Goal: Task Accomplishment & Management: Complete application form

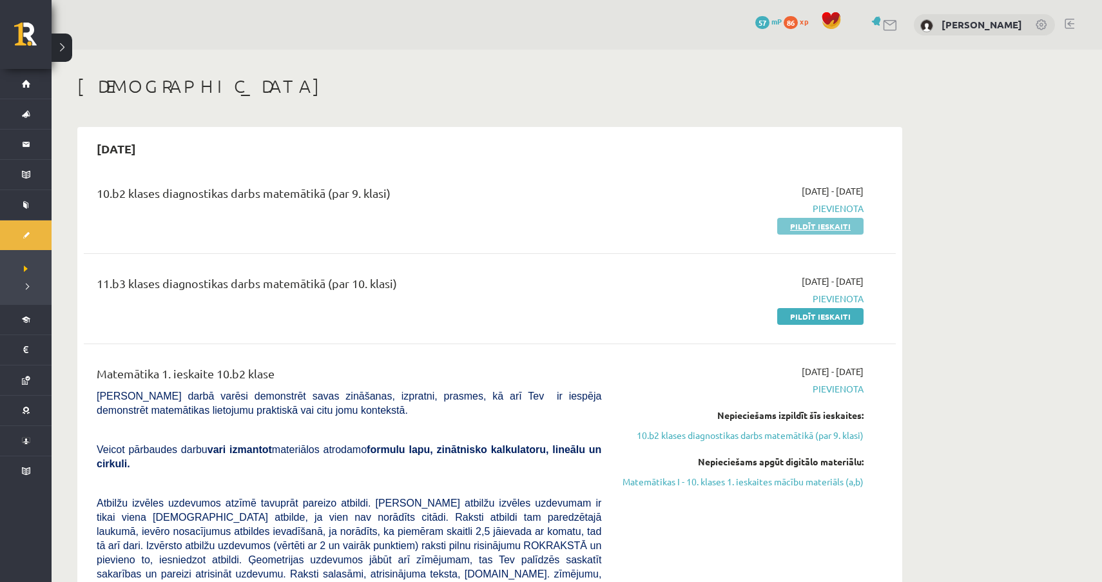
click at [799, 226] on link "Pildīt ieskaiti" at bounding box center [821, 226] width 86 height 17
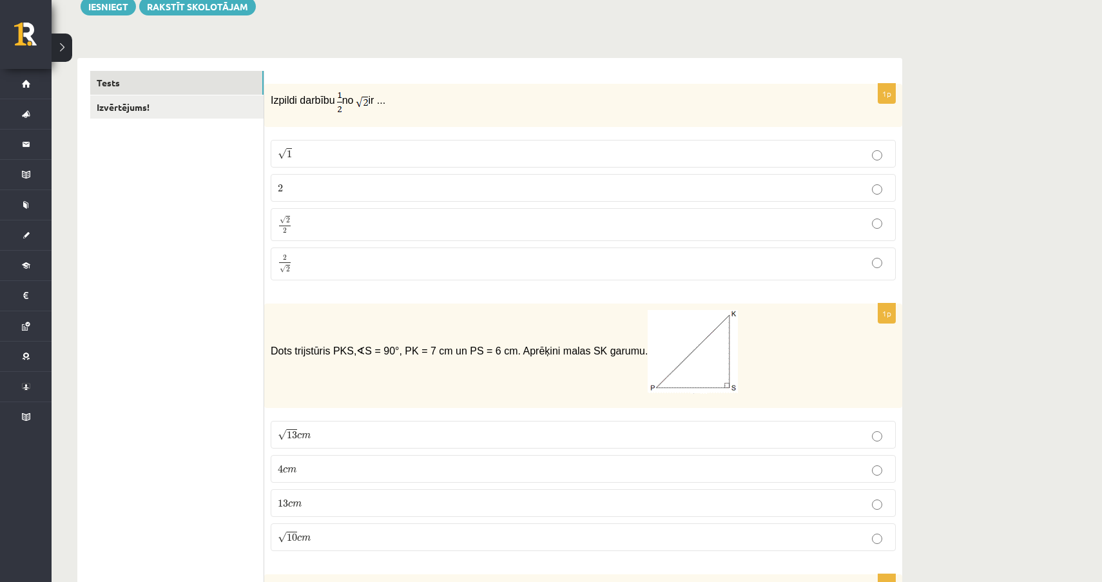
scroll to position [161, 0]
click at [631, 224] on p "√ 2 2 2 2" at bounding box center [583, 224] width 611 height 19
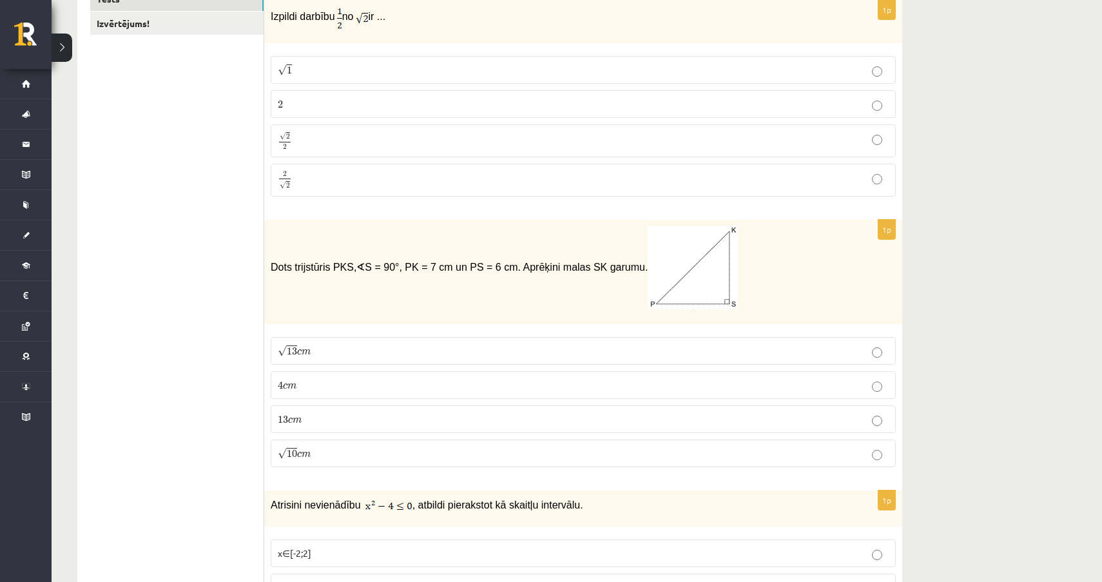
scroll to position [248, 0]
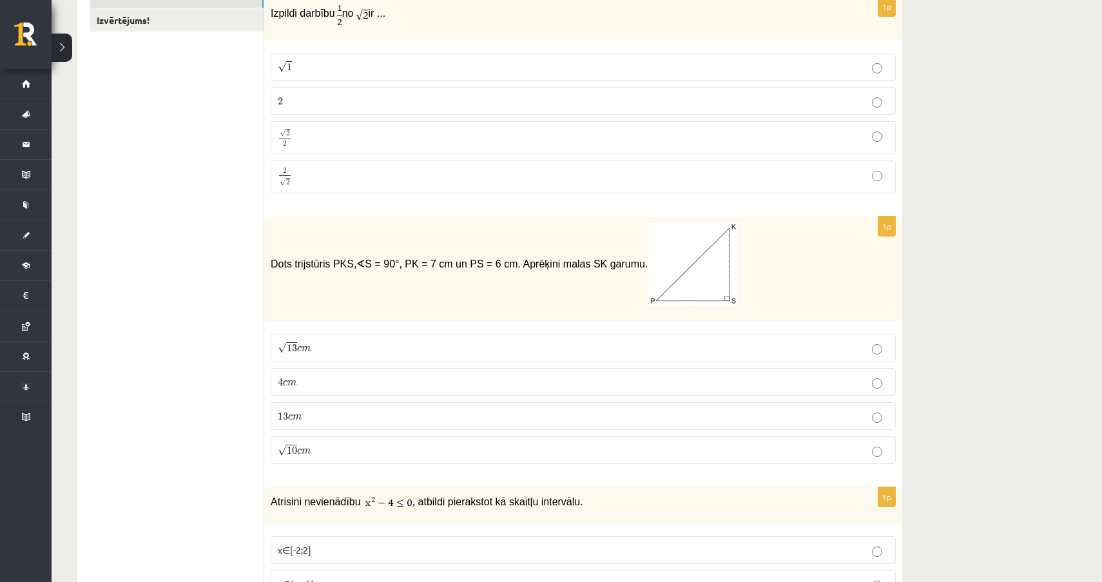
drag, startPoint x: 266, startPoint y: 260, endPoint x: 680, endPoint y: 273, distance: 414.8
click at [682, 273] on div "Dots trijstūris PKS, ∢ S = 90°, PK = 7 cm un PS = 6 cm. Aprēķini malas SK garum…" at bounding box center [583, 269] width 638 height 104
copy span "Dots trijstūris PKS, ∢ S = 90°, PK = 7 cm un PS = 6 cm. Aprēķini malas SK garum…"
click at [343, 352] on p "√ 13 c m 13 c m" at bounding box center [583, 348] width 611 height 14
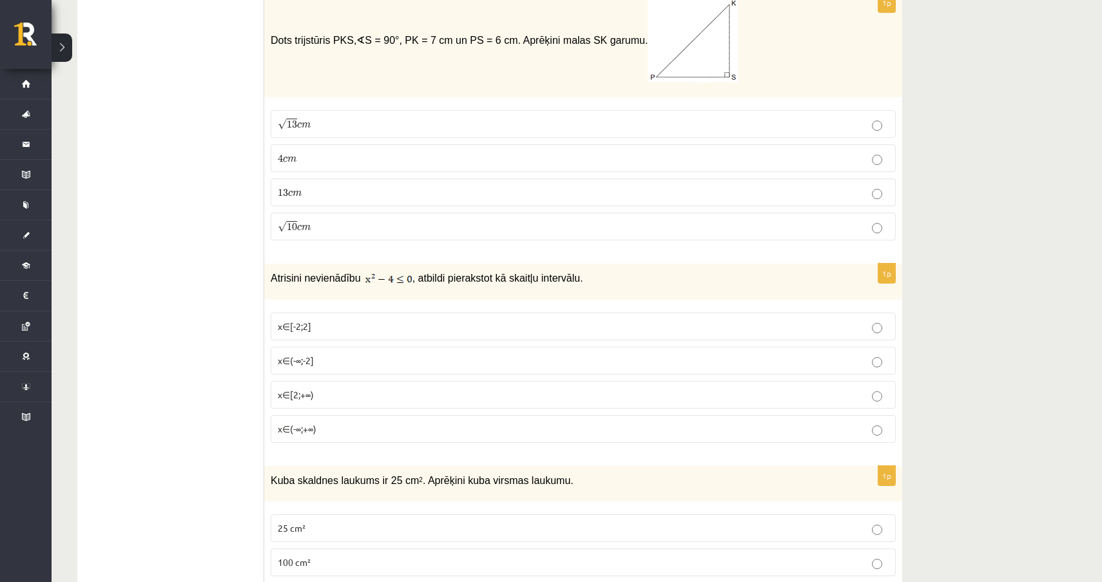
scroll to position [499, 0]
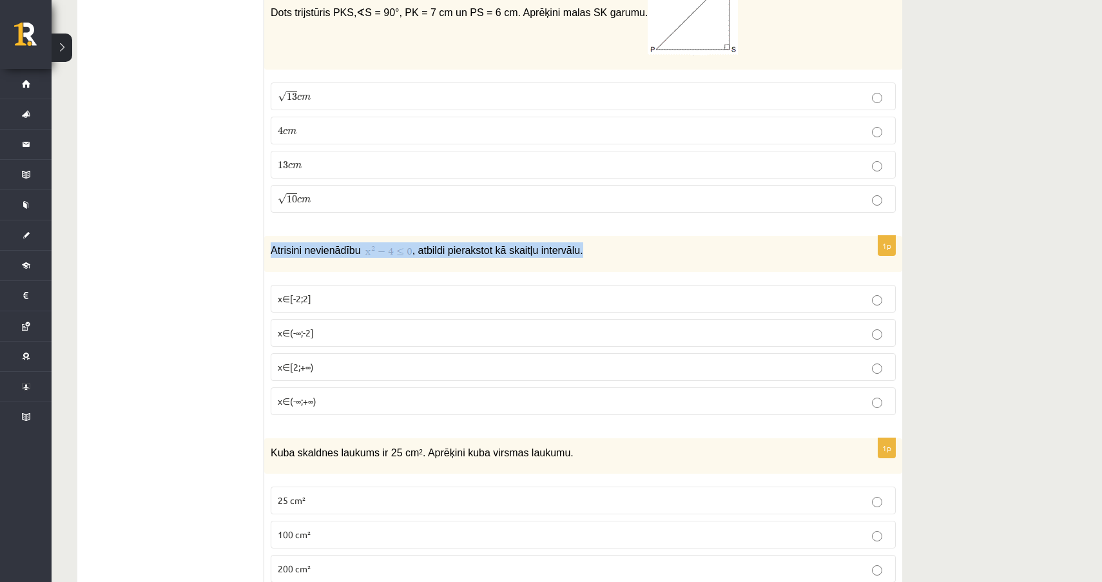
drag, startPoint x: 272, startPoint y: 248, endPoint x: 599, endPoint y: 259, distance: 327.1
click at [599, 259] on div "Atrisini nevienādību , atbildi pierakstot kā skaitļu intervālu." at bounding box center [583, 254] width 638 height 36
copy p "Atrisini nevienādību , atbildi pierakstot kā skaitļu intervālu."
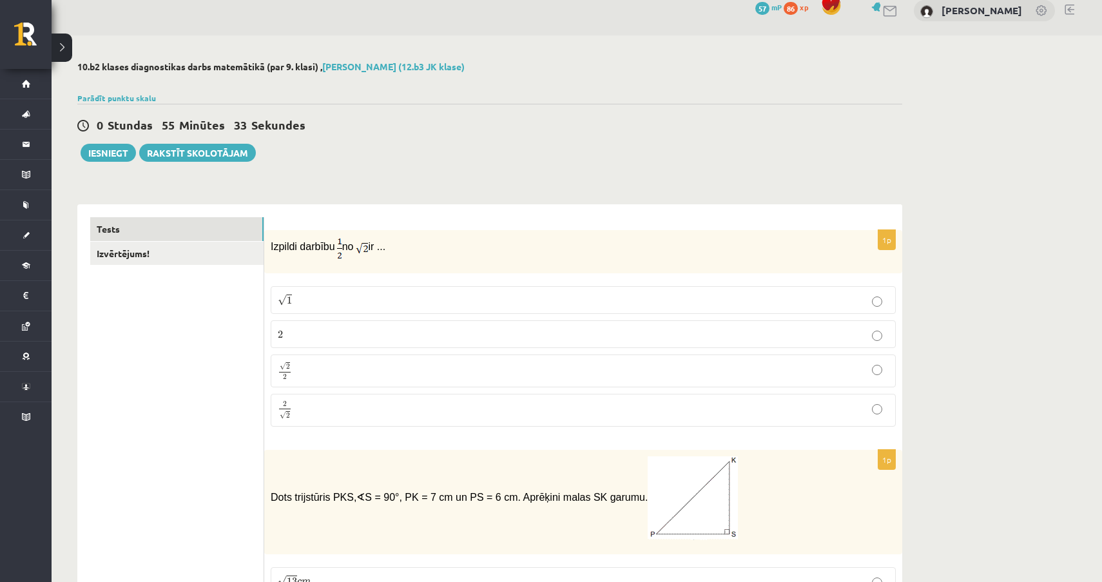
scroll to position [0, 0]
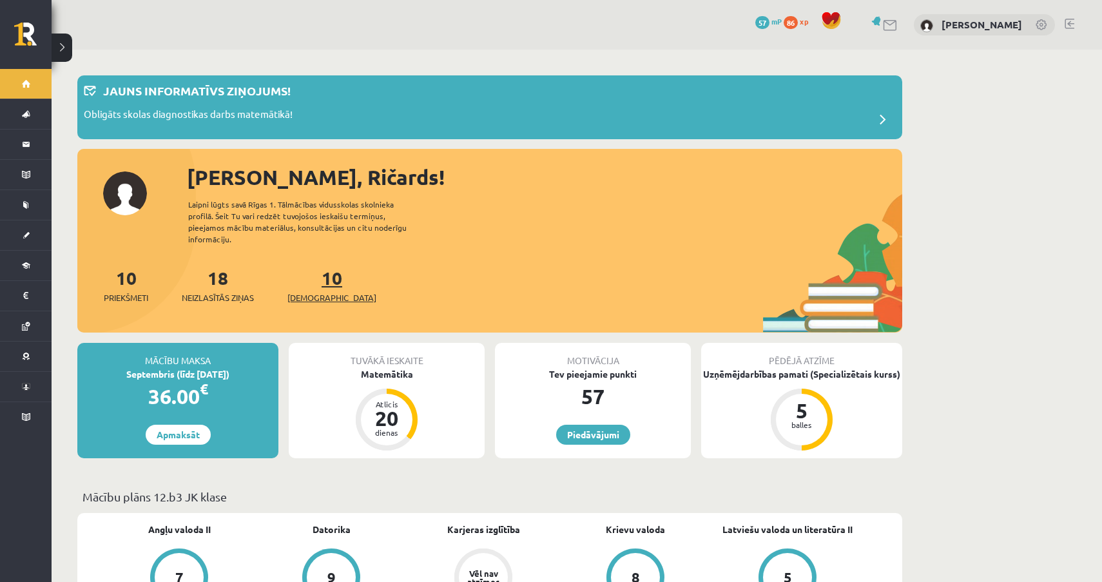
click at [305, 291] on span "[DEMOGRAPHIC_DATA]" at bounding box center [332, 297] width 89 height 13
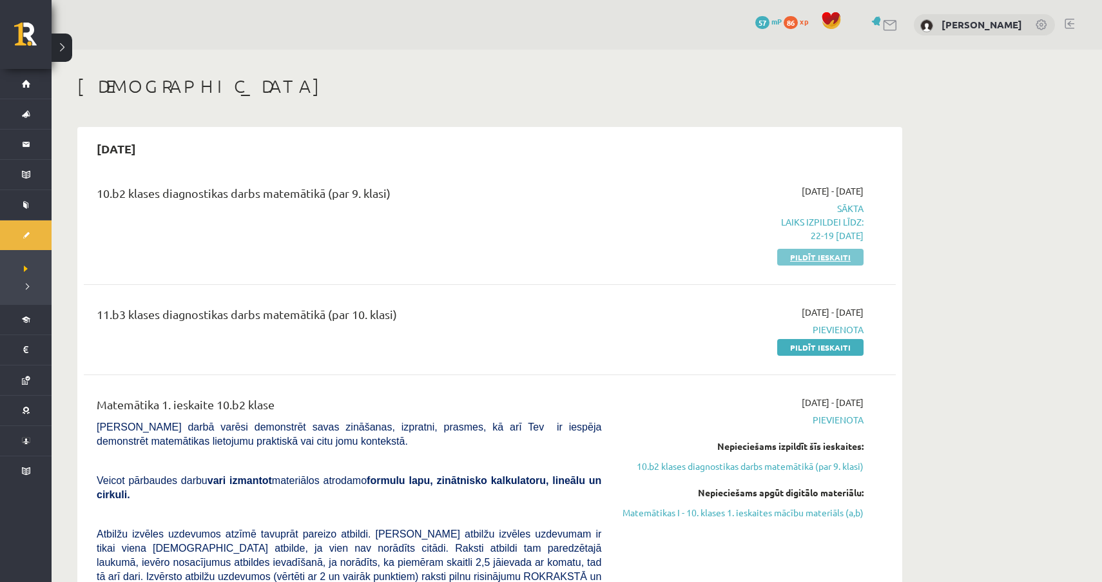
click at [849, 255] on link "Pildīt ieskaiti" at bounding box center [821, 257] width 86 height 17
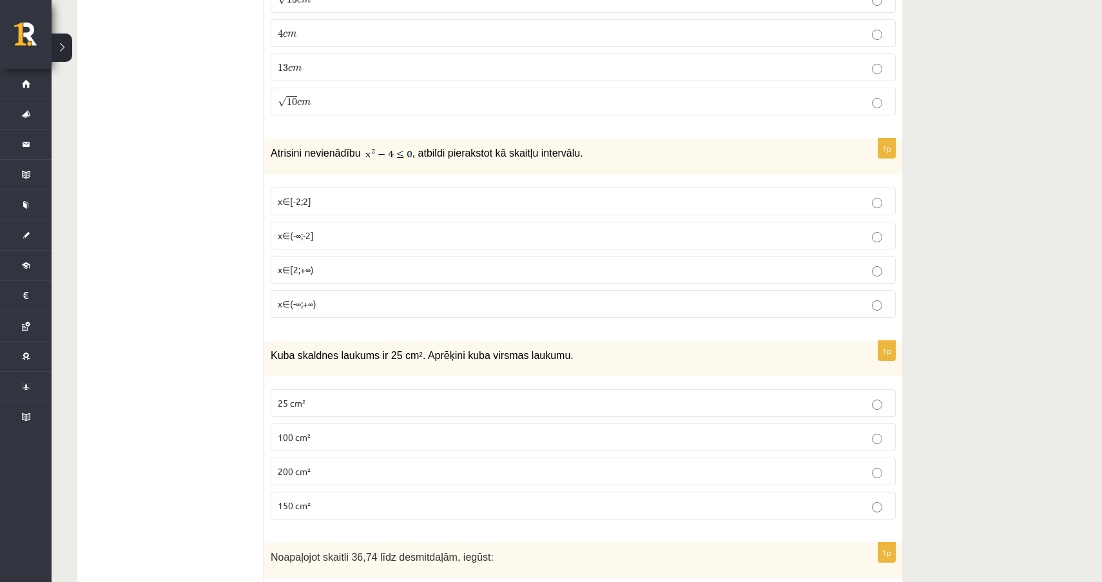
scroll to position [588, 0]
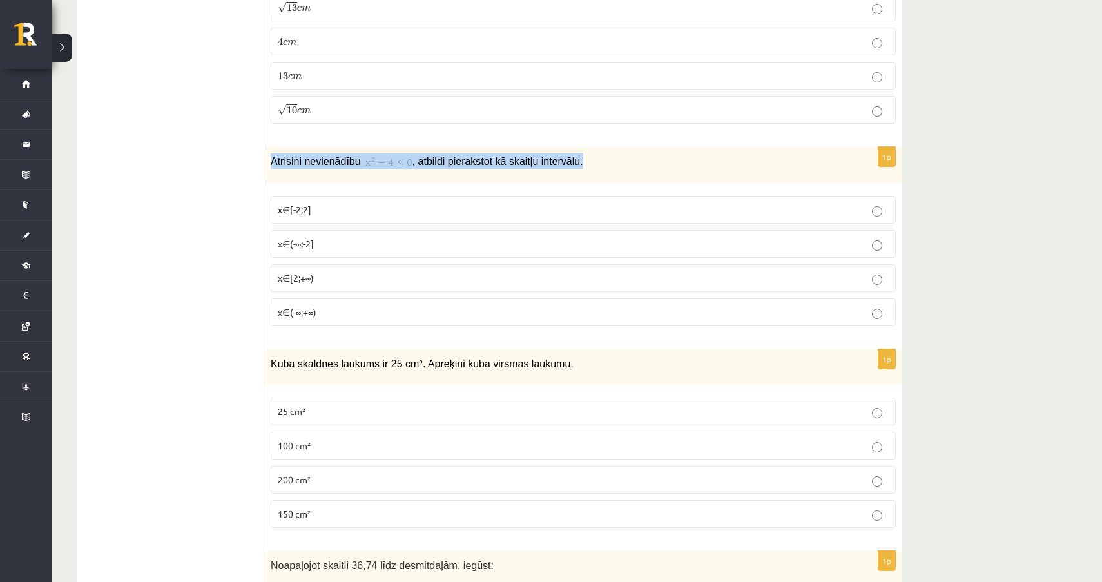
drag, startPoint x: 270, startPoint y: 160, endPoint x: 652, endPoint y: 172, distance: 382.5
click at [652, 172] on div "Atrisini nevienādību , atbildi pierakstot kā skaitļu intervālu." at bounding box center [583, 165] width 638 height 36
copy p "Atrisini nevienādību , atbildi pierakstot kā skaitļu intervālu."
click at [665, 198] on label "x∈[-2;2]" at bounding box center [583, 210] width 625 height 28
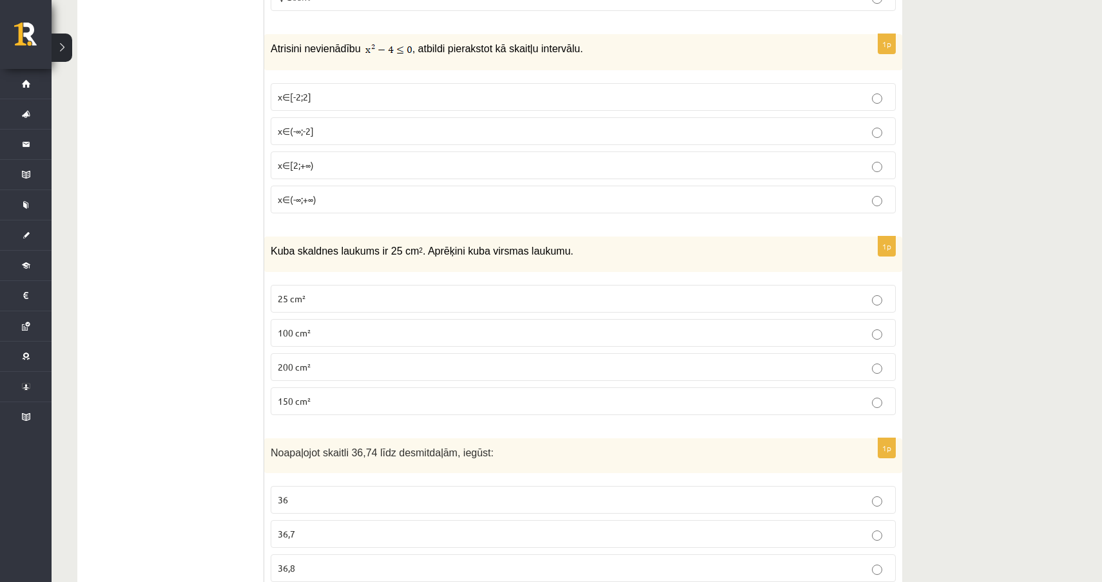
scroll to position [743, 0]
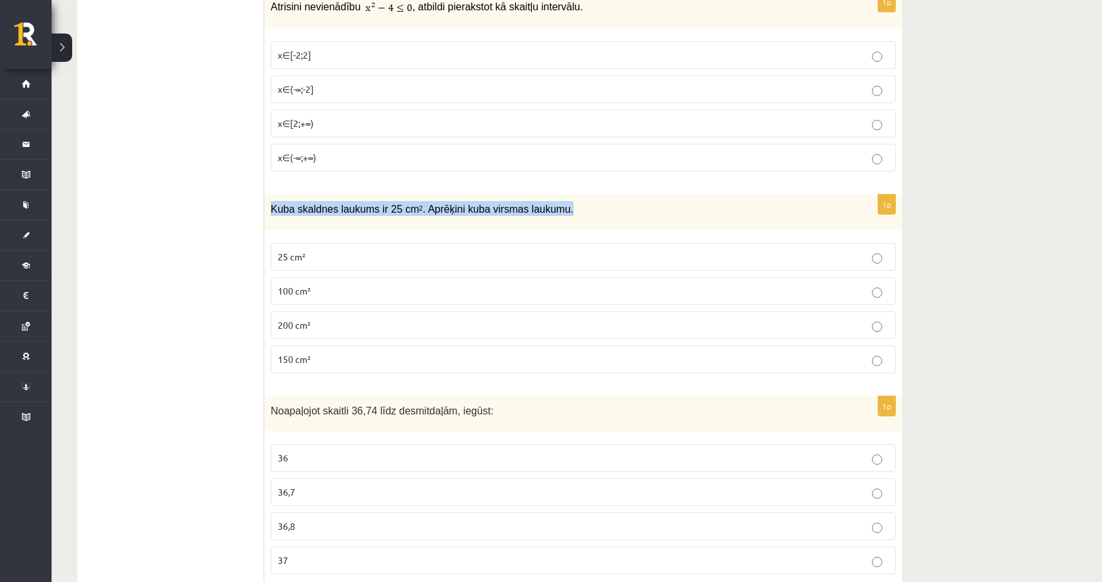
drag, startPoint x: 270, startPoint y: 208, endPoint x: 598, endPoint y: 215, distance: 327.6
click at [598, 215] on div "Kuba skaldnes laukums ir 25 cm 2 . Aprēķini kuba virsmas laukumu." at bounding box center [583, 212] width 638 height 35
copy span "Kuba skaldnes laukums ir 25 cm 2 . Aprēķini kuba virsmas laukumu."
click at [357, 370] on label "150 cm²" at bounding box center [583, 360] width 625 height 28
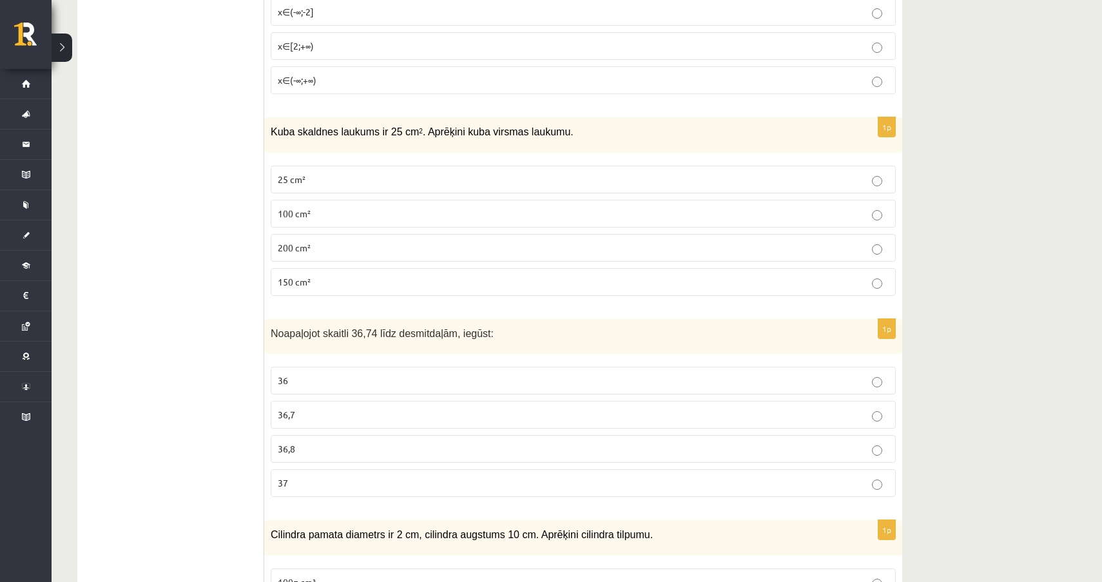
scroll to position [825, 0]
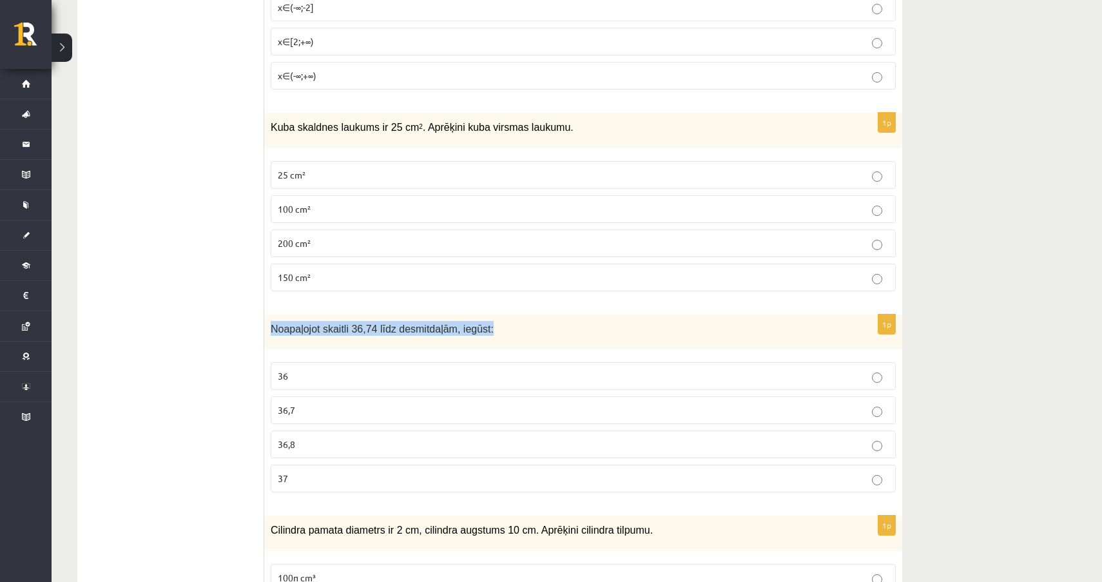
drag, startPoint x: 268, startPoint y: 326, endPoint x: 515, endPoint y: 323, distance: 246.9
click at [515, 323] on div "Noapaļojot skaitli 36,74 līdz desmitdaļām, iegūst:" at bounding box center [583, 332] width 638 height 35
copy span "Noapaļojot skaitli 36,74 līdz desmitdaļām, iegūst:"
click at [326, 413] on p "36,7" at bounding box center [583, 411] width 611 height 14
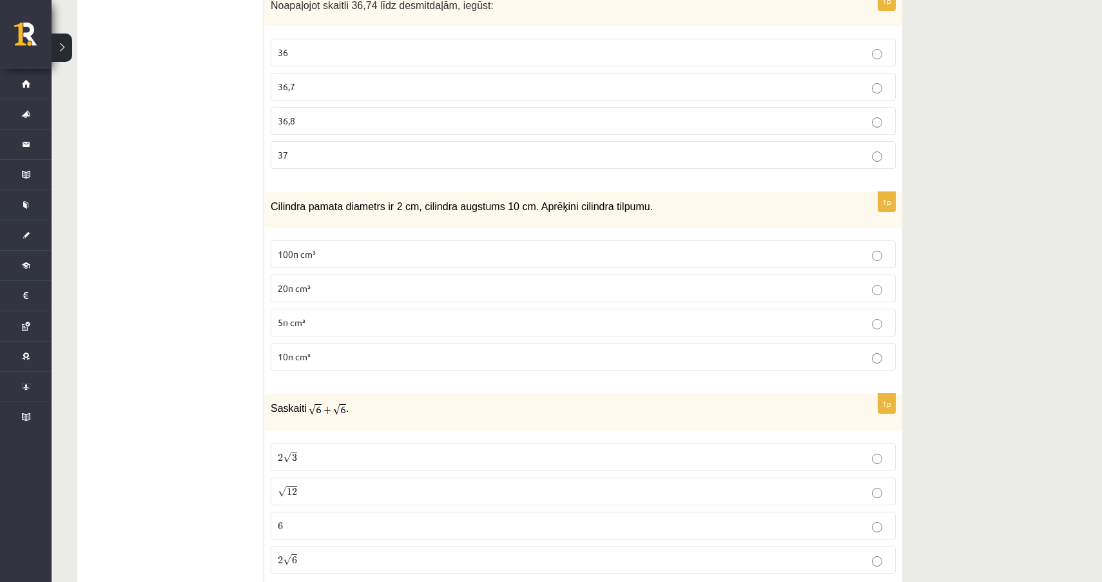
scroll to position [1151, 0]
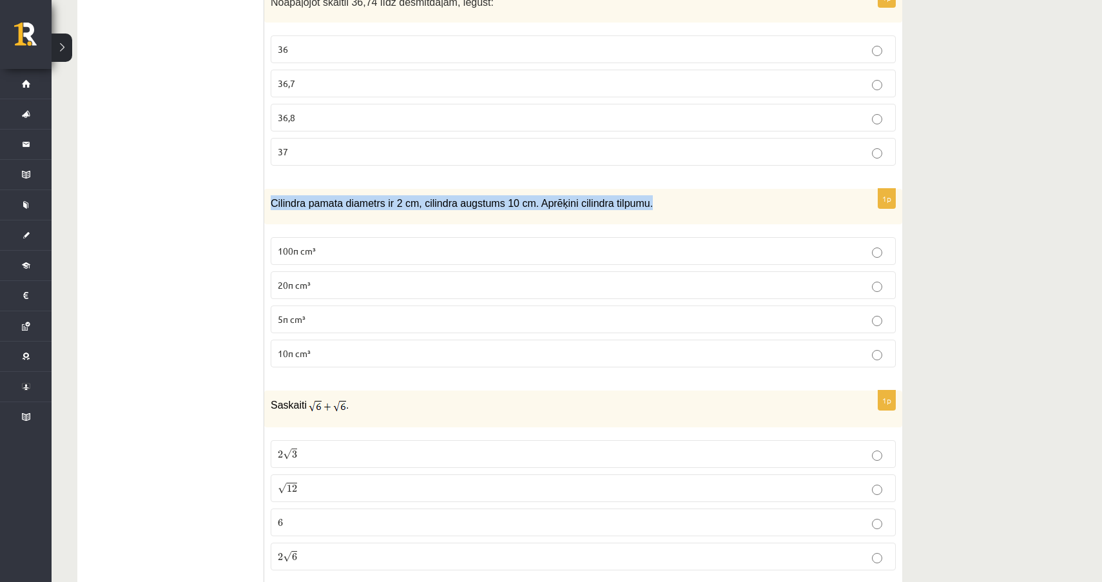
drag, startPoint x: 272, startPoint y: 202, endPoint x: 701, endPoint y: 196, distance: 428.8
click at [701, 196] on p "Cilindra pamata diametrs ir 2 cm, cilindra augstums 10 cm. Aprēķini cilindra ti…" at bounding box center [551, 202] width 561 height 15
copy span "Cilindra pamata diametrs ir 2 cm, cilindra augstums 10 cm. Aprēķini cilindra ti…"
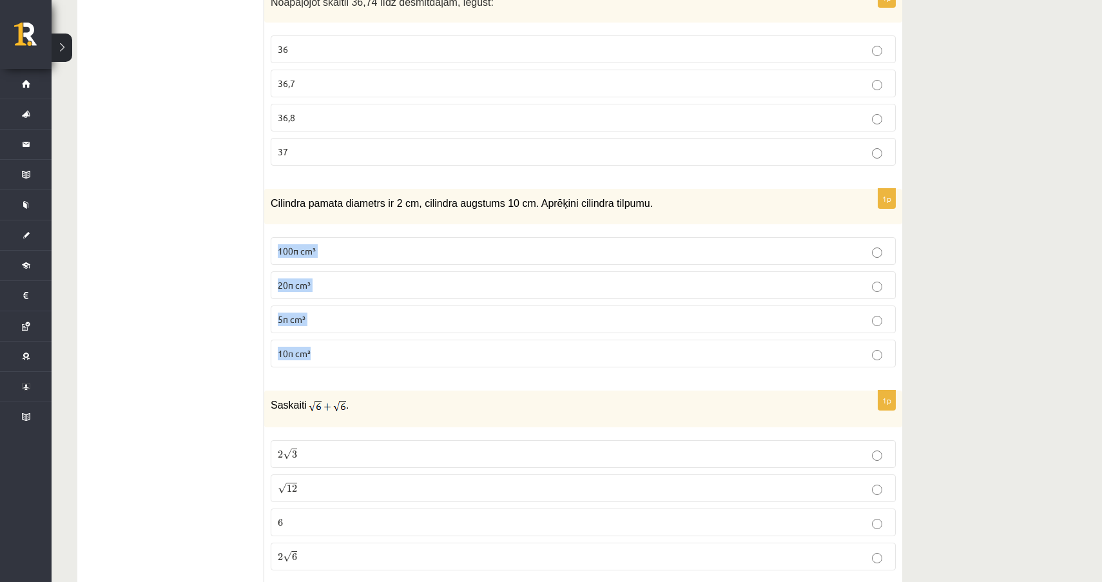
drag, startPoint x: 268, startPoint y: 241, endPoint x: 339, endPoint y: 353, distance: 132.5
click at [340, 353] on div "1p Cilindra pamata diametrs ir 2 cm, cilindra augstums 10 cm. Aprēķini cilindra…" at bounding box center [583, 283] width 638 height 189
copy fieldset "100π cm³ 20π cm³ 5π cm³ 10π cm³"
click at [272, 324] on label "5π cm³" at bounding box center [583, 320] width 625 height 28
click at [329, 353] on p "10π cm³" at bounding box center [583, 354] width 611 height 14
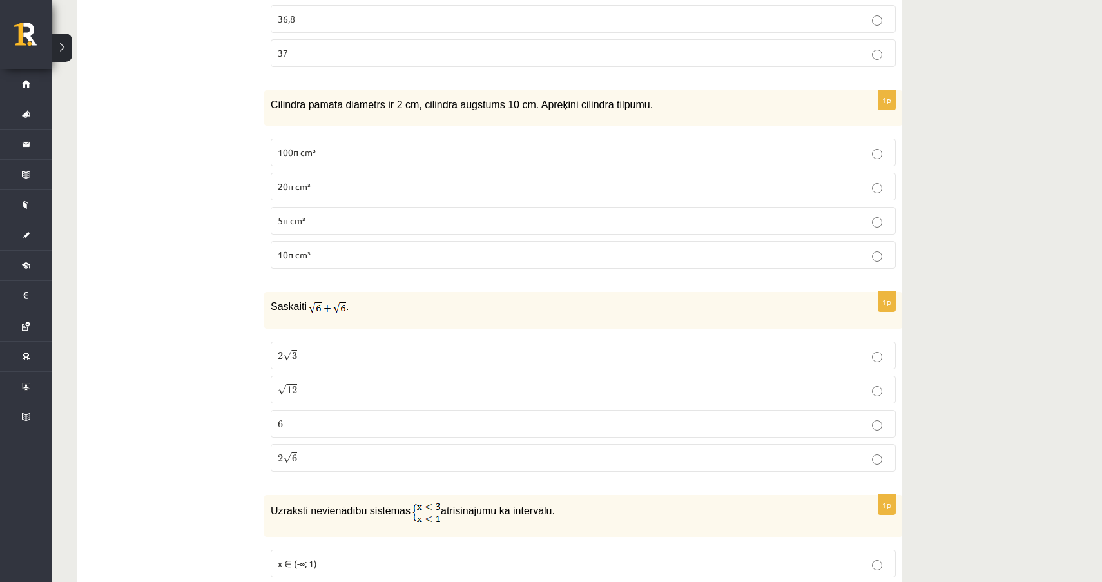
scroll to position [1264, 0]
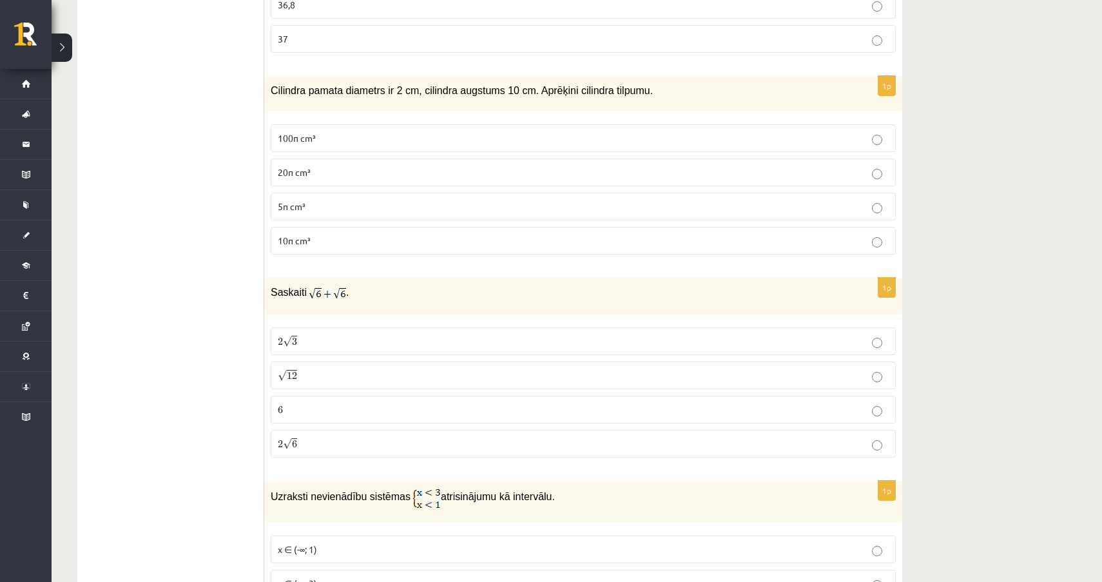
click at [271, 292] on span "Saskaiti" at bounding box center [289, 292] width 36 height 11
click at [371, 445] on p "2 √ 6 2 6" at bounding box center [583, 444] width 611 height 14
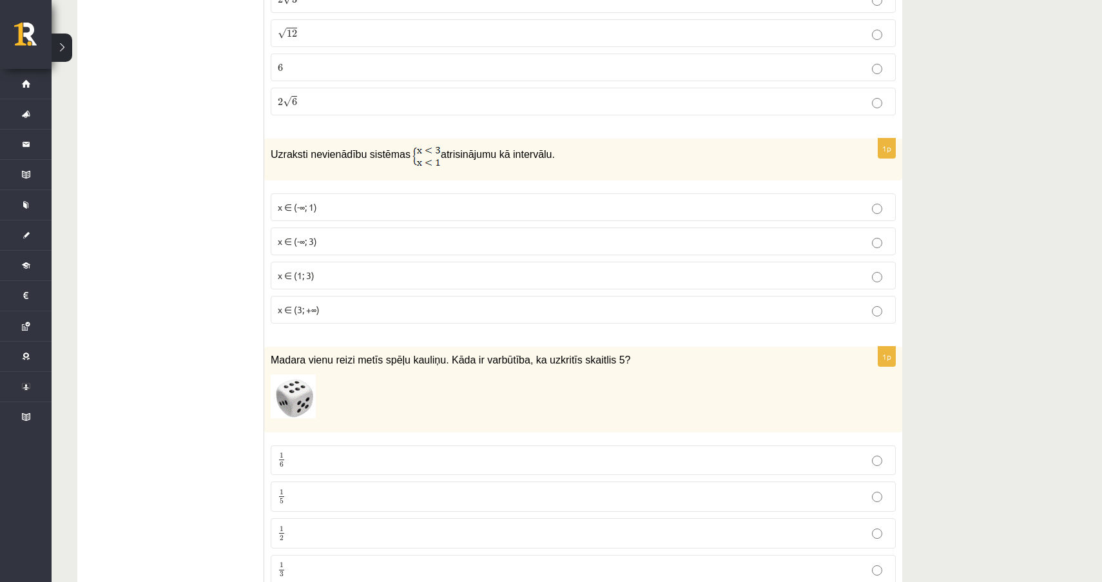
scroll to position [1610, 0]
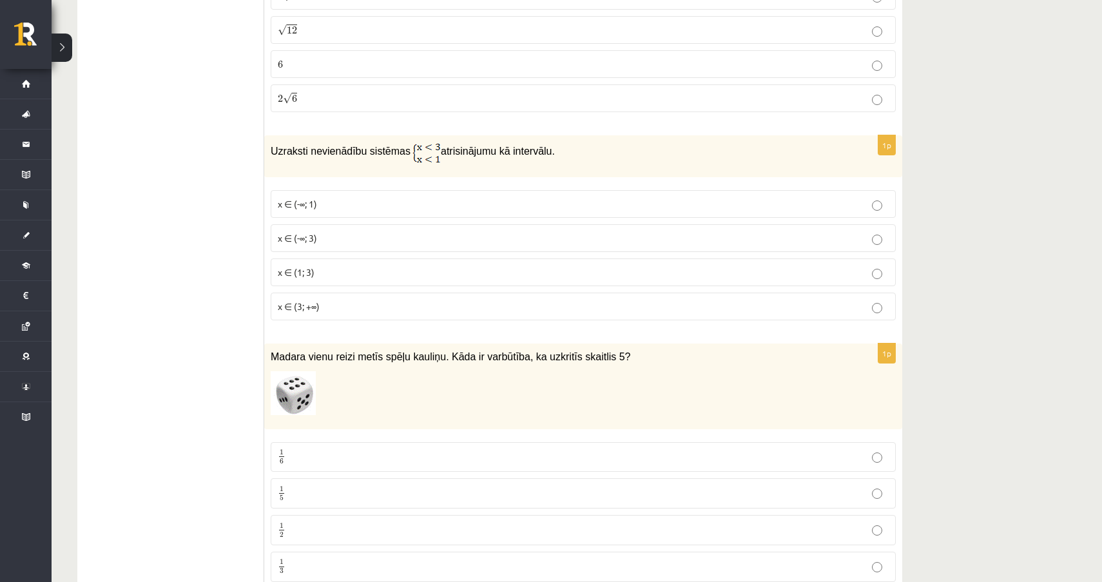
click at [328, 198] on p "x ∈ (-∞; 1)" at bounding box center [583, 204] width 611 height 14
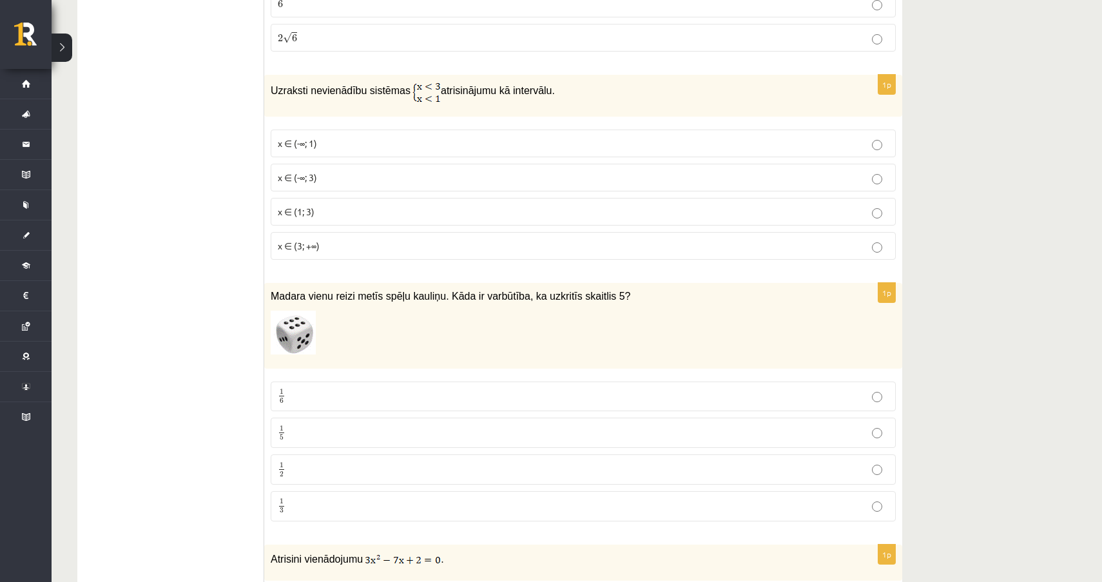
scroll to position [1683, 0]
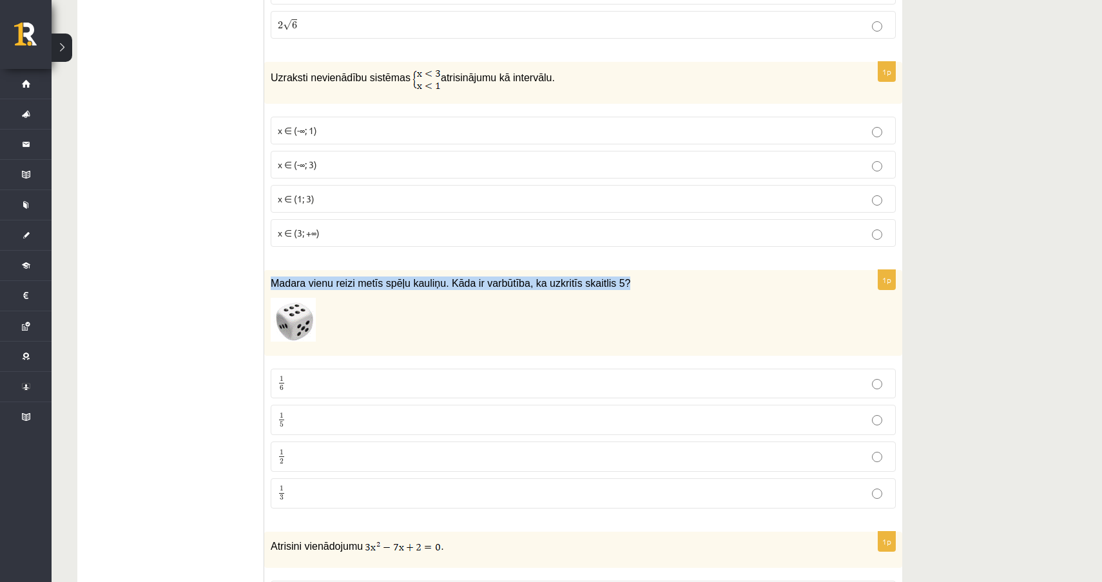
drag, startPoint x: 269, startPoint y: 279, endPoint x: 643, endPoint y: 281, distance: 373.9
click at [643, 281] on div "Madara vienu reizi metīs spēļu kauliņu. Kāda ir varbūtība, ka uzkritīs skaitlis…" at bounding box center [583, 313] width 638 height 86
copy span "Madara vienu reizi metīs spēļu kauliņu. Kāda ir varbūtība, ka uzkritīs skaitlis…"
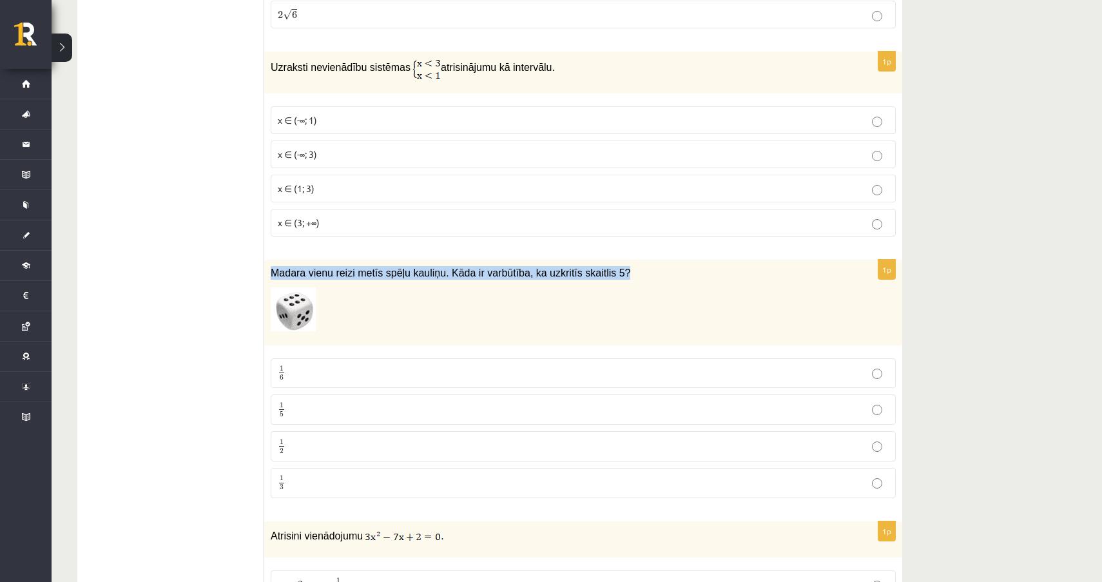
scroll to position [1694, 0]
click at [317, 382] on label "1 6 1 6" at bounding box center [583, 373] width 625 height 30
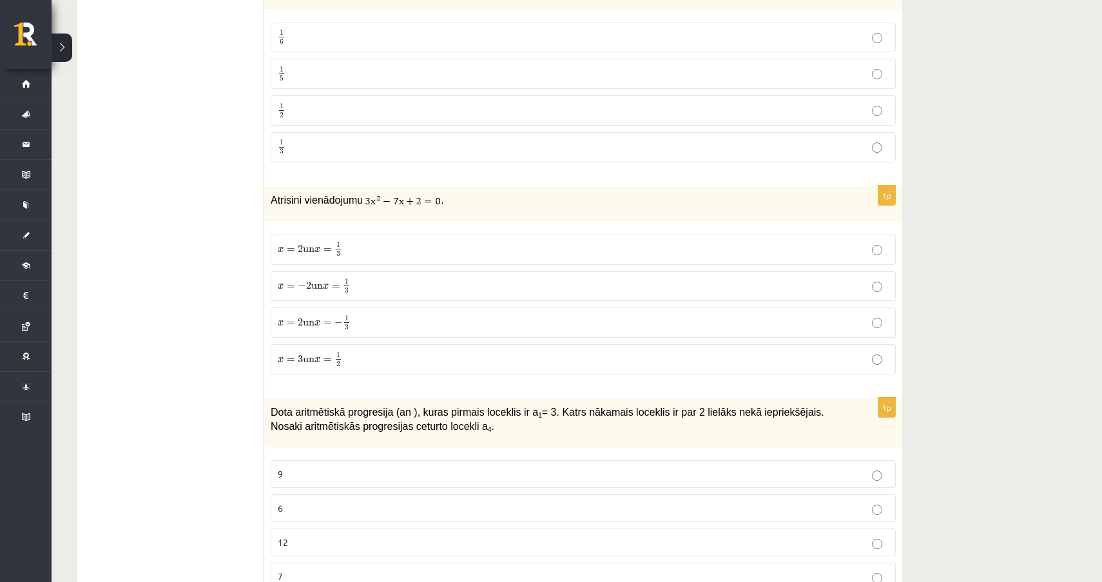
scroll to position [2066, 0]
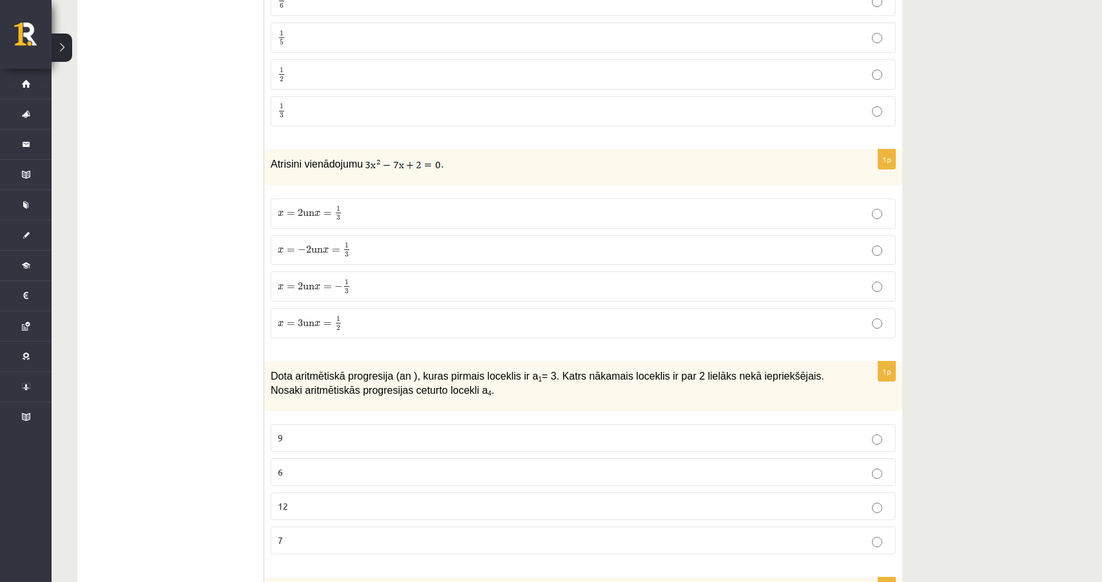
click at [467, 214] on p "x = 2 un x = 1 3 x = 2 un x = 1 3" at bounding box center [583, 214] width 611 height 16
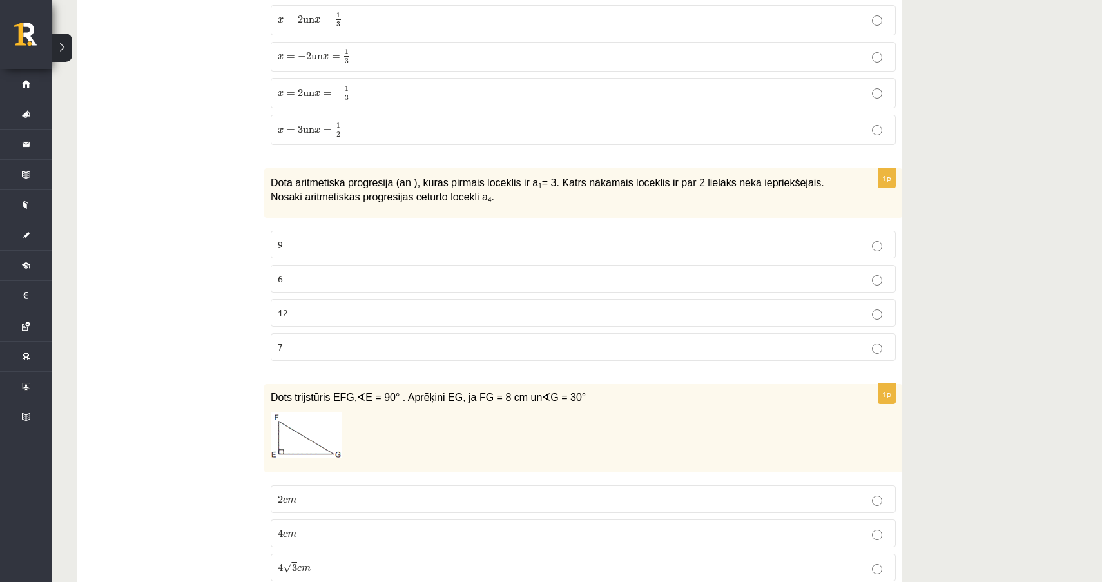
scroll to position [2267, 0]
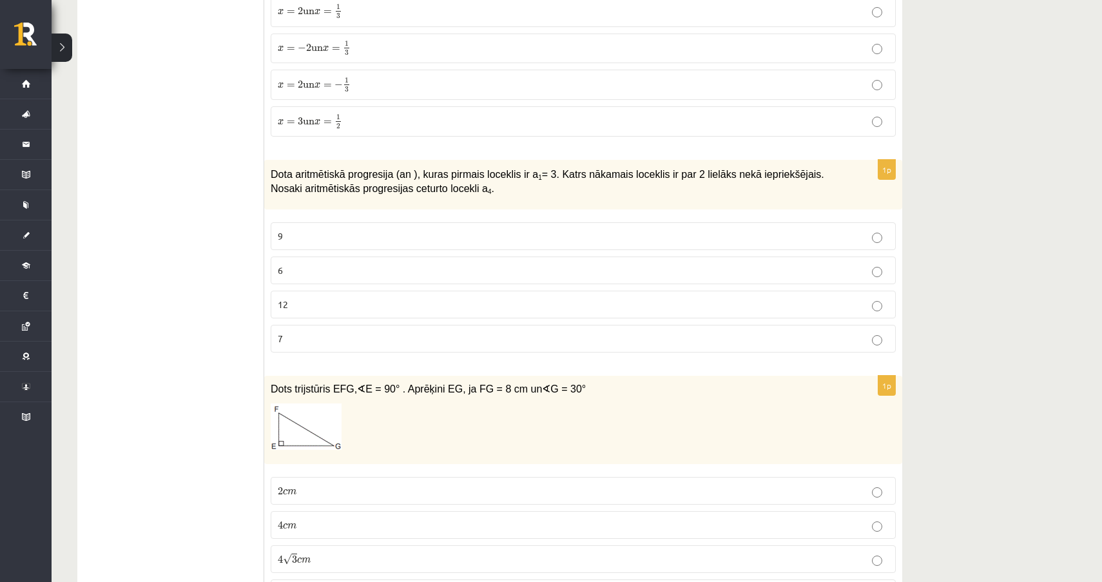
drag, startPoint x: 273, startPoint y: 171, endPoint x: 505, endPoint y: 188, distance: 232.7
click at [505, 188] on p "Dota aritmētiskā progresija (an ), kuras pirmais loceklis ir a 1 = 3. Katrs nāk…" at bounding box center [551, 180] width 561 height 29
copy span "Dota aritmētiskā progresija (an ), kuras pirmais loceklis ir a 1 = 3. Katrs nāk…"
click at [304, 226] on label "9" at bounding box center [583, 236] width 625 height 28
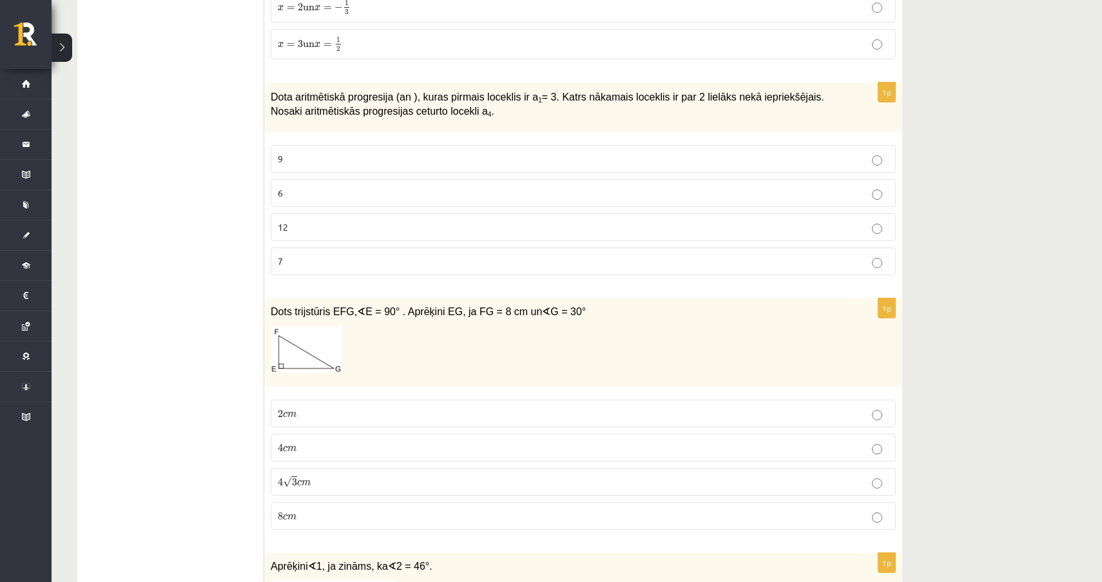
scroll to position [2348, 0]
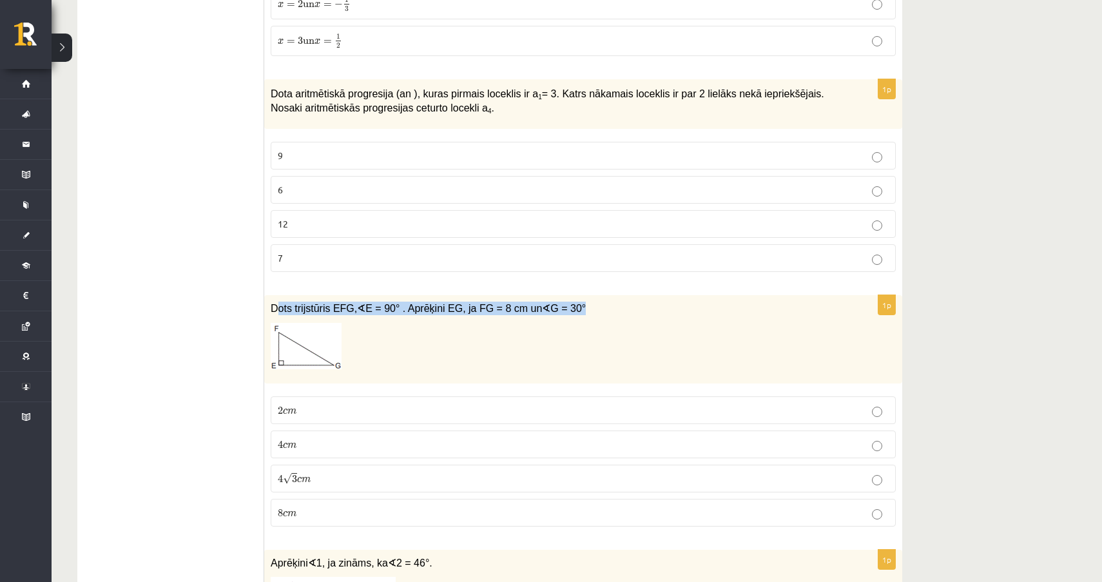
drag, startPoint x: 275, startPoint y: 306, endPoint x: 589, endPoint y: 306, distance: 314.0
click at [589, 306] on p "Dots trijstūris EFG, ∢ E = 90° . Aprēķini EG, ja FG = 8 cm un ∢ G = 30°" at bounding box center [551, 309] width 561 height 14
drag, startPoint x: 267, startPoint y: 304, endPoint x: 609, endPoint y: 304, distance: 341.7
click at [609, 305] on div "Dots trijstūris EFG, ∢ E = 90° . Aprēķini EG, ja FG = 8 cm un ∢ G = 30°" at bounding box center [583, 339] width 638 height 88
copy span "Dots trijstūris EFG, ∢ E = 90° . Aprēķini EG, ja FG = 8 cm un ∢ G = 30°"
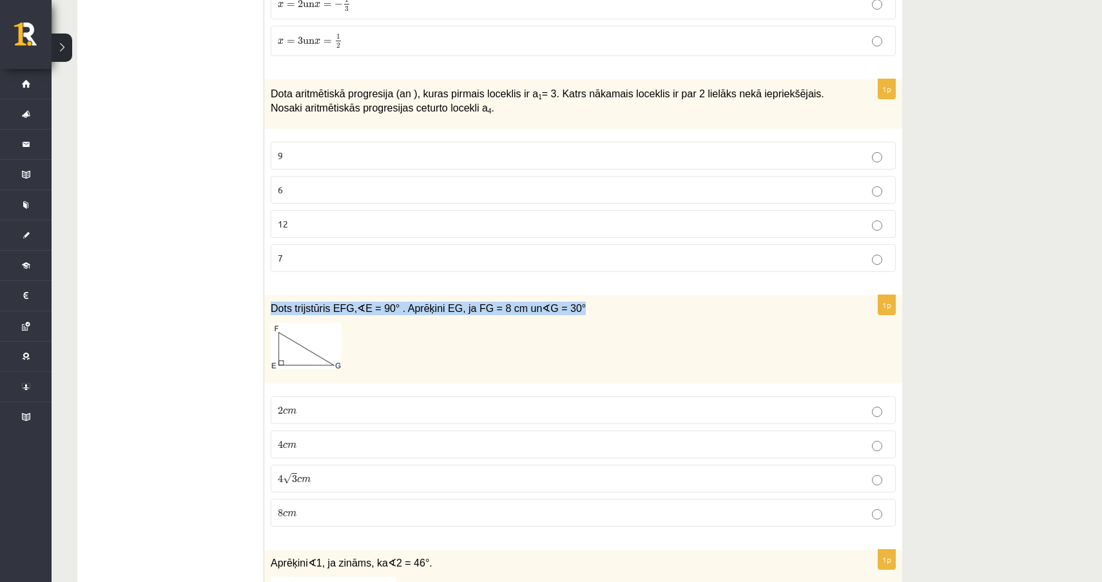
click at [318, 479] on p "4 √ 3 c m 4 3 c m" at bounding box center [583, 479] width 611 height 14
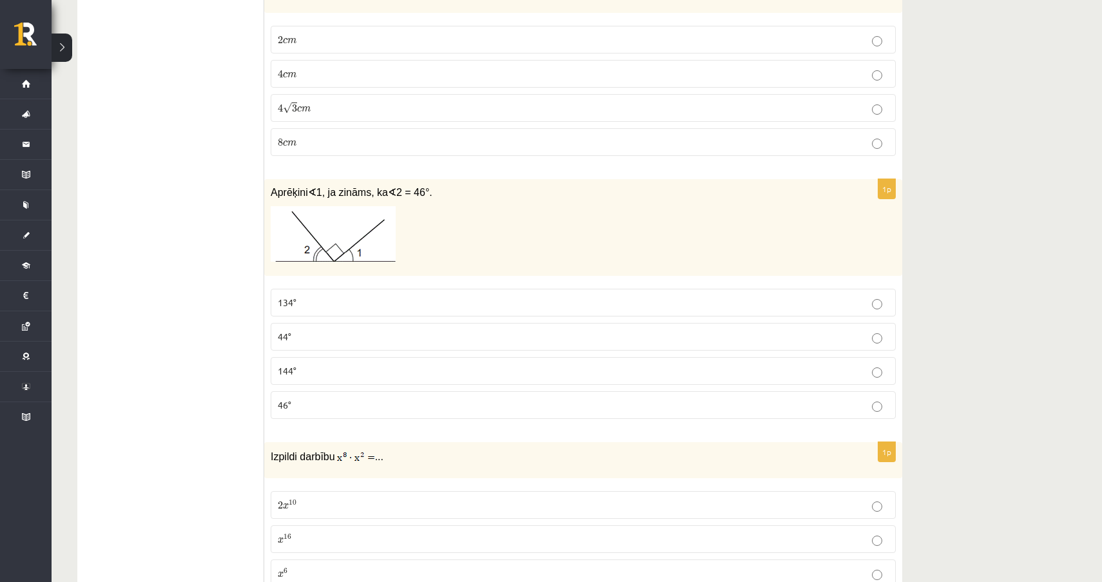
scroll to position [2726, 0]
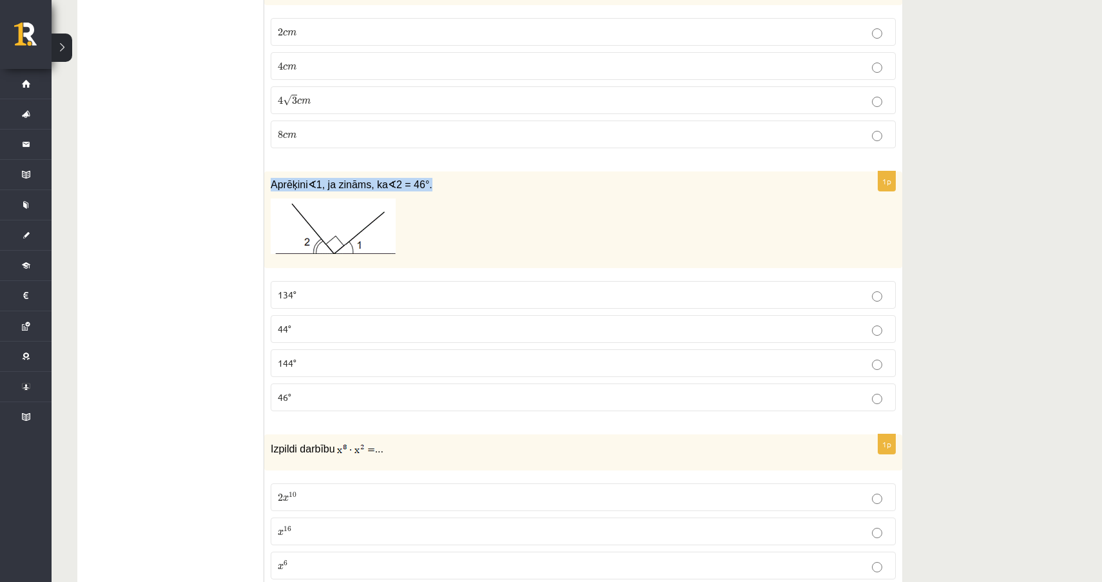
drag, startPoint x: 270, startPoint y: 181, endPoint x: 436, endPoint y: 183, distance: 165.7
click at [436, 183] on p "Aprēķini ∢ 1, ja zināms, ka ∢ 2 = 46°." at bounding box center [551, 185] width 561 height 14
copy span "Aprēķini ∢ 1, ja zināms, ka ∢ 2 = 46°."
click at [328, 328] on p "44°" at bounding box center [583, 329] width 611 height 14
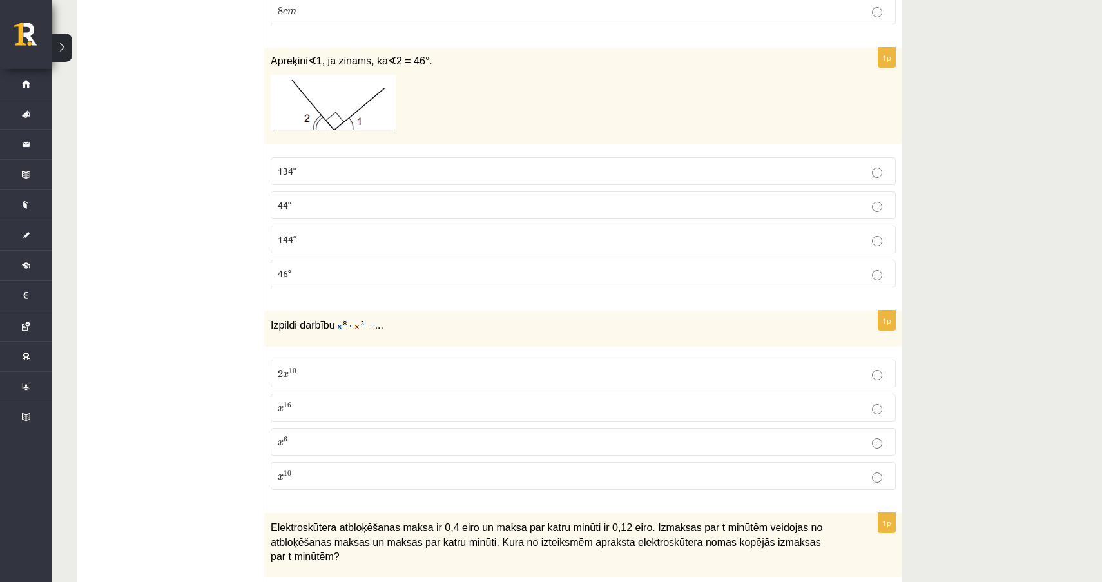
scroll to position [2854, 0]
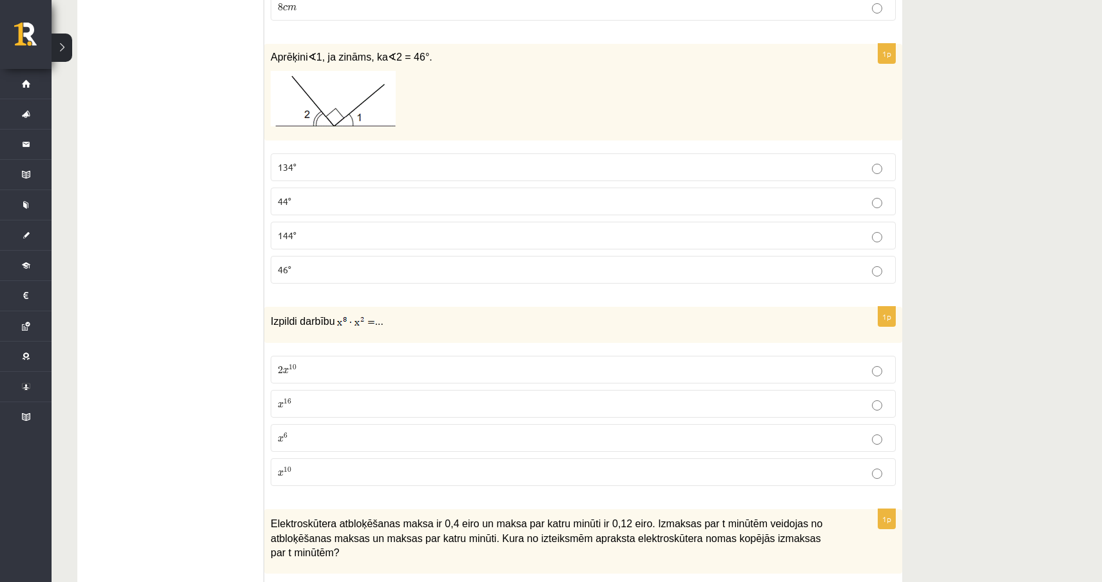
click at [389, 458] on label "x 10 x 10" at bounding box center [583, 472] width 625 height 28
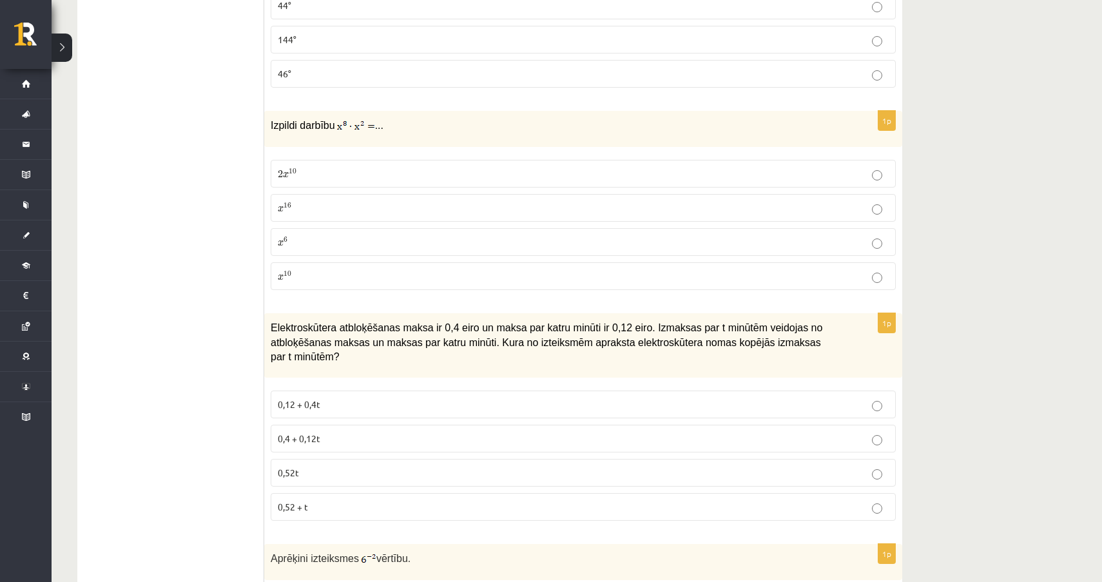
scroll to position [3062, 0]
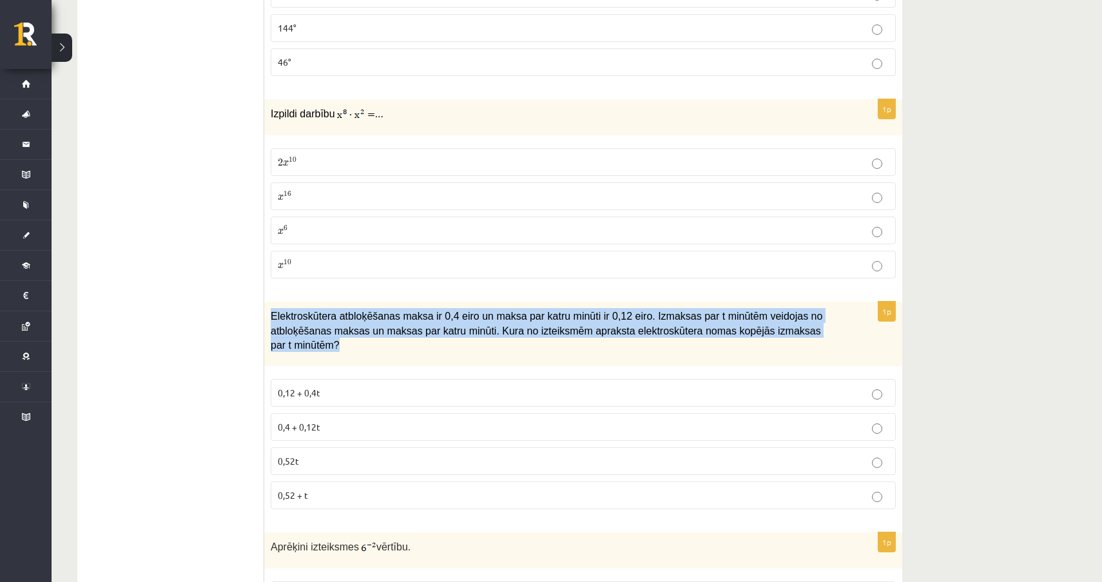
drag, startPoint x: 268, startPoint y: 313, endPoint x: 355, endPoint y: 350, distance: 94.7
click at [355, 350] on div "Elektroskūtera atbloķēšanas maksa ir 0,4 eiro un maksa par katru minūti ir 0,12…" at bounding box center [583, 334] width 638 height 64
copy span "Elektroskūtera atbloķēšanas maksa ir 0,4 eiro un maksa par katru minūti ir 0,12…"
click at [209, 362] on ul "Tests Izvērtējums!" at bounding box center [177, 589] width 174 height 6838
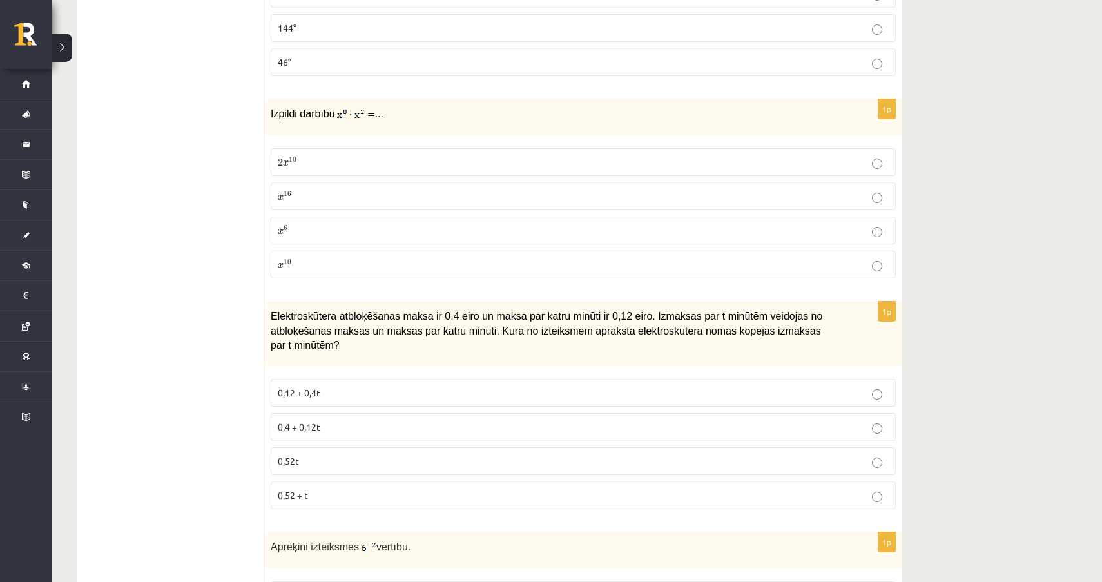
click at [313, 417] on label "0,4 + 0,12t" at bounding box center [583, 427] width 625 height 28
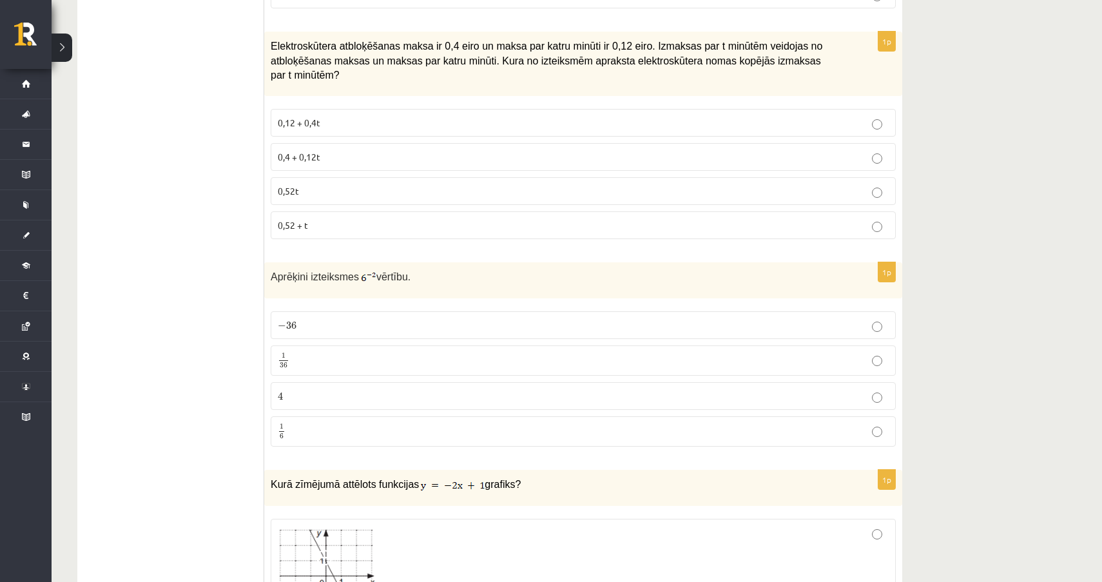
scroll to position [3347, 0]
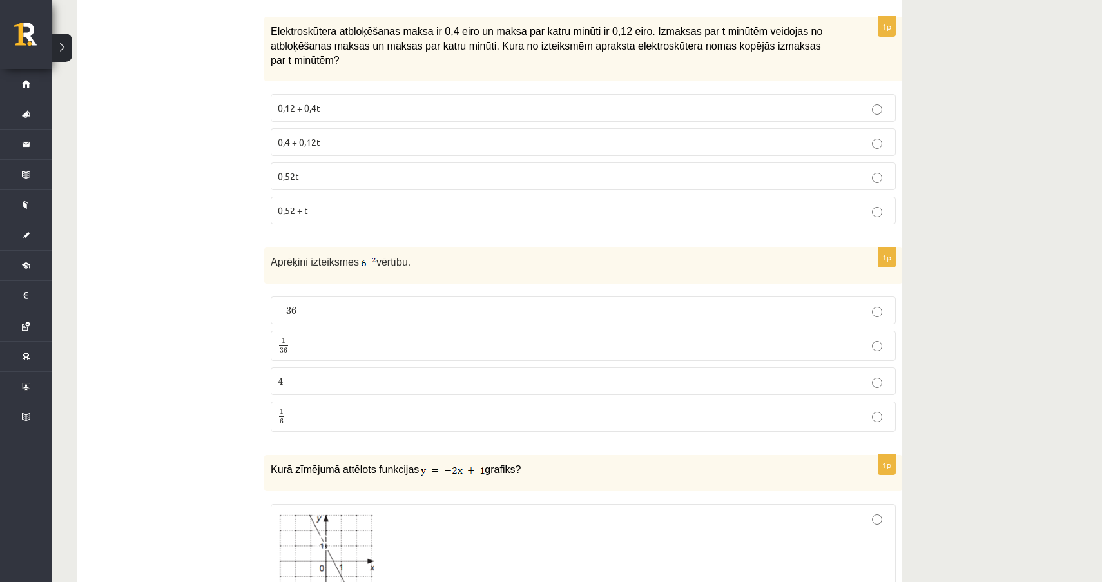
click at [338, 344] on p "1 36 1 36" at bounding box center [583, 346] width 611 height 16
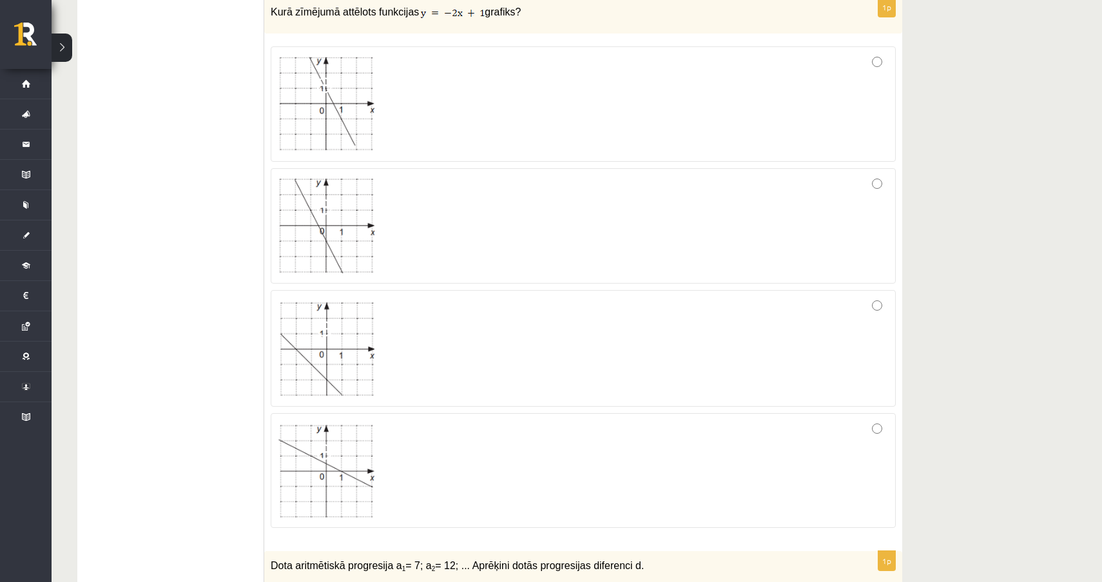
scroll to position [3803, 0]
click at [563, 106] on div at bounding box center [583, 105] width 611 height 101
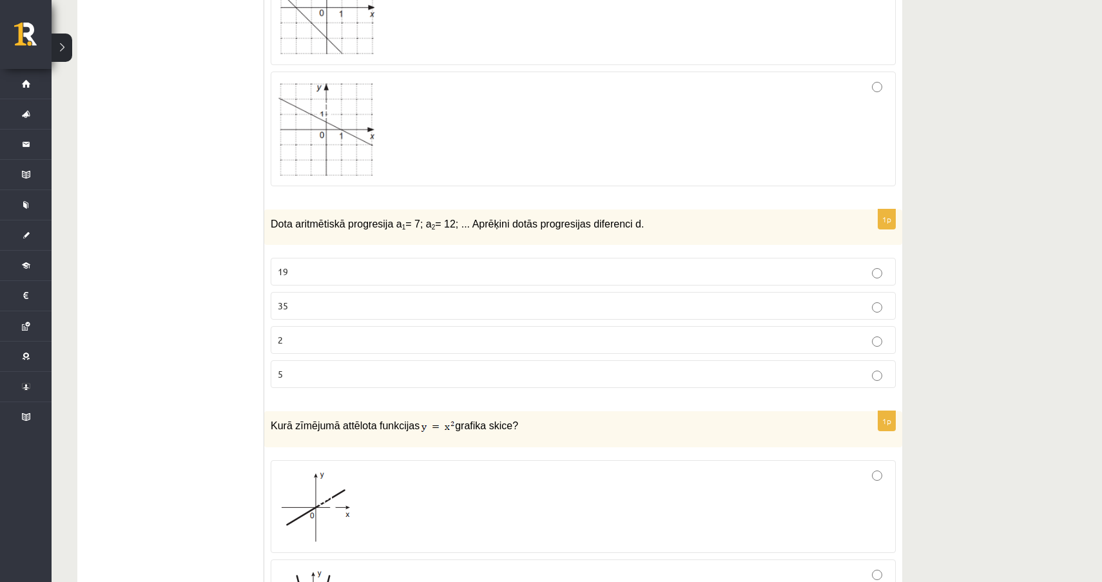
scroll to position [4147, 0]
drag, startPoint x: 269, startPoint y: 218, endPoint x: 684, endPoint y: 226, distance: 414.6
click at [684, 226] on div "Dota aritmētiskā progresija a 1 = 7; a 2 = 12; ... Aprēķini dotās progresijas d…" at bounding box center [583, 226] width 638 height 35
click at [319, 380] on label "5" at bounding box center [583, 374] width 625 height 28
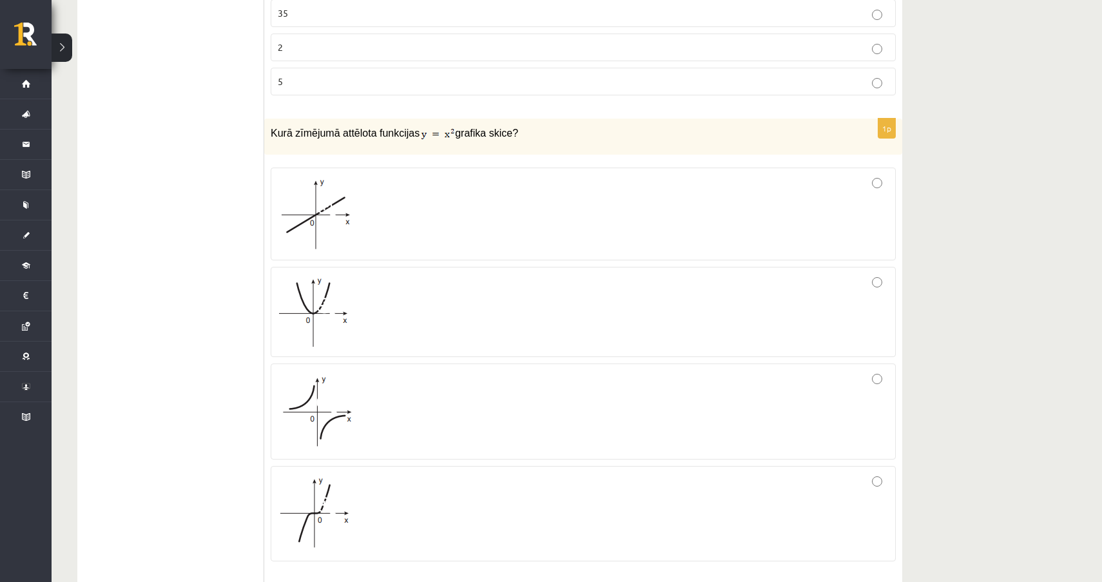
scroll to position [4452, 0]
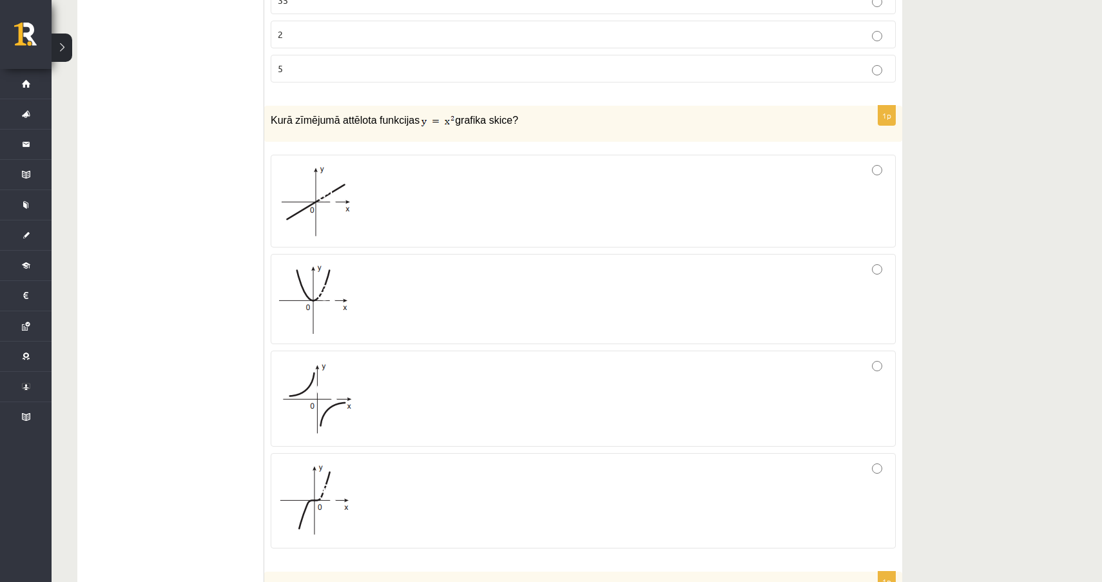
click at [573, 268] on div at bounding box center [583, 299] width 611 height 76
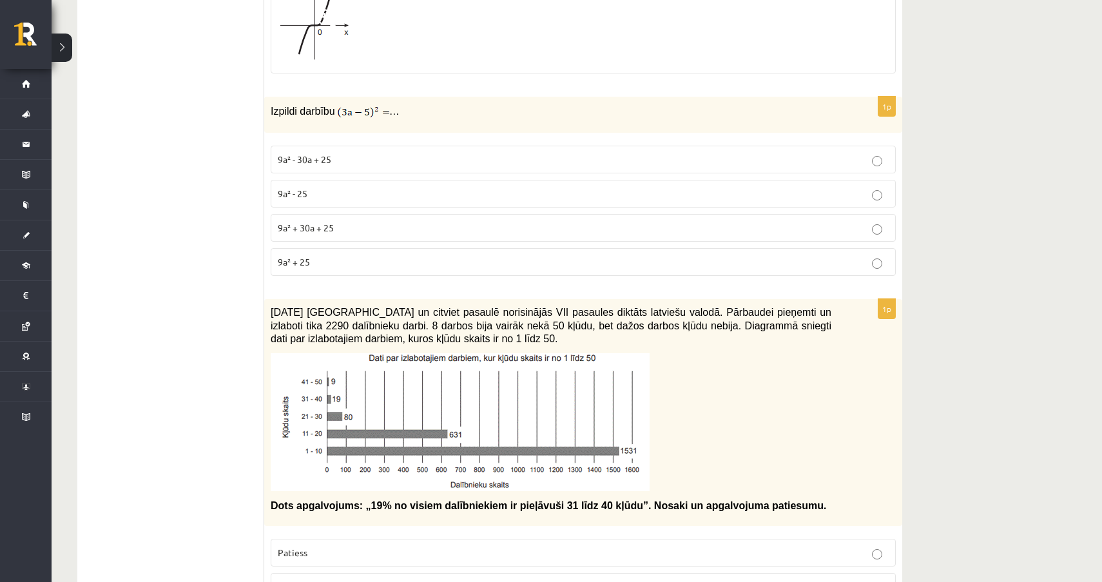
scroll to position [4924, 0]
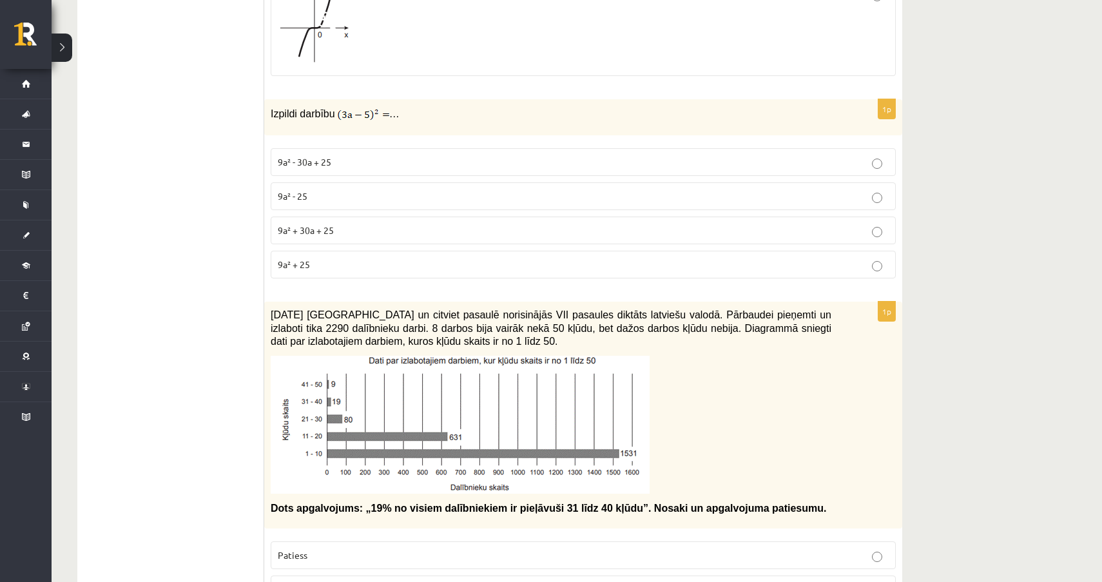
click at [326, 227] on span "9a² + 30a + 25" at bounding box center [306, 230] width 56 height 12
click at [346, 155] on p "9a² - 30a + 25" at bounding box center [583, 162] width 611 height 14
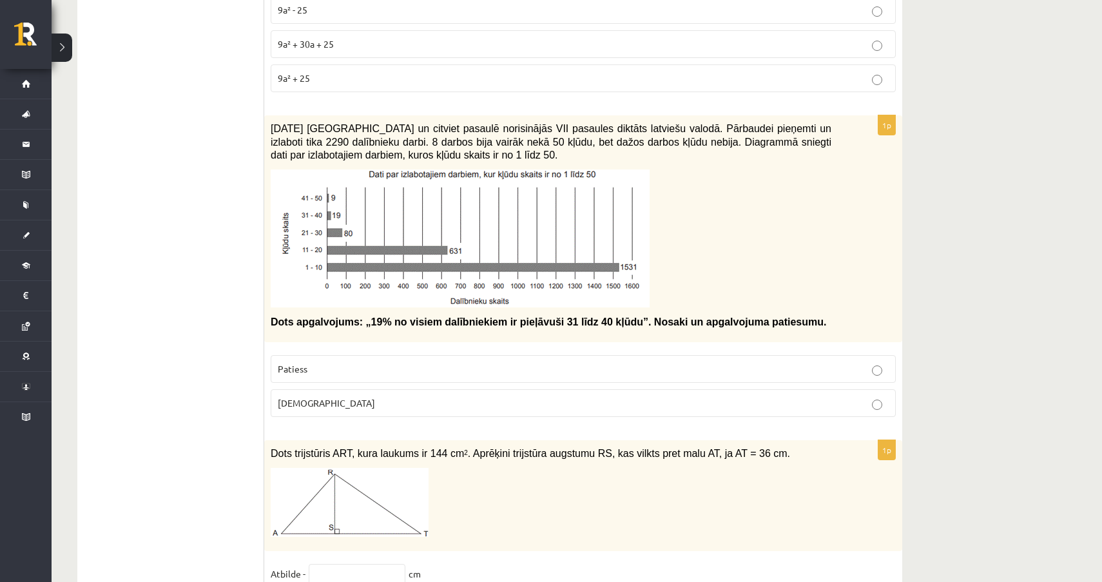
scroll to position [5111, 0]
drag, startPoint x: 271, startPoint y: 120, endPoint x: 576, endPoint y: 147, distance: 305.5
click at [576, 147] on p "2021. gada 27. novembrī Latvijā un citviet pasaulē norisinājās VII pasaules dik…" at bounding box center [551, 141] width 561 height 40
drag, startPoint x: 271, startPoint y: 313, endPoint x: 637, endPoint y: 315, distance: 366.2
click at [637, 316] on span "Dots apgalvojums: „19% no visiem dalībniekiem ir pieļāvuši 31 līdz 40 kļūdu”. N…" at bounding box center [549, 321] width 556 height 11
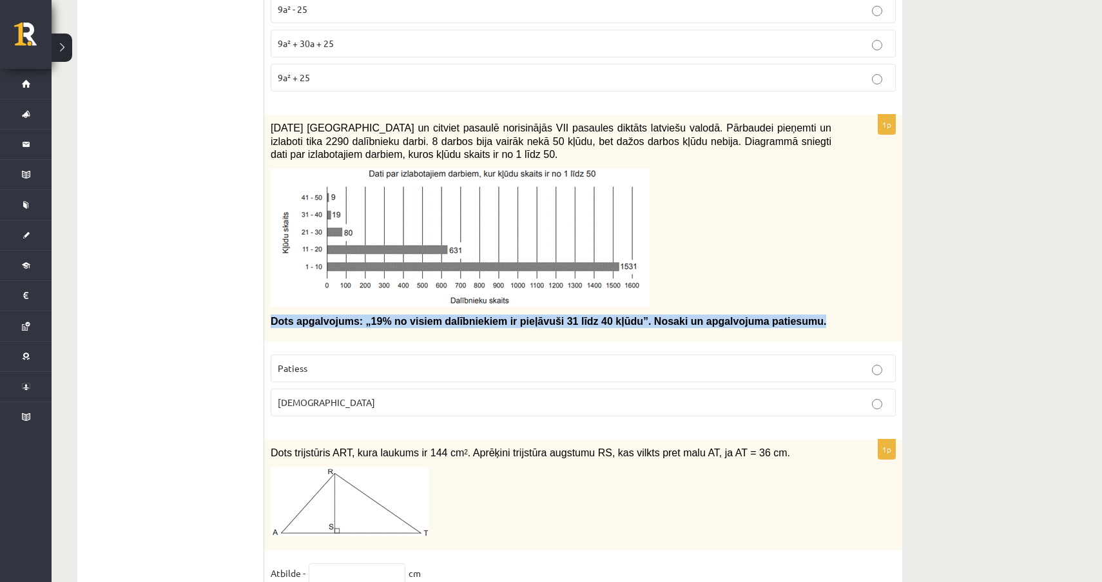
drag, startPoint x: 268, startPoint y: 313, endPoint x: 639, endPoint y: 328, distance: 371.0
click at [639, 328] on div "2021. gada 27. novembrī Latvijā un citviet pasaulē norisinājās VII pasaules dik…" at bounding box center [583, 228] width 638 height 227
click at [341, 401] on p "Aplams" at bounding box center [583, 403] width 611 height 14
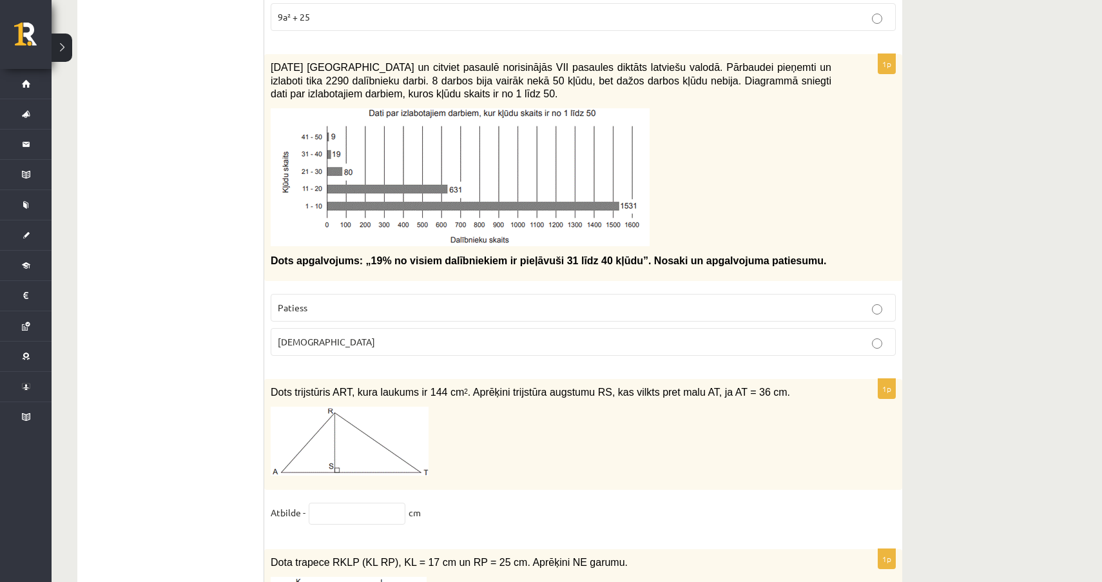
scroll to position [5176, 0]
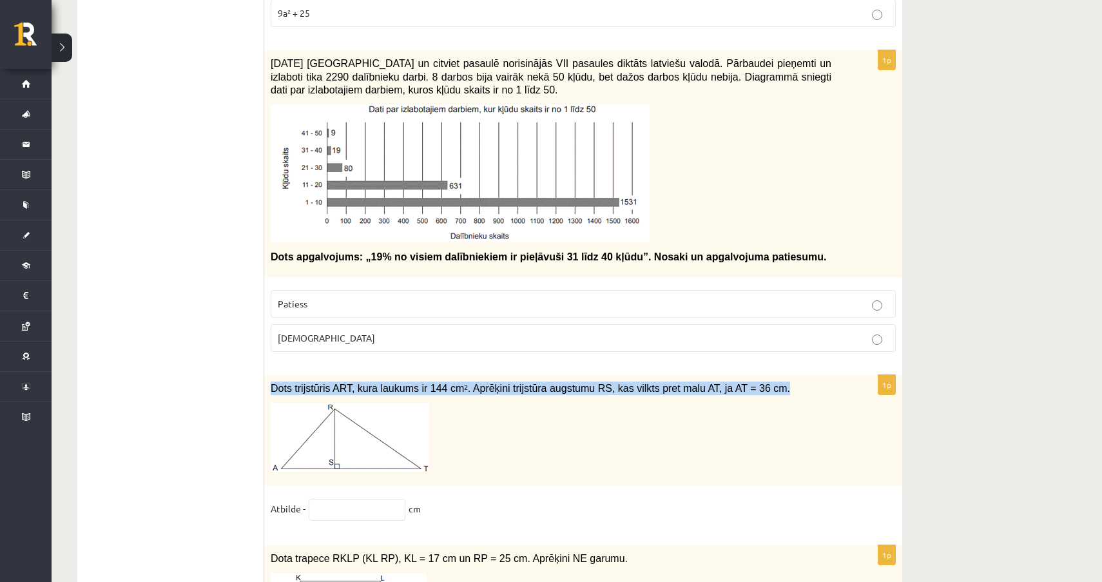
drag, startPoint x: 273, startPoint y: 379, endPoint x: 519, endPoint y: 390, distance: 246.5
click at [519, 390] on p "Dots trijstūris ART, kura laukums ir 144 cm 2 . Aprēķini trijstūra augstumu RS,…" at bounding box center [551, 389] width 561 height 14
drag, startPoint x: 790, startPoint y: 384, endPoint x: 346, endPoint y: 371, distance: 445.0
click at [346, 375] on div "Dots trijstūris ART, kura laukums ir 144 cm 2 . Aprēķini trijstūra augstumu RS,…" at bounding box center [583, 430] width 638 height 111
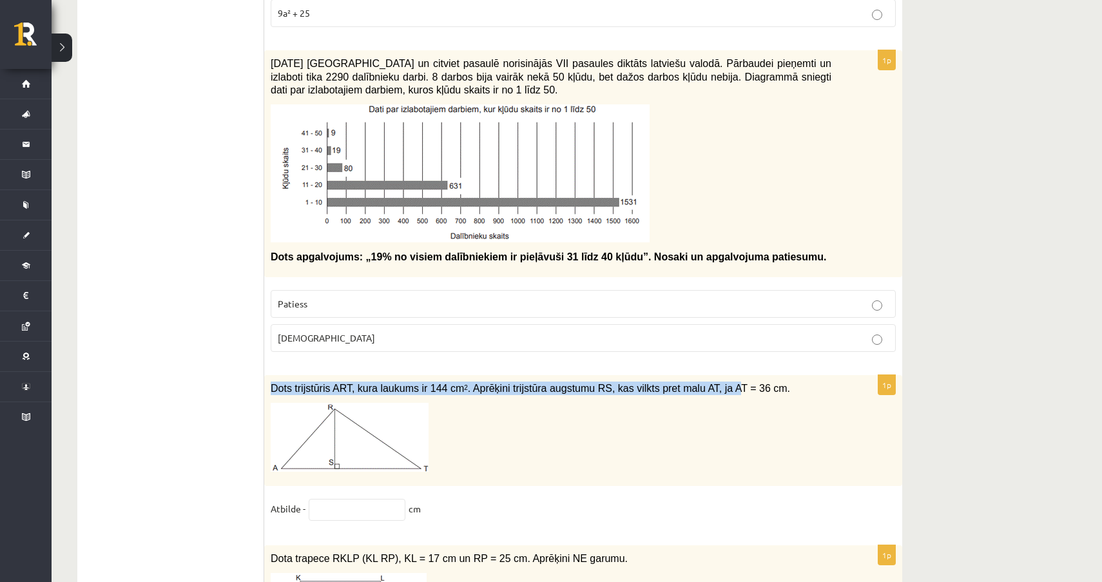
drag, startPoint x: 266, startPoint y: 384, endPoint x: 741, endPoint y: 387, distance: 475.8
click at [741, 387] on div "Dots trijstūris ART, kura laukums ir 144 cm 2 . Aprēķini trijstūra augstumu RS,…" at bounding box center [583, 430] width 638 height 111
drag, startPoint x: 801, startPoint y: 384, endPoint x: 386, endPoint y: 385, distance: 415.2
click at [386, 385] on p "Dots trijstūris ART, kura laukums ir 144 cm 2 . Aprēķini trijstūra augstumu RS,…" at bounding box center [551, 389] width 561 height 14
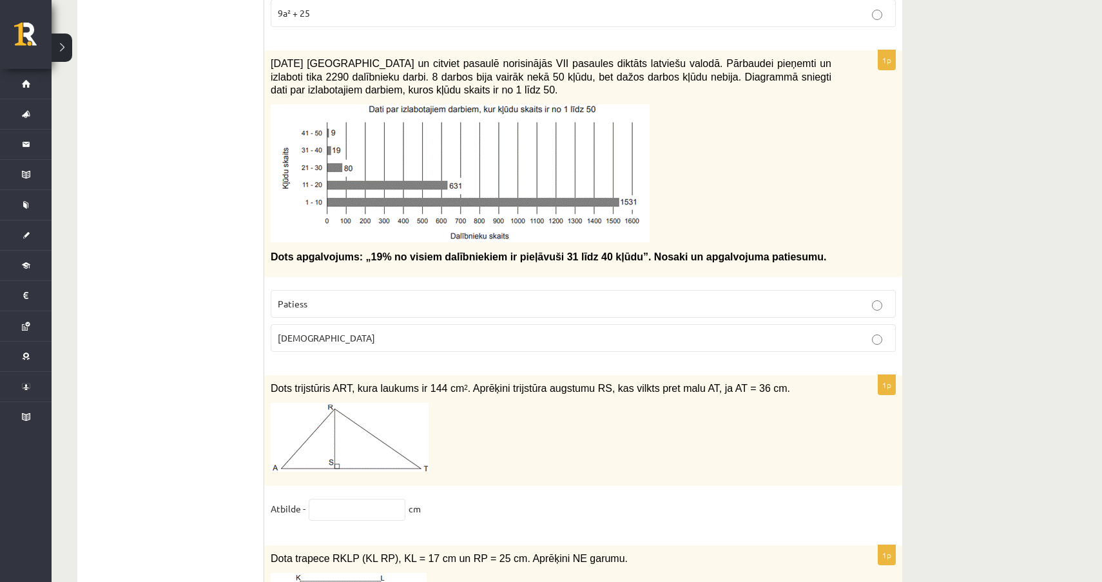
click at [269, 381] on div "Dots trijstūris ART, kura laukums ir 144 cm 2 . Aprēķini trijstūra augstumu RS,…" at bounding box center [583, 430] width 638 height 111
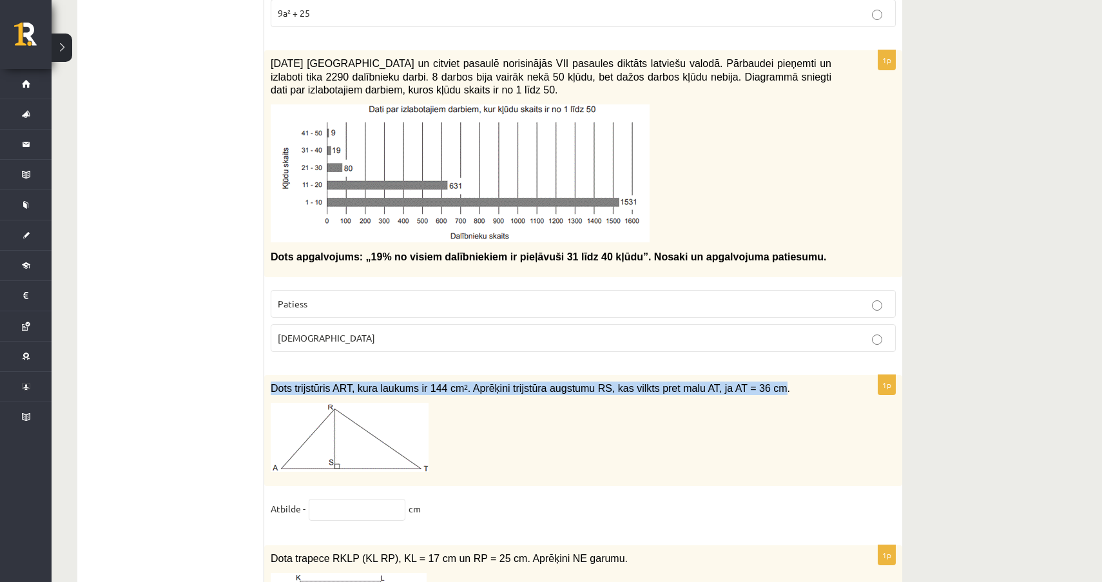
drag, startPoint x: 269, startPoint y: 381, endPoint x: 782, endPoint y: 384, distance: 513.2
click at [782, 384] on div "Dots trijstūris ART, kura laukums ir 144 cm 2 . Aprēķini trijstūra augstumu RS,…" at bounding box center [583, 430] width 638 height 111
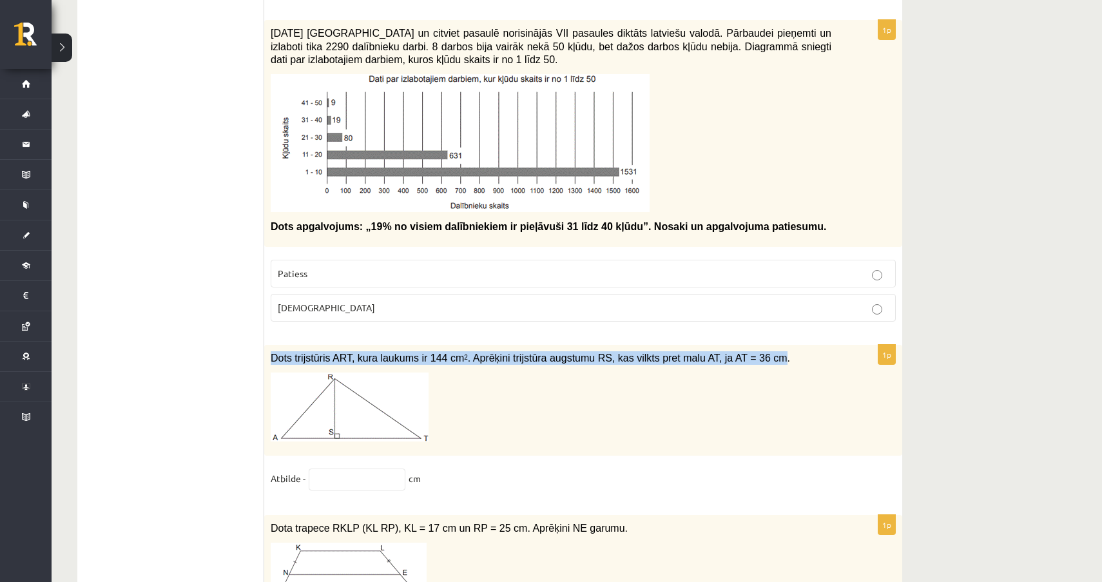
scroll to position [5246, 0]
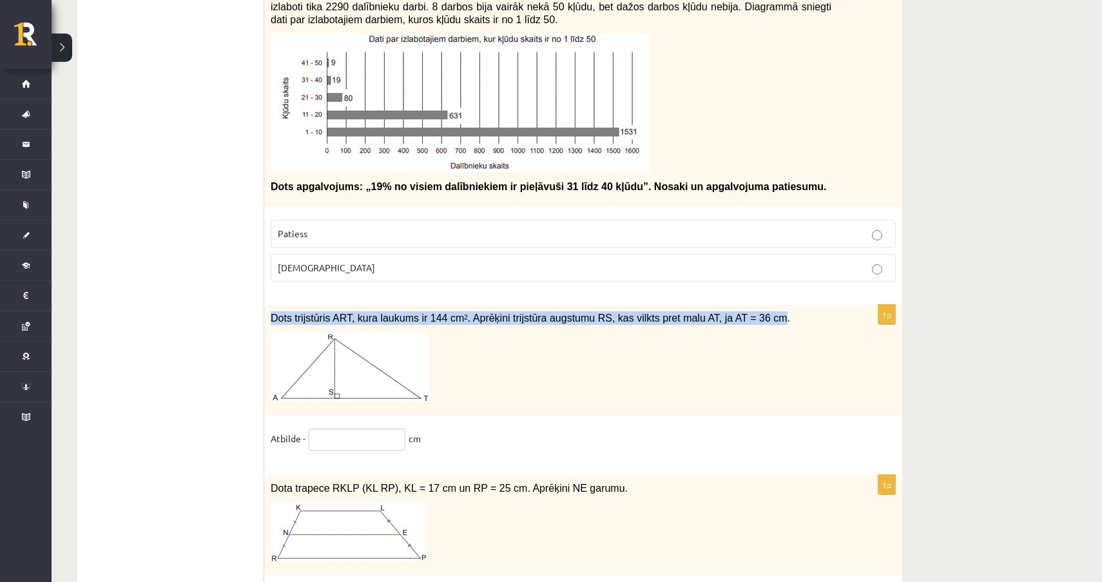
click at [357, 437] on input "text" at bounding box center [357, 440] width 97 height 22
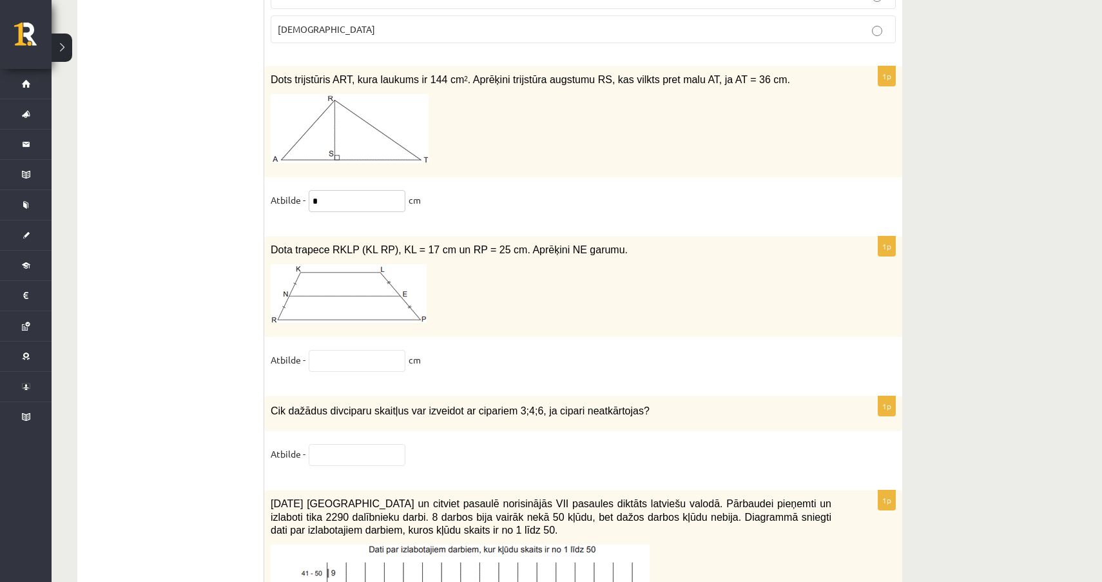
scroll to position [5488, 0]
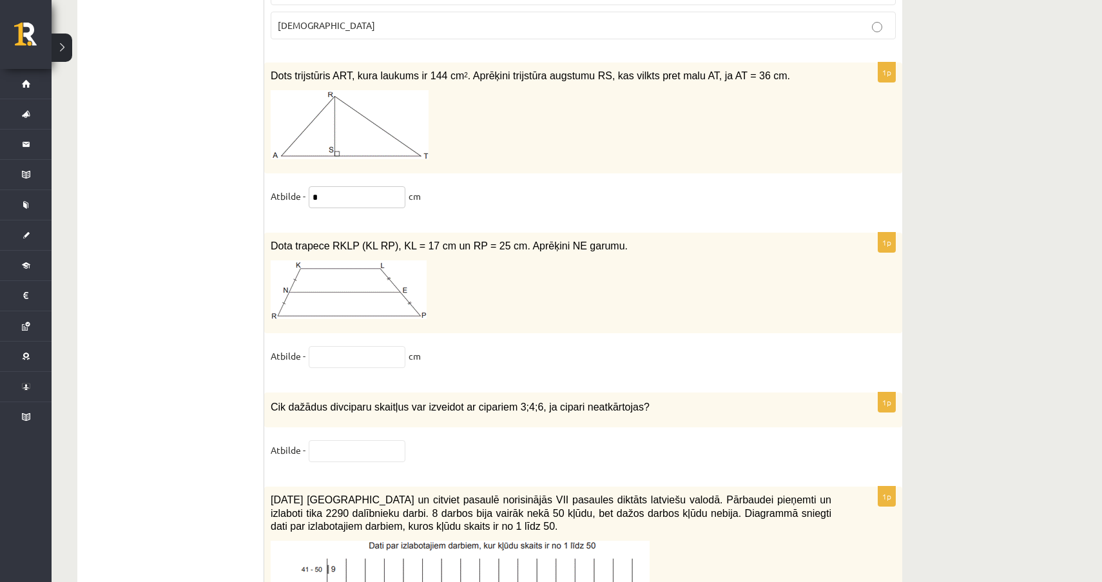
type input "*"
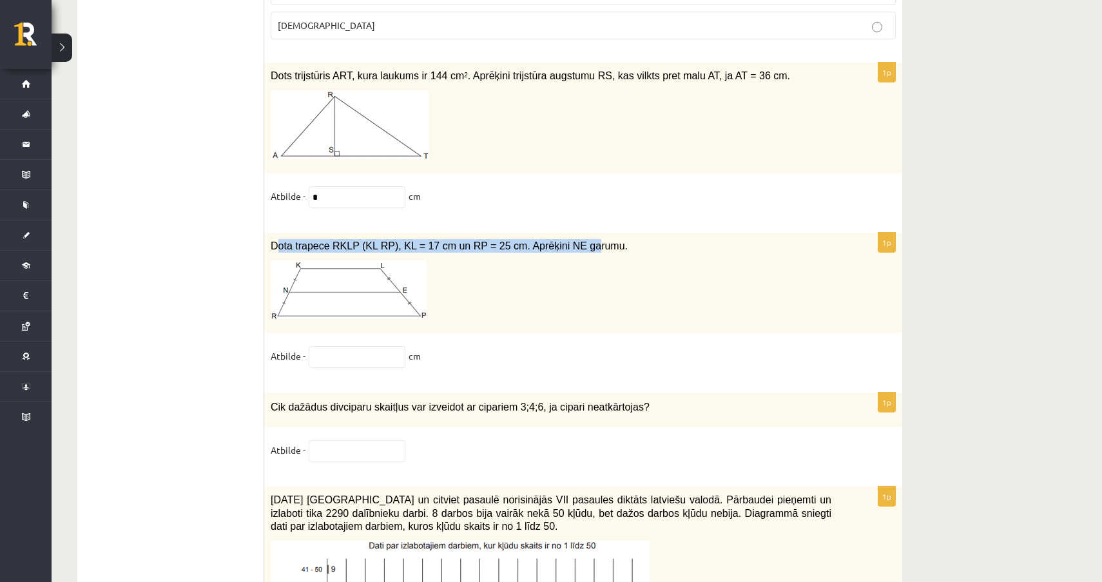
drag, startPoint x: 275, startPoint y: 239, endPoint x: 605, endPoint y: 237, distance: 330.7
click at [605, 240] on span "Dota trapece RKLP (KL RP), KL = 17 cm un RP = 25 cm. Aprēķini NE garumu." at bounding box center [449, 245] width 357 height 11
click at [688, 260] on p at bounding box center [551, 289] width 561 height 59
drag, startPoint x: 271, startPoint y: 241, endPoint x: 630, endPoint y: 240, distance: 358.5
click at [630, 240] on p "Dota trapece RKLP (KL RP), KL = 17 cm un RP = 25 cm. Aprēķini NE garumu." at bounding box center [551, 246] width 561 height 14
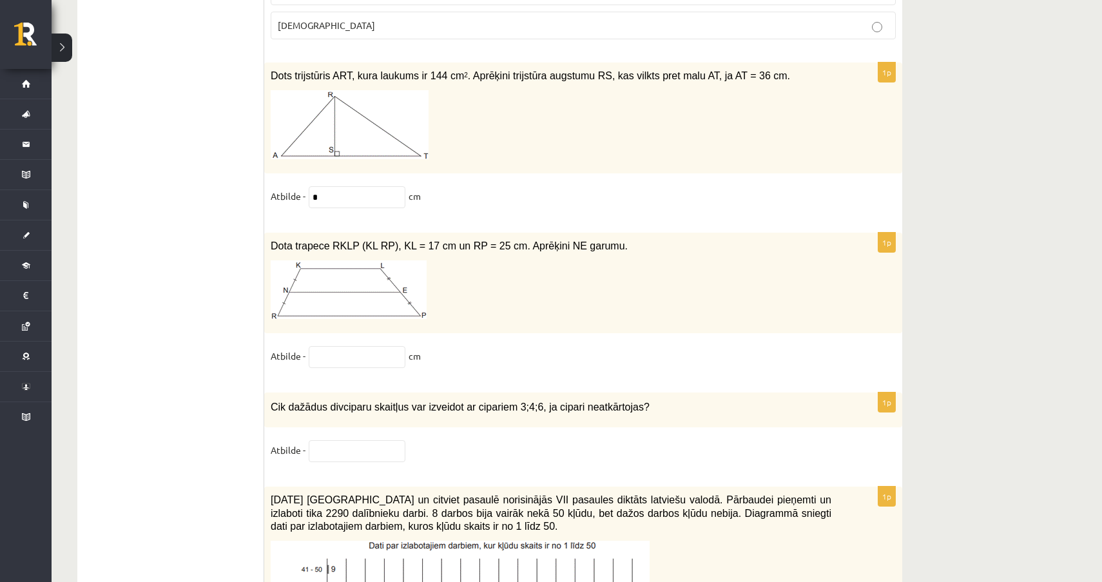
click at [360, 366] on fieldset "Atbilde - cm" at bounding box center [583, 359] width 625 height 27
click at [360, 357] on input "text" at bounding box center [357, 357] width 97 height 22
type input "**"
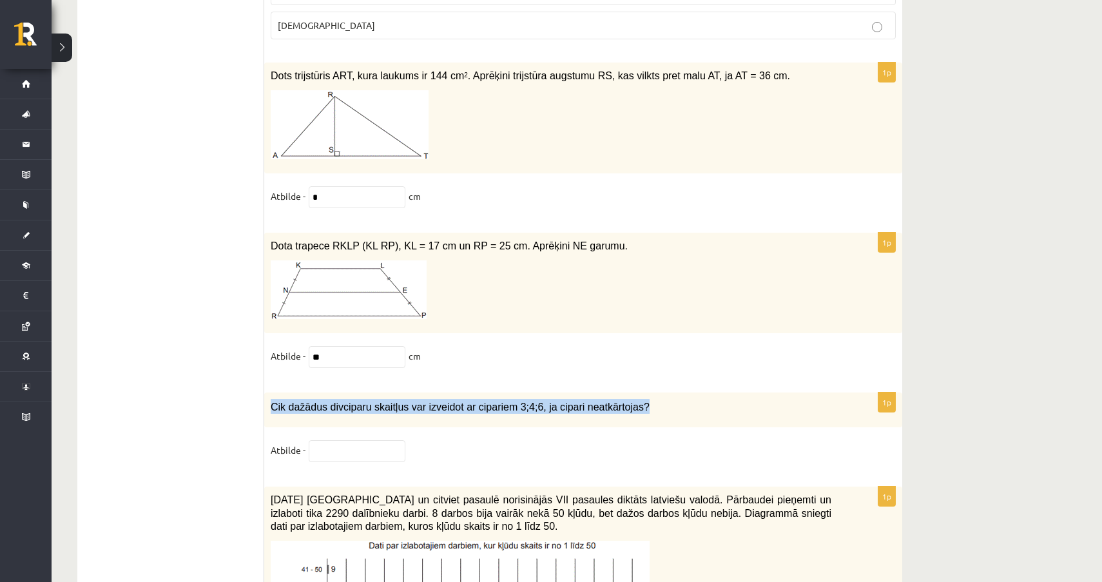
drag, startPoint x: 270, startPoint y: 399, endPoint x: 660, endPoint y: 407, distance: 390.1
click at [660, 408] on p "Cik dažādus divciparu skaitļus var izveidot ar cipariem 3;4;6, ja cipari neatkā…" at bounding box center [551, 406] width 561 height 15
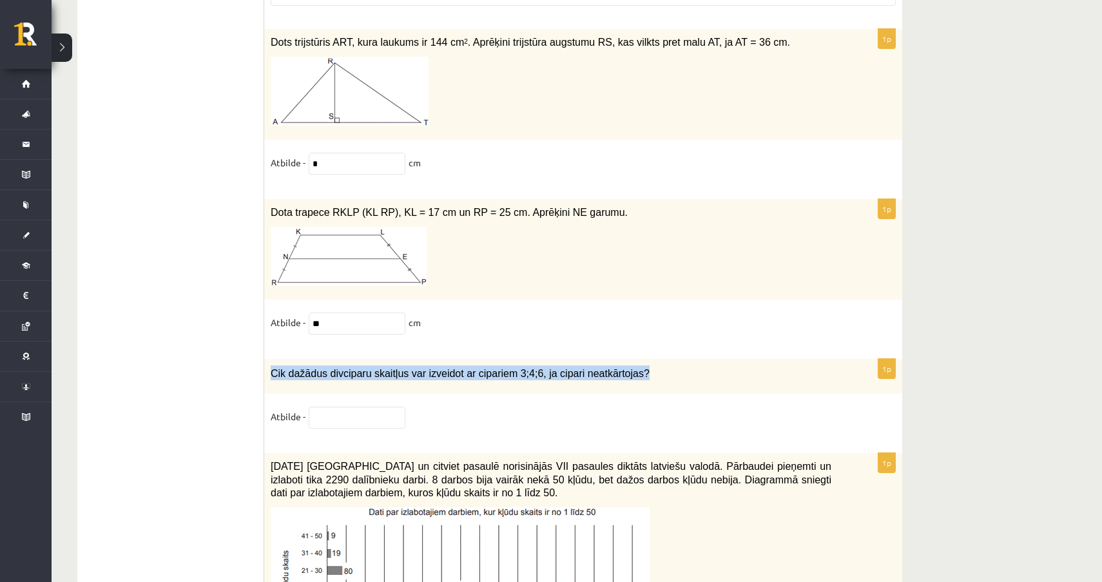
scroll to position [5523, 0]
click at [326, 416] on input "text" at bounding box center [357, 417] width 97 height 22
paste input "**********"
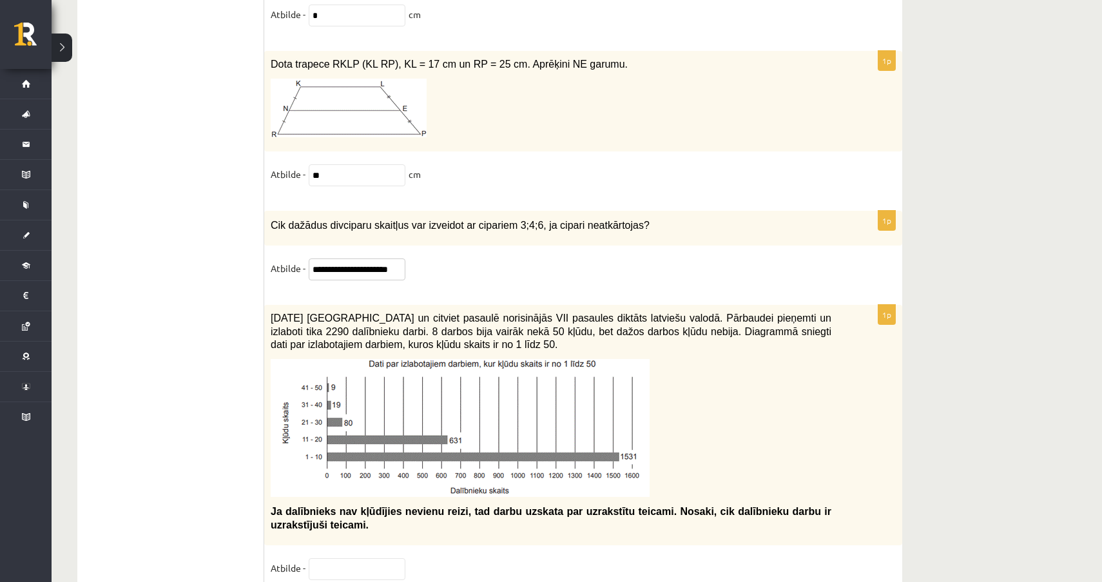
scroll to position [5695, 0]
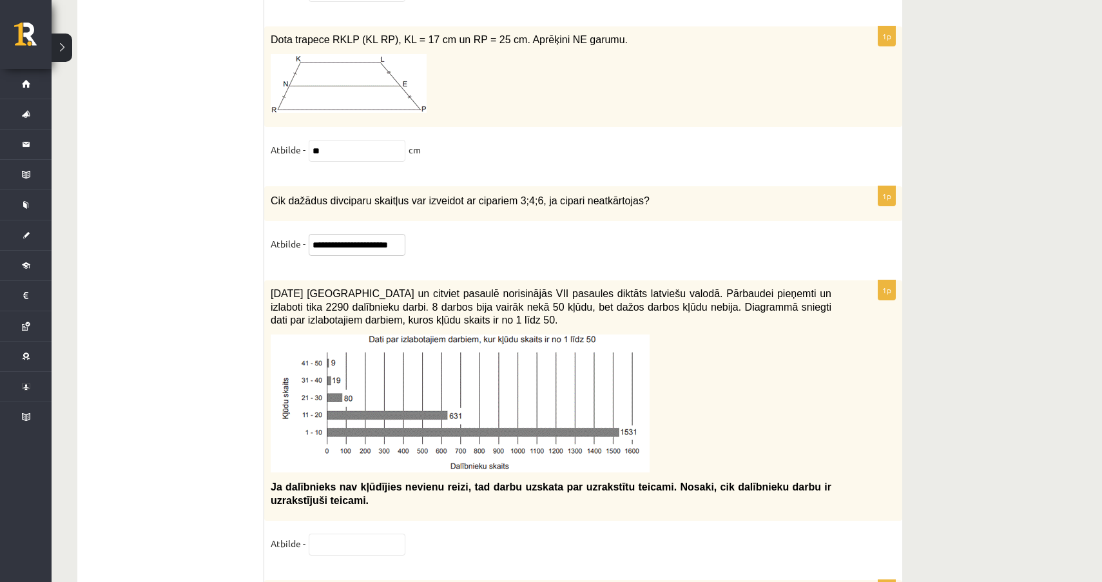
type input "**********"
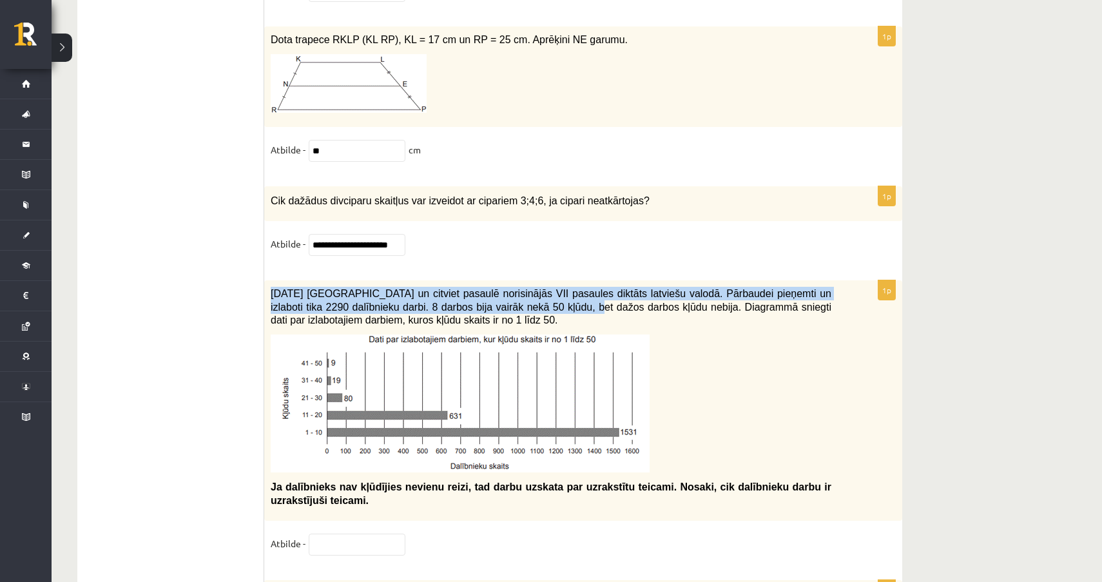
drag, startPoint x: 268, startPoint y: 293, endPoint x: 573, endPoint y: 309, distance: 304.7
click at [573, 308] on div "2021. gada 27. novembrī Latvijā un citviet pasaulē norisinājās VII pasaules dik…" at bounding box center [583, 400] width 638 height 240
drag, startPoint x: 568, startPoint y: 318, endPoint x: 282, endPoint y: 272, distance: 290.0
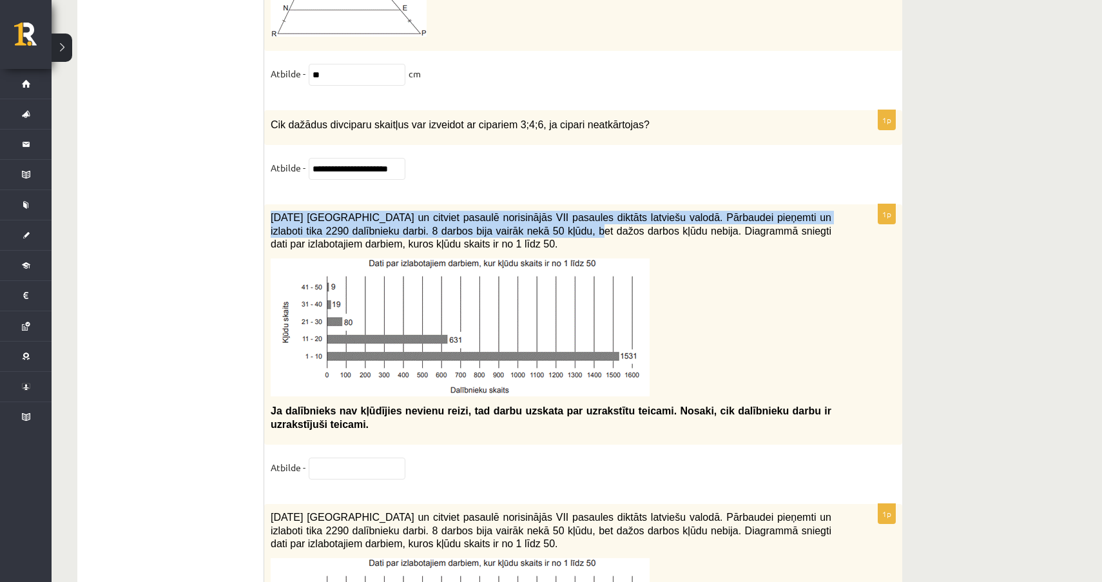
scroll to position [5776, 0]
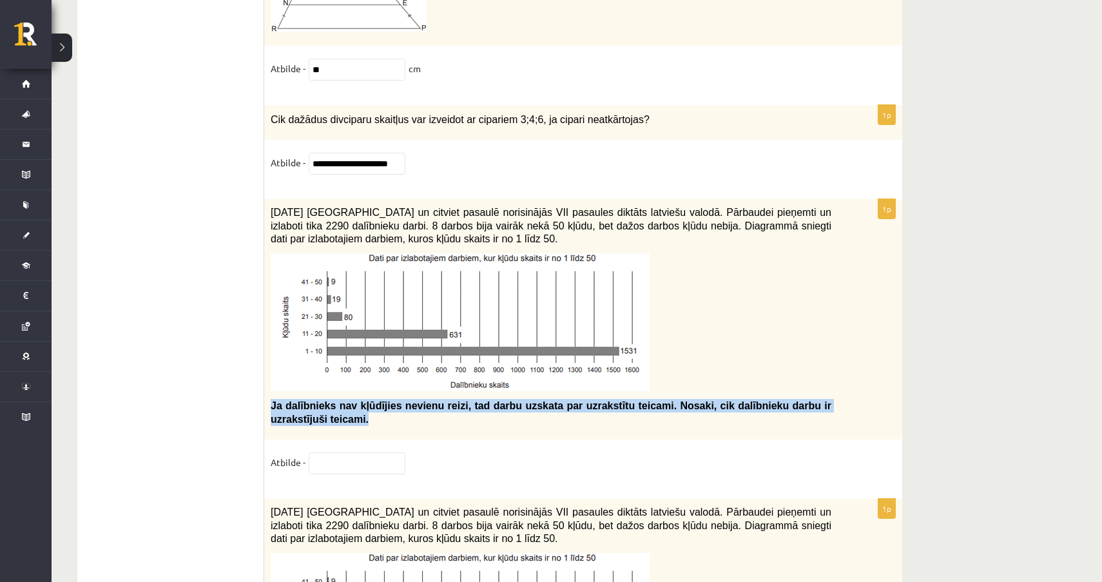
drag, startPoint x: 272, startPoint y: 402, endPoint x: 386, endPoint y: 421, distance: 115.1
click at [386, 421] on p "Ja dalībnieks nav kļūdījies nevienu reizi, tad darbu uzskata par uzrakstītu tei…" at bounding box center [551, 412] width 561 height 26
click at [357, 467] on input "text" at bounding box center [357, 464] width 97 height 22
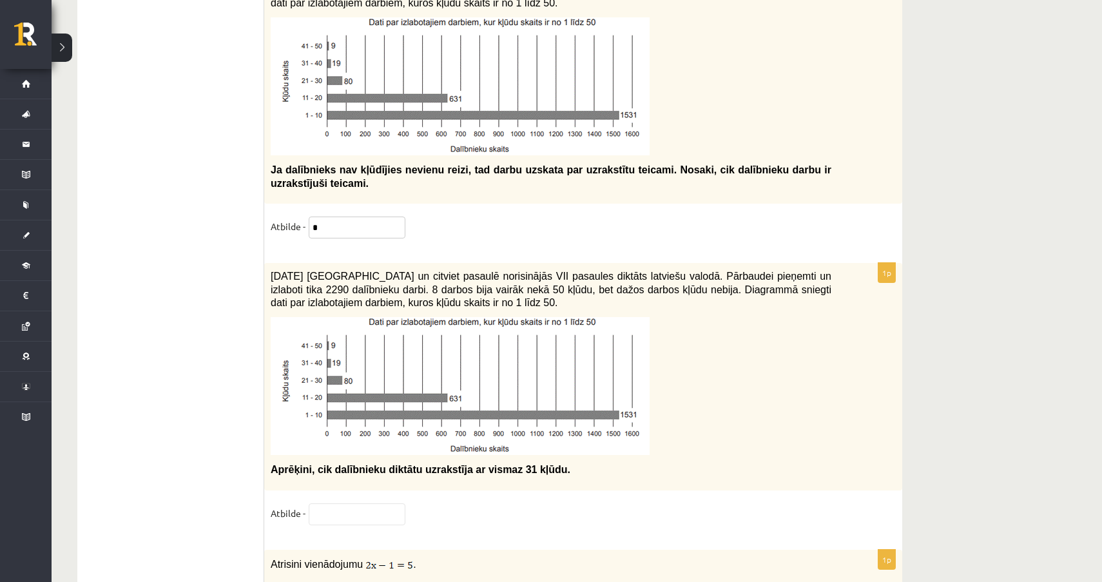
scroll to position [6016, 0]
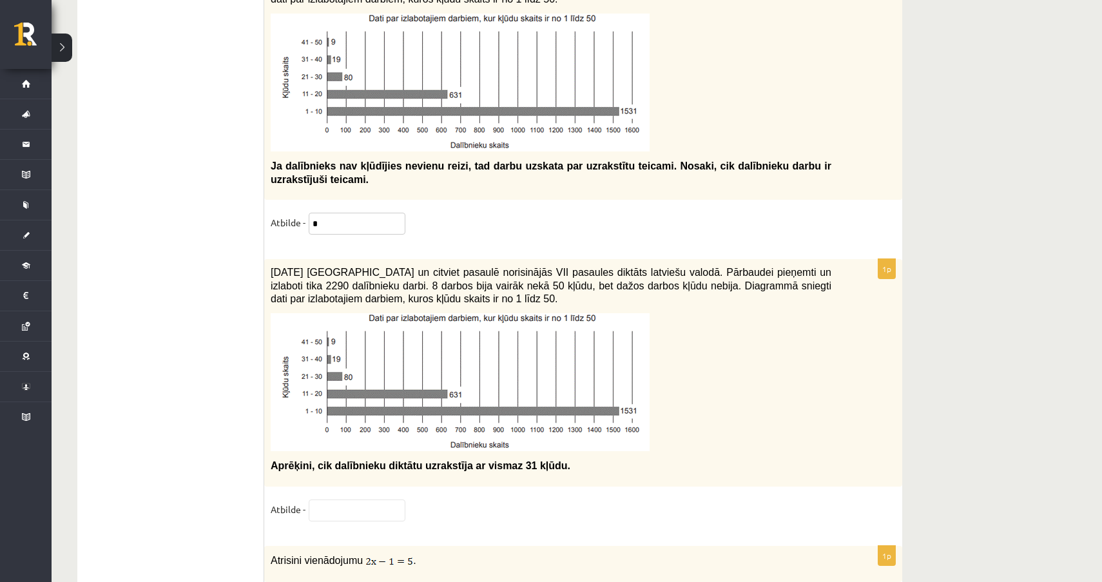
type input "*"
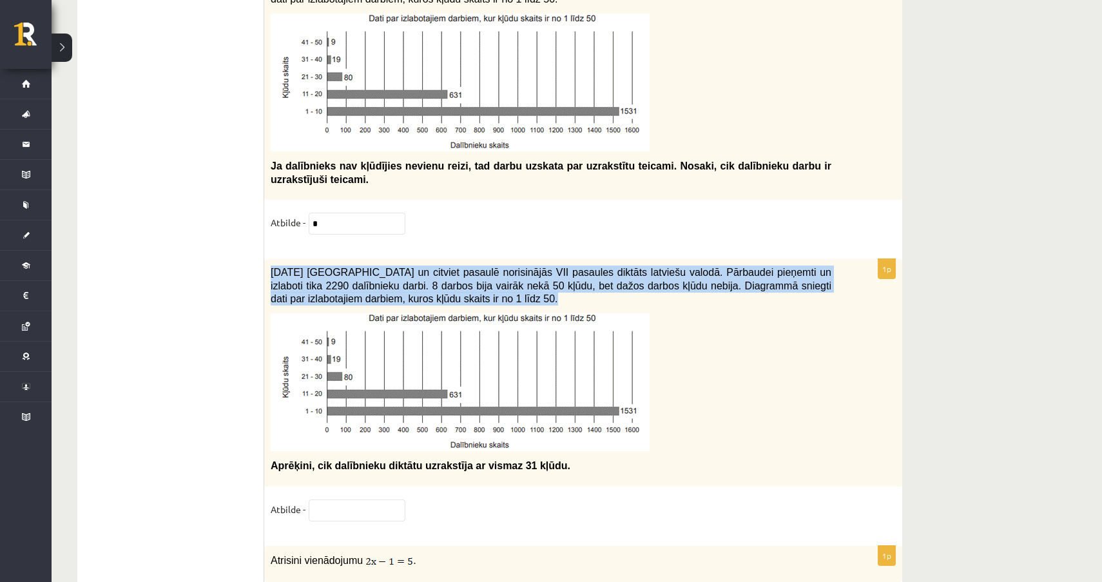
drag, startPoint x: 271, startPoint y: 266, endPoint x: 622, endPoint y: 308, distance: 353.2
click at [622, 308] on div "2021. gada 27. novembrī Latvijā un citviet pasaulē norisinājās VII pasaules dik…" at bounding box center [583, 372] width 638 height 227
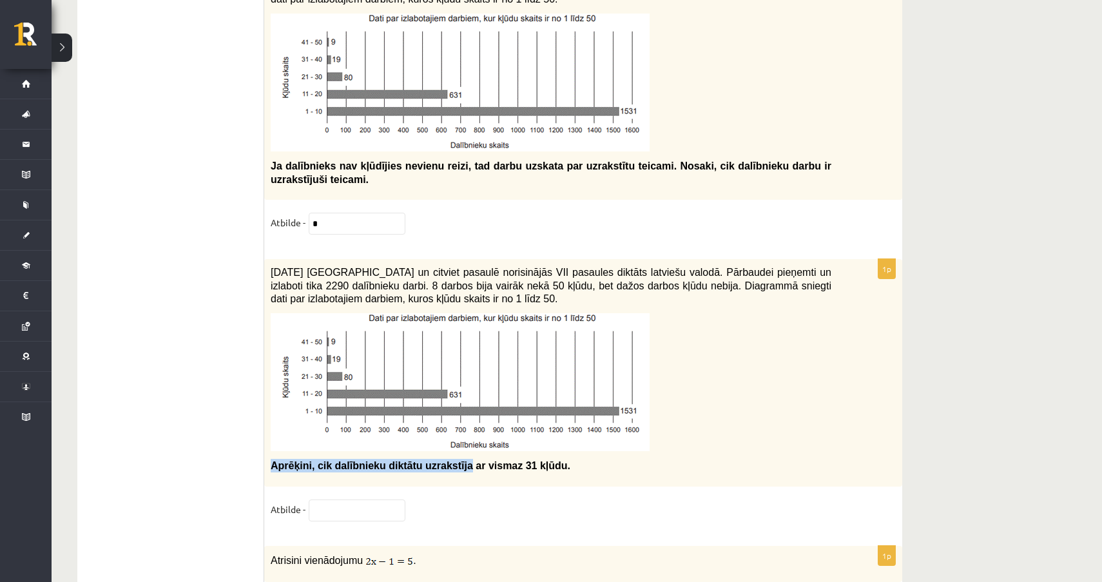
drag, startPoint x: 273, startPoint y: 464, endPoint x: 475, endPoint y: 462, distance: 202.4
click at [475, 462] on span "Aprēķini, cik dalībnieku diktātu uzrakstīja ar vismaz 31 kļūdu." at bounding box center [421, 465] width 300 height 11
drag, startPoint x: 583, startPoint y: 465, endPoint x: 279, endPoint y: 455, distance: 305.1
click at [278, 455] on div "2021. gada 27. novembrī Latvijā un citviet pasaulē norisinājās VII pasaules dik…" at bounding box center [583, 372] width 638 height 227
click at [333, 514] on input "text" at bounding box center [357, 511] width 97 height 22
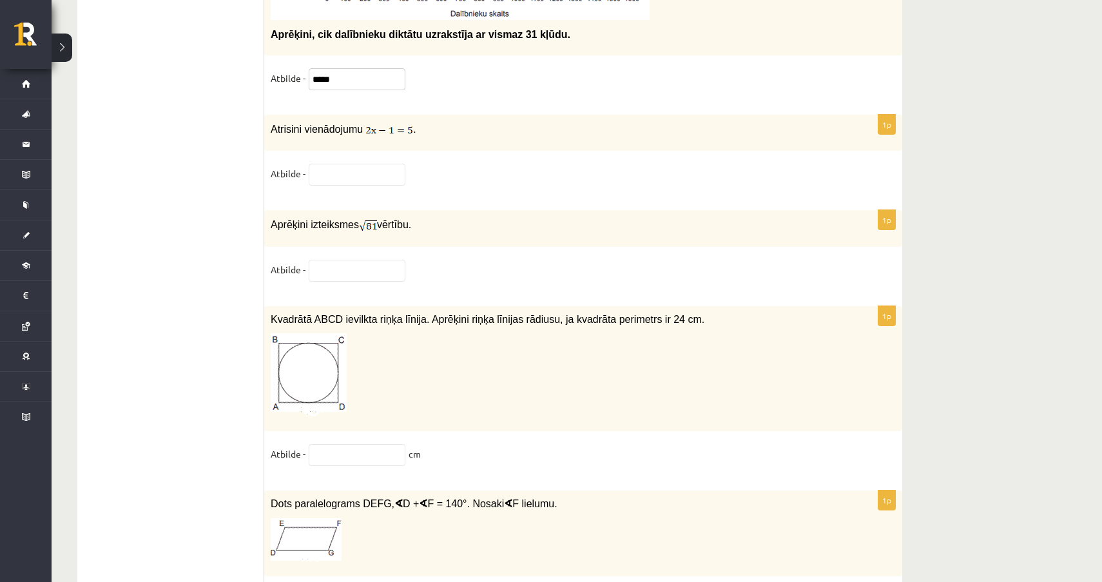
scroll to position [6530, 0]
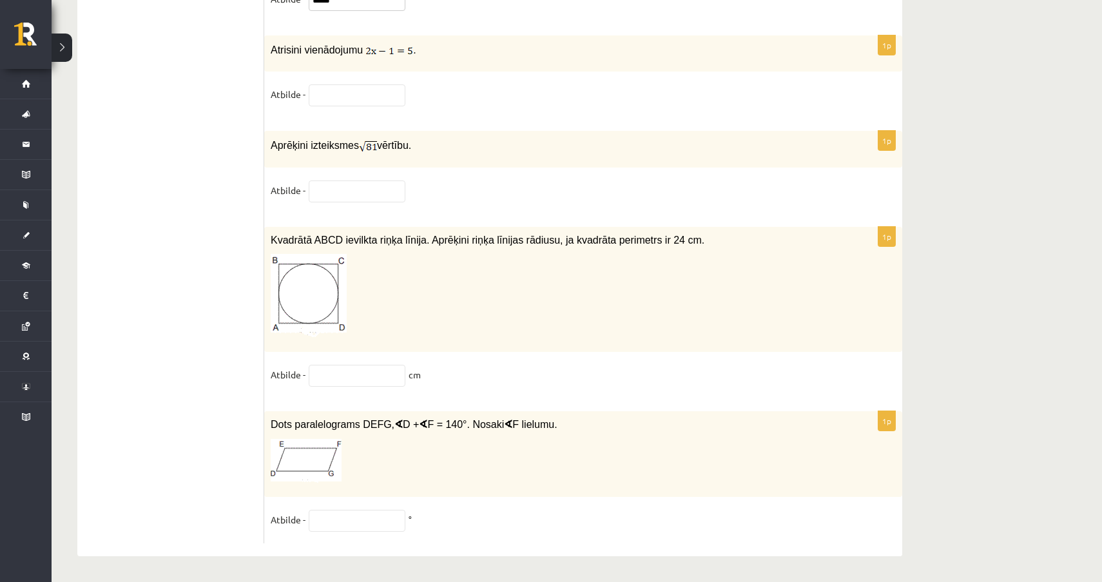
type input "*****"
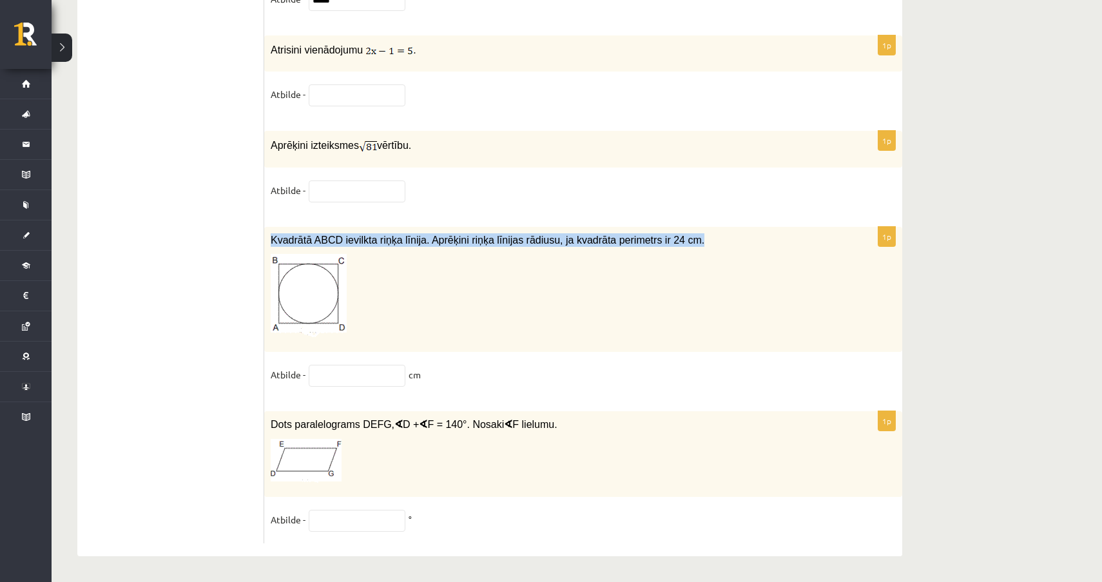
drag, startPoint x: 269, startPoint y: 239, endPoint x: 735, endPoint y: 240, distance: 465.5
click at [735, 240] on div "Kvadrātā ABCD ievilkta riņķa līnija. Aprēķini riņķa līnijas rādiusu, ja kvadrāt…" at bounding box center [583, 290] width 638 height 126
click at [735, 240] on p "Kvadrātā ABCD ievilkta riņķa līnija. Aprēķini riņķa līnijas rādiusu, ja kvadrāt…" at bounding box center [551, 240] width 561 height 14
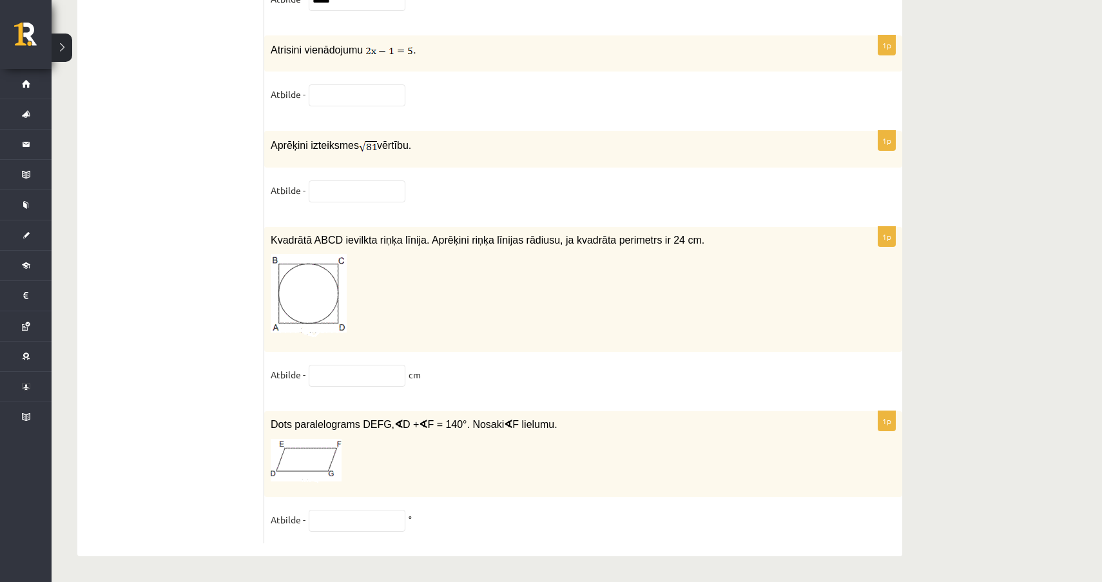
drag, startPoint x: 718, startPoint y: 240, endPoint x: 325, endPoint y: 247, distance: 392.7
click at [325, 247] on div "Kvadrātā ABCD ievilkta riņķa līnija. Aprēķini riņķa līnijas rādiusu, ja kvadrāt…" at bounding box center [583, 290] width 638 height 126
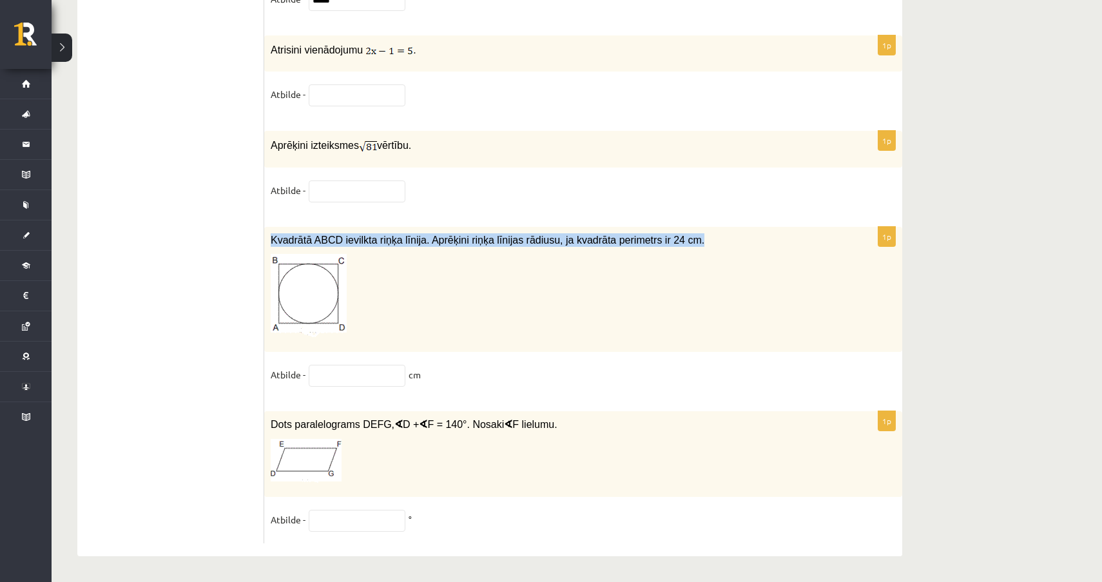
drag, startPoint x: 270, startPoint y: 235, endPoint x: 719, endPoint y: 241, distance: 449.4
click at [719, 241] on div "Kvadrātā ABCD ievilkta riņķa līnija. Aprēķini riņķa līnijas rādiusu, ja kvadrāt…" at bounding box center [583, 290] width 638 height 126
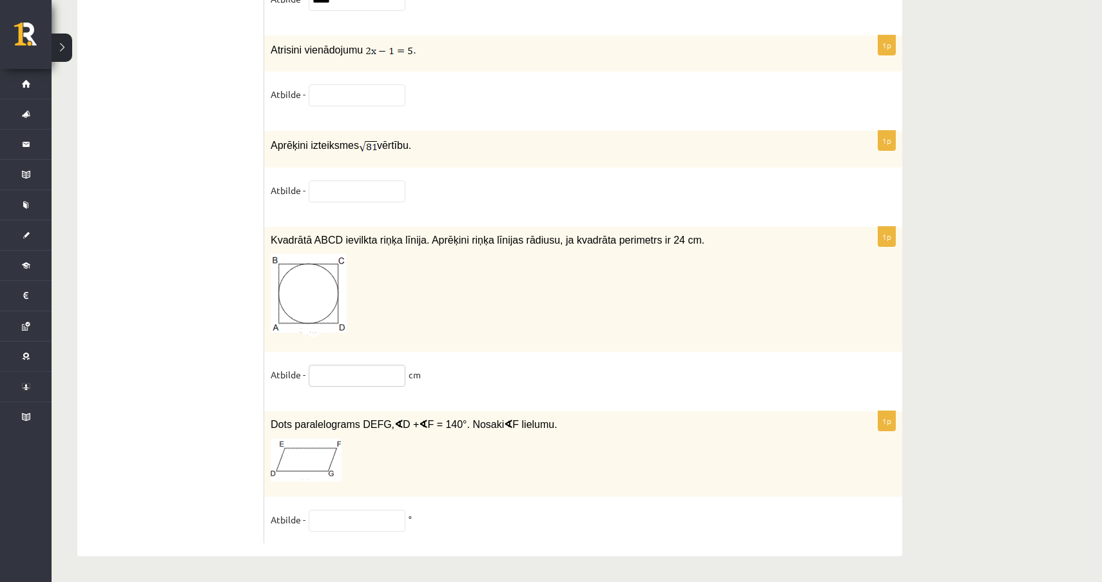
click at [324, 385] on input "text" at bounding box center [357, 376] width 97 height 22
type input "*"
drag, startPoint x: 271, startPoint y: 418, endPoint x: 549, endPoint y: 433, distance: 277.6
click at [549, 433] on div "Dots paralelograms DEFG, ∢ D + ∢ F = 140°. Nosaki ∢ F lielumu." at bounding box center [583, 454] width 638 height 86
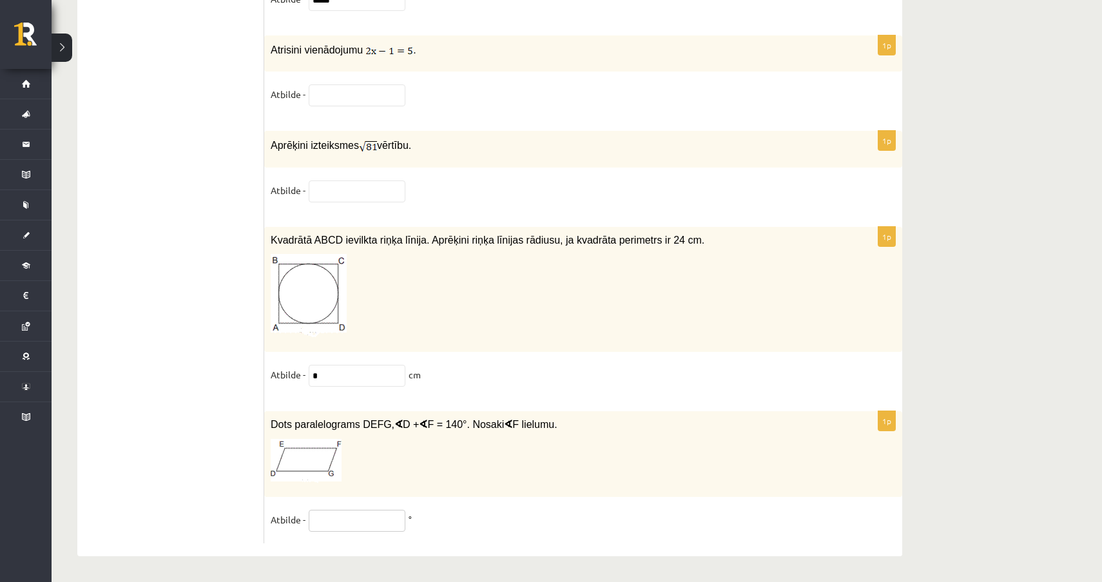
click at [366, 514] on input "text" at bounding box center [357, 521] width 97 height 22
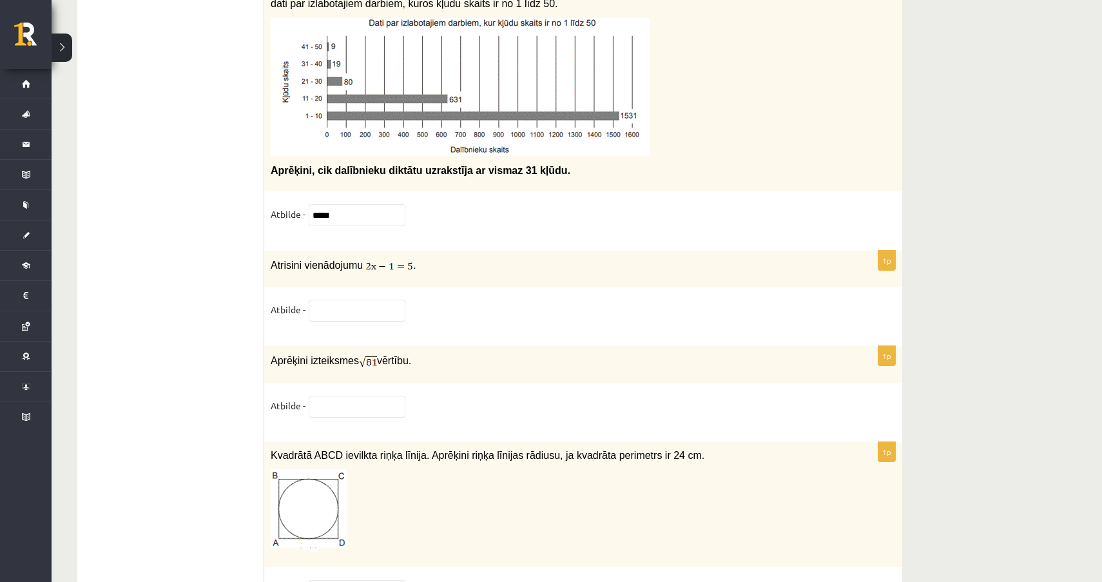
scroll to position [6310, 0]
type input "**"
click at [377, 411] on input "text" at bounding box center [357, 407] width 97 height 22
type input "*"
click at [369, 306] on input "text" at bounding box center [357, 311] width 97 height 22
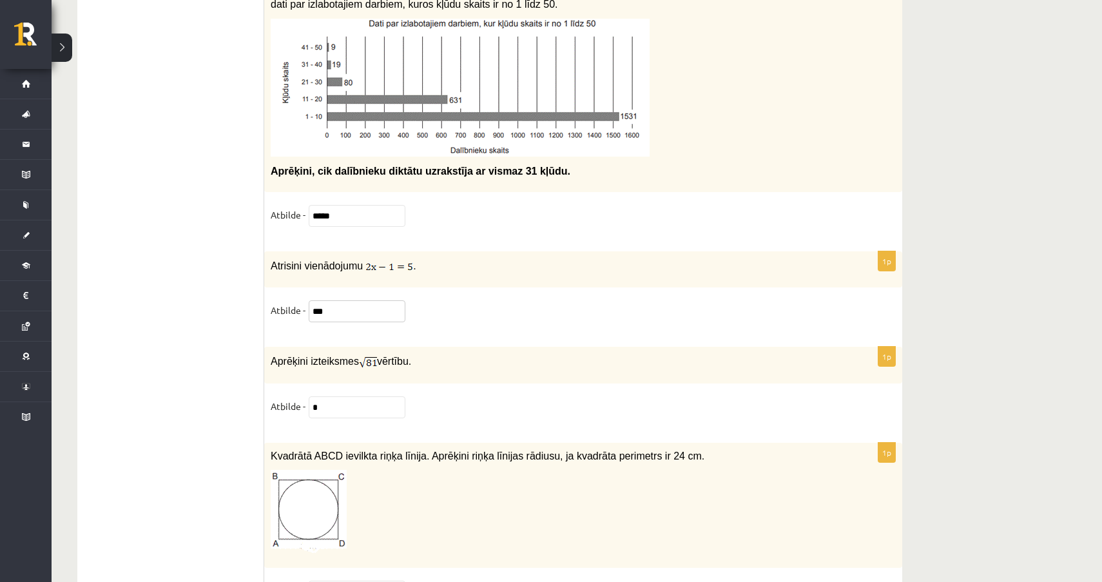
type input "***"
click at [653, 324] on fieldset "Atbilde - ***" at bounding box center [583, 313] width 625 height 27
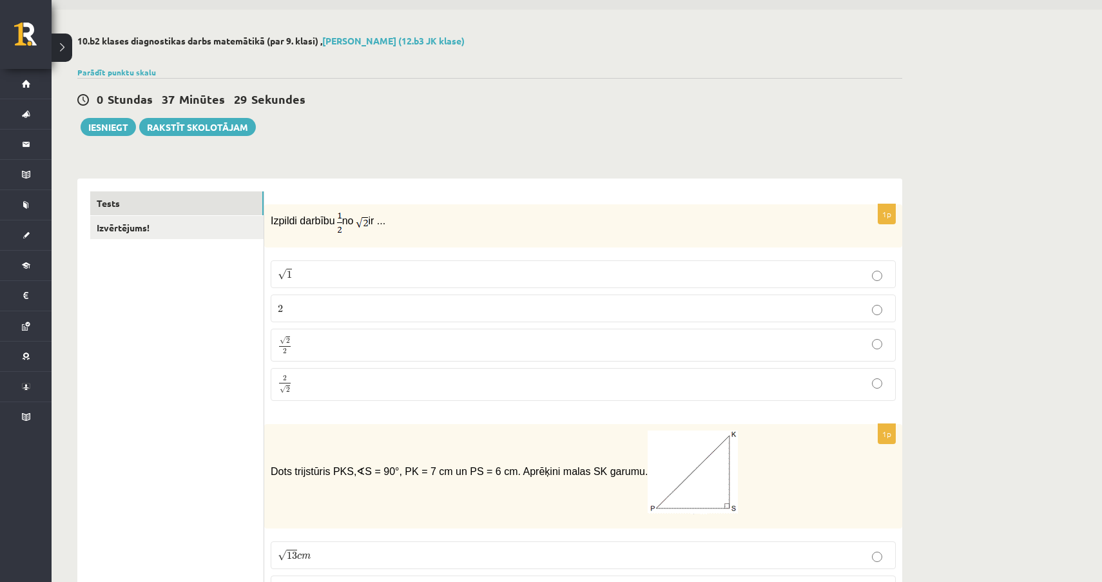
scroll to position [0, 0]
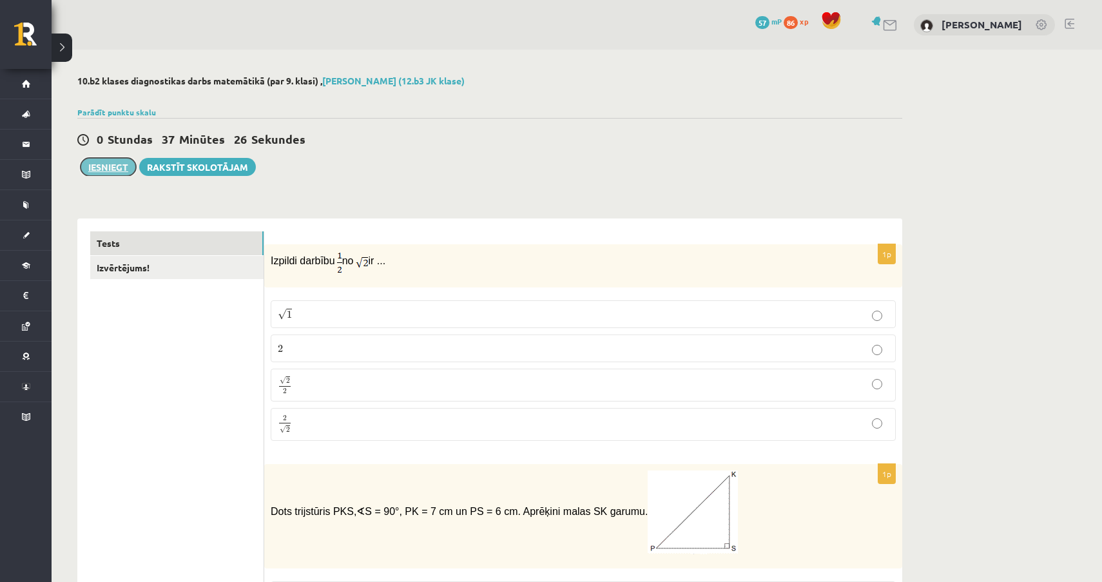
click at [122, 170] on button "Iesniegt" at bounding box center [108, 167] width 55 height 18
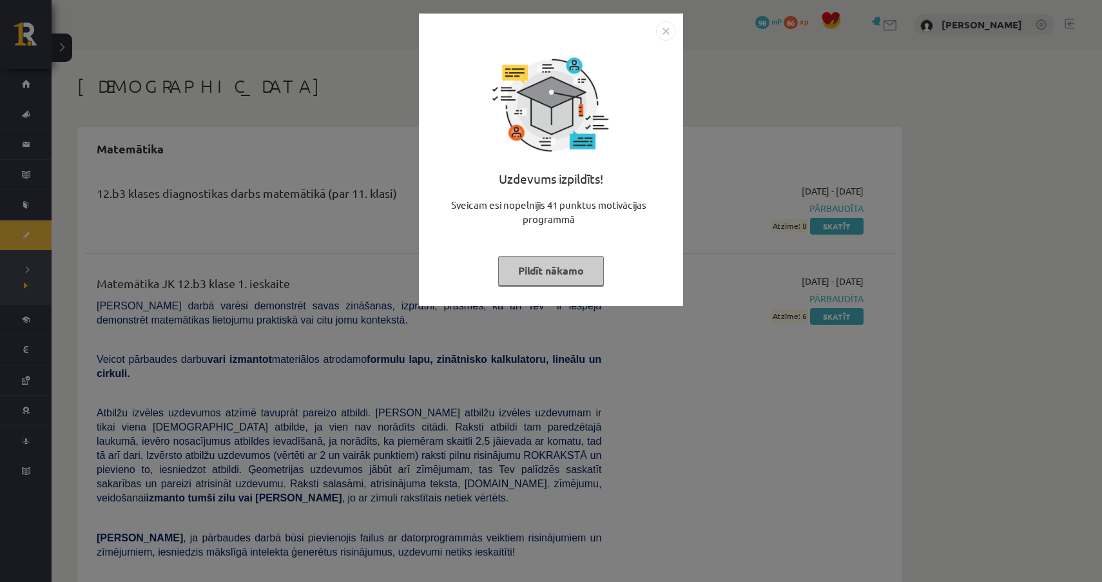
click at [668, 29] on img "Close" at bounding box center [665, 30] width 19 height 19
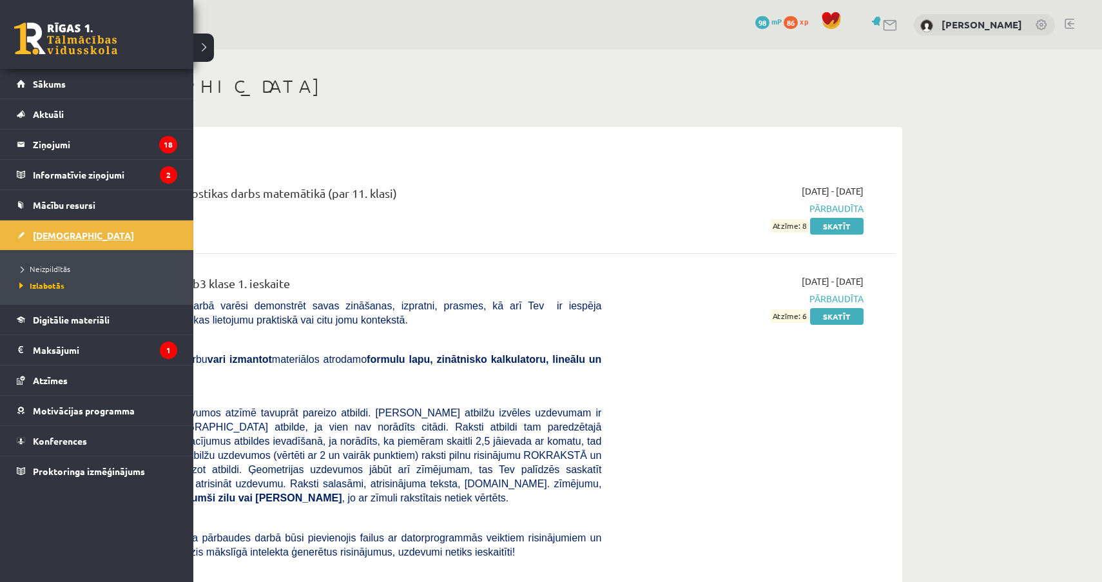
click at [50, 235] on span "[DEMOGRAPHIC_DATA]" at bounding box center [83, 236] width 101 height 12
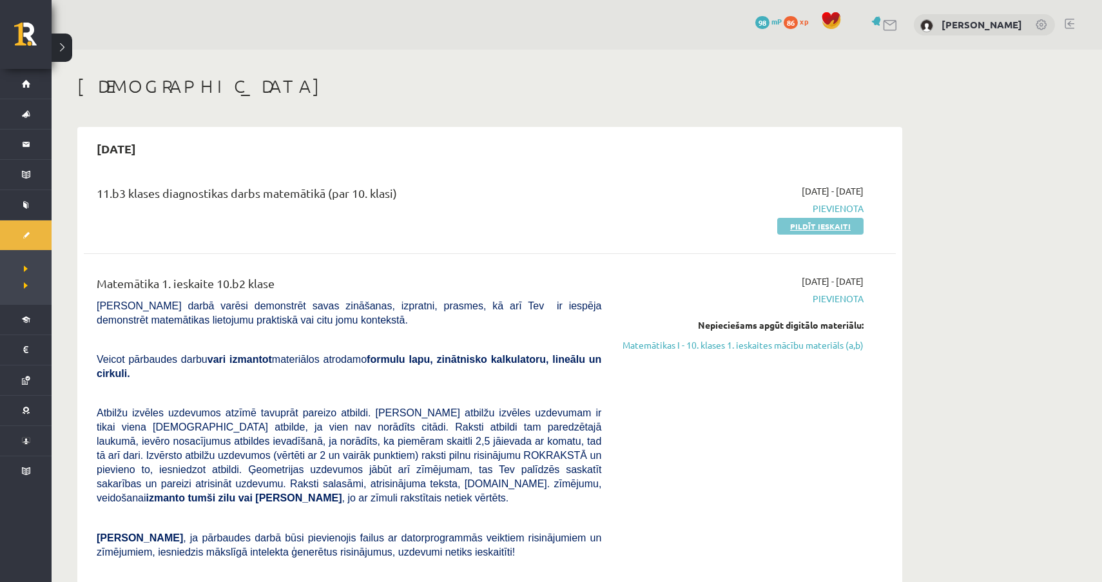
click at [830, 230] on link "Pildīt ieskaiti" at bounding box center [821, 226] width 86 height 17
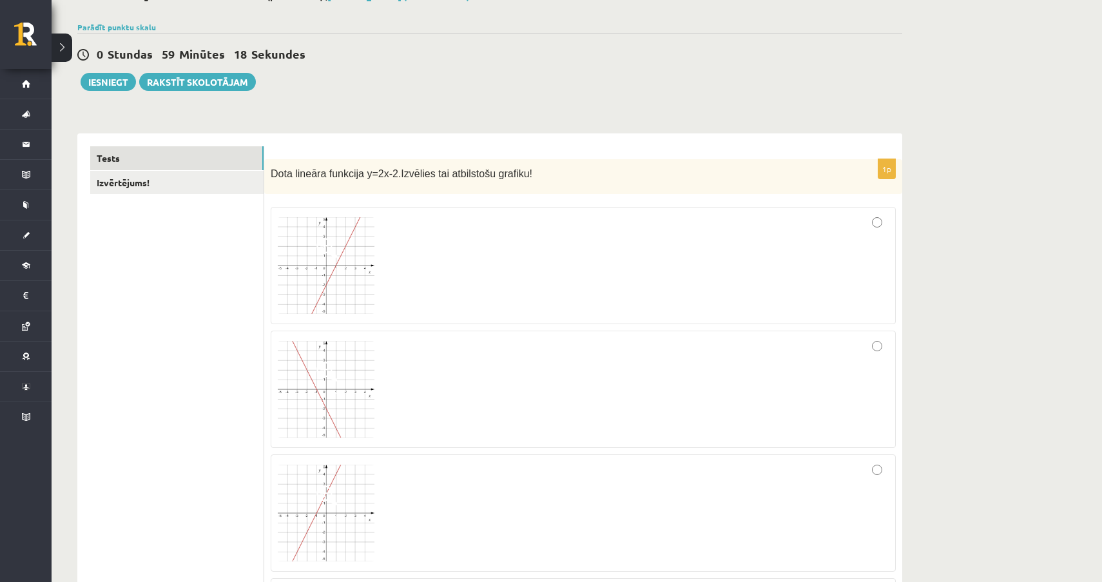
scroll to position [86, 0]
click at [631, 263] on div at bounding box center [583, 264] width 611 height 103
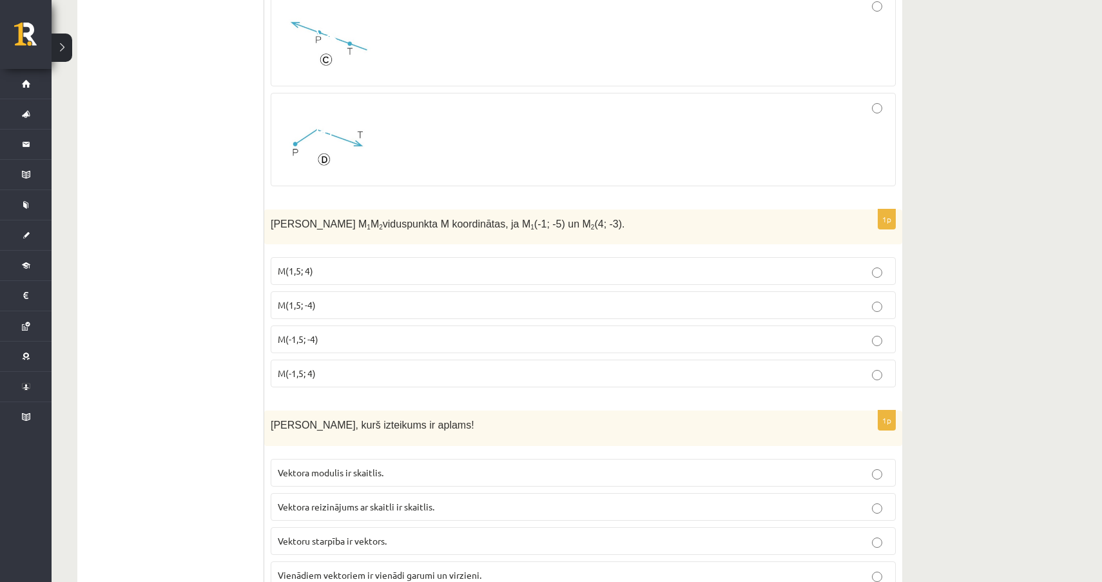
scroll to position [1088, 0]
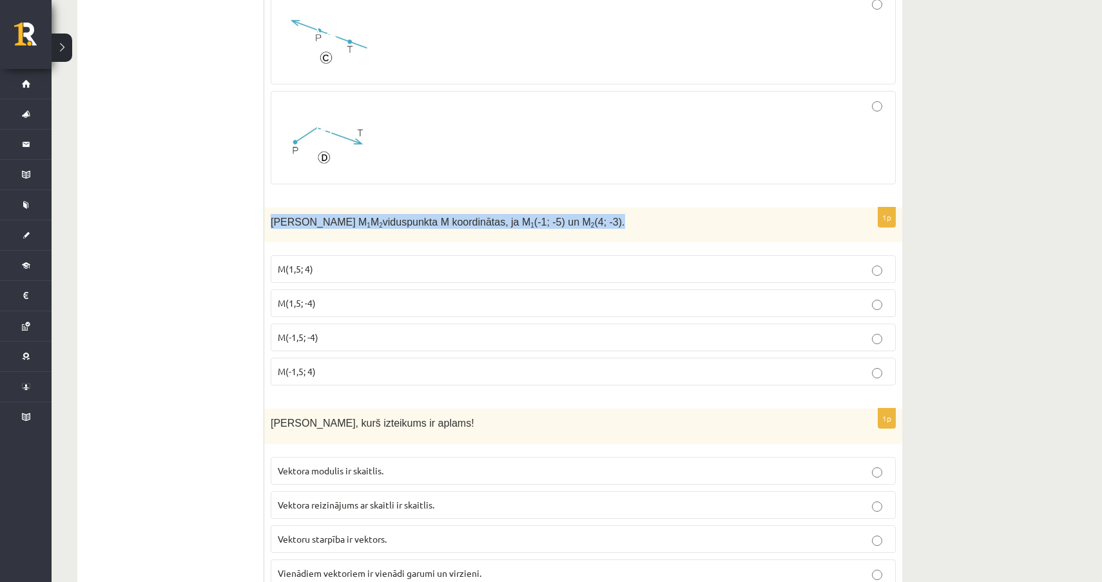
drag, startPoint x: 268, startPoint y: 219, endPoint x: 654, endPoint y: 226, distance: 386.2
click at [654, 226] on div "Nosaki nogriežņa M 1 M 2 viduspunkta M koordinātas, ja M 1 (-1; -5) un M 2 (4; …" at bounding box center [583, 225] width 638 height 35
copy span "Nosaki nogriežņa M 1 M 2 viduspunkta M koordinātas, ja M 1 (-1; -5) un M 2 (4; …"
click at [589, 172] on div at bounding box center [583, 137] width 611 height 79
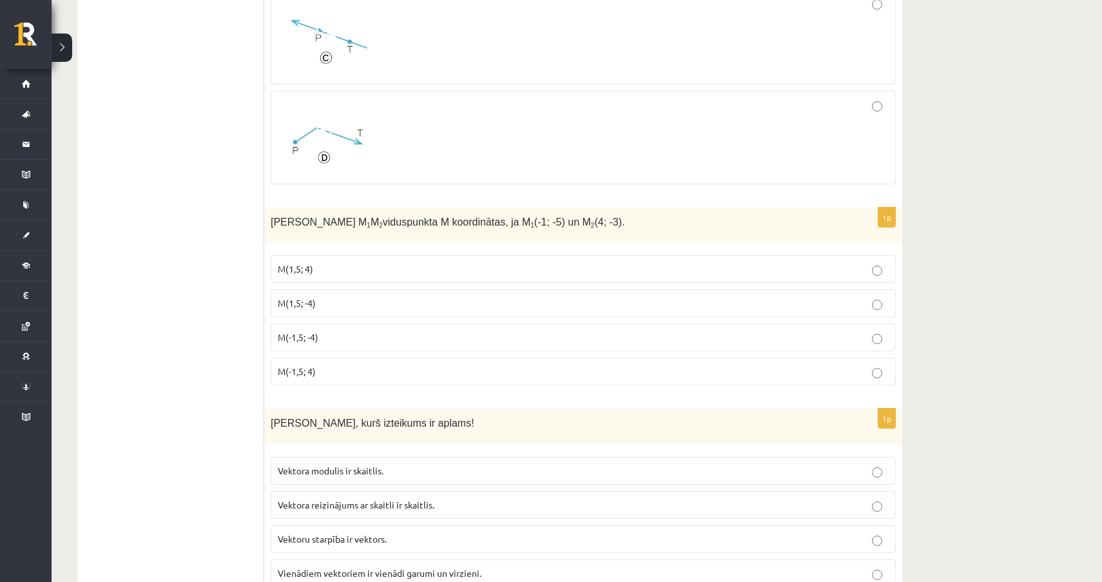
click at [355, 308] on p "M(1,5; -4)" at bounding box center [583, 304] width 611 height 14
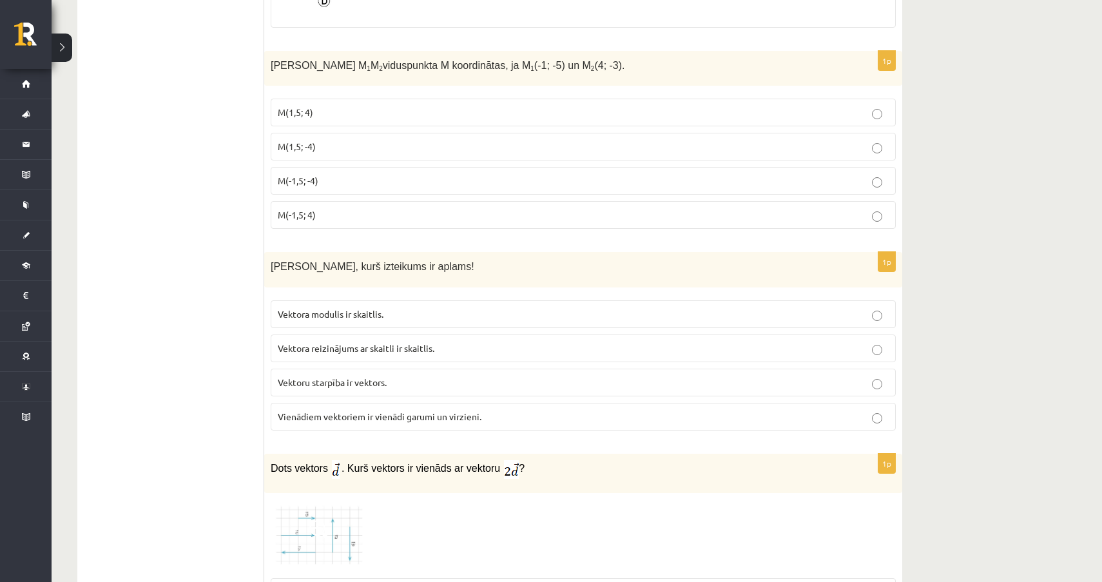
scroll to position [1247, 0]
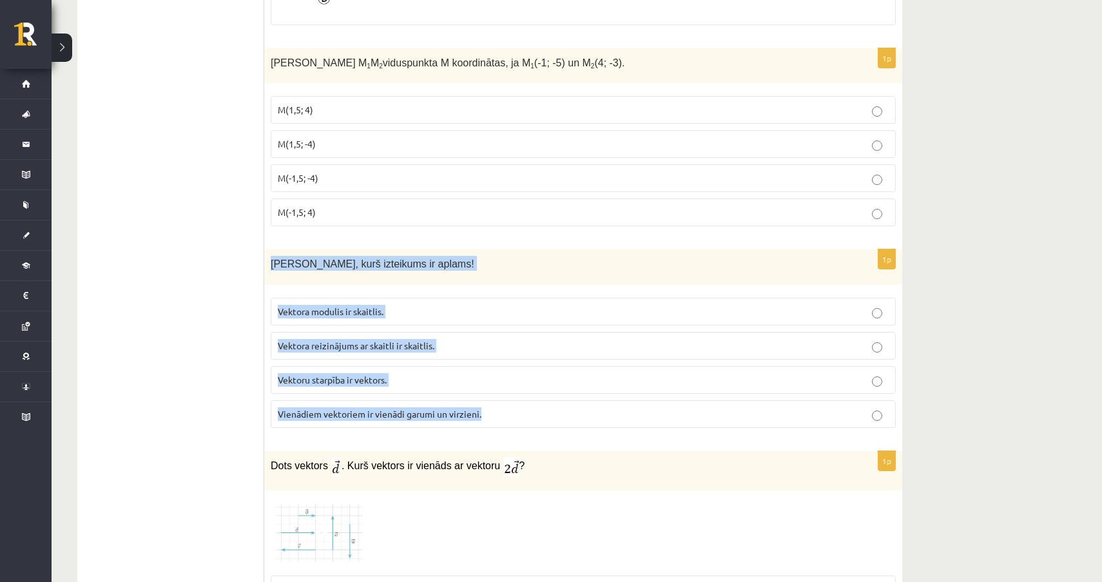
drag, startPoint x: 273, startPoint y: 260, endPoint x: 504, endPoint y: 412, distance: 275.6
click at [504, 413] on div "1p Nosaki, kurš izteikums ir aplams! Vektora modulis ir skaitlis. Vektora reizi…" at bounding box center [583, 344] width 638 height 189
copy div "Nosaki, kurš izteikums ir aplams! Vektora modulis ir skaitlis. Vektora reizināj…"
click at [271, 375] on label "Vektoru starpība ir vektors." at bounding box center [583, 380] width 625 height 28
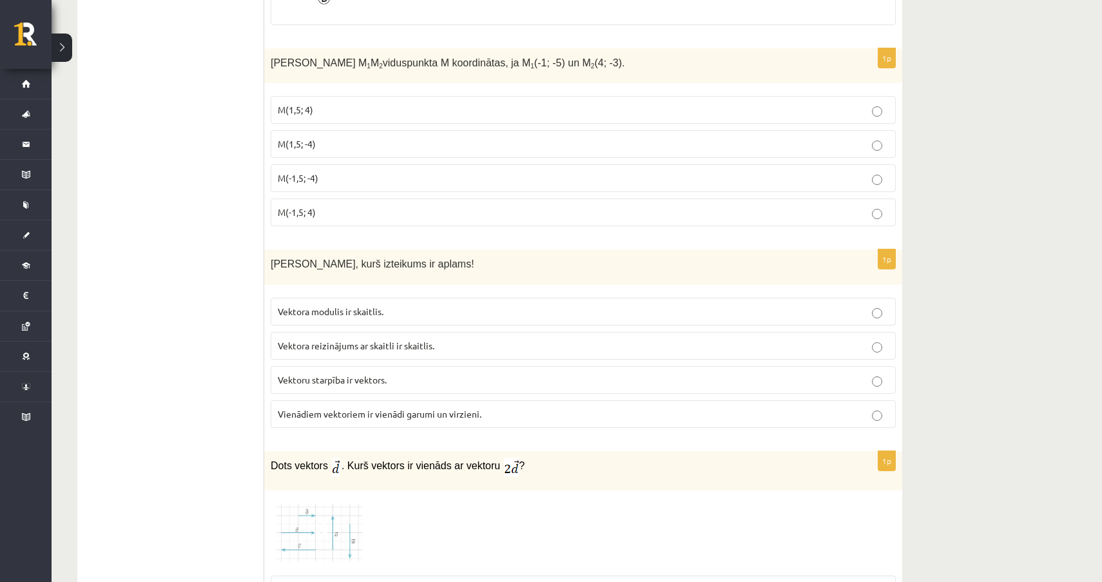
click at [402, 355] on label "Vektora reizinājums ar skaitli ir skaitlis." at bounding box center [583, 346] width 625 height 28
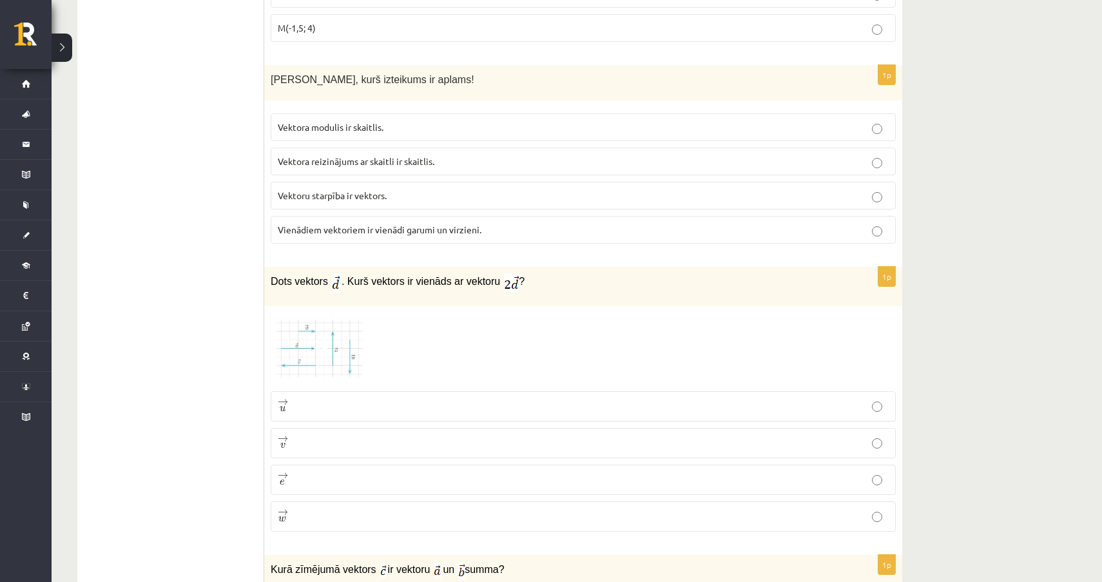
scroll to position [1433, 0]
click at [317, 347] on span at bounding box center [319, 342] width 21 height 21
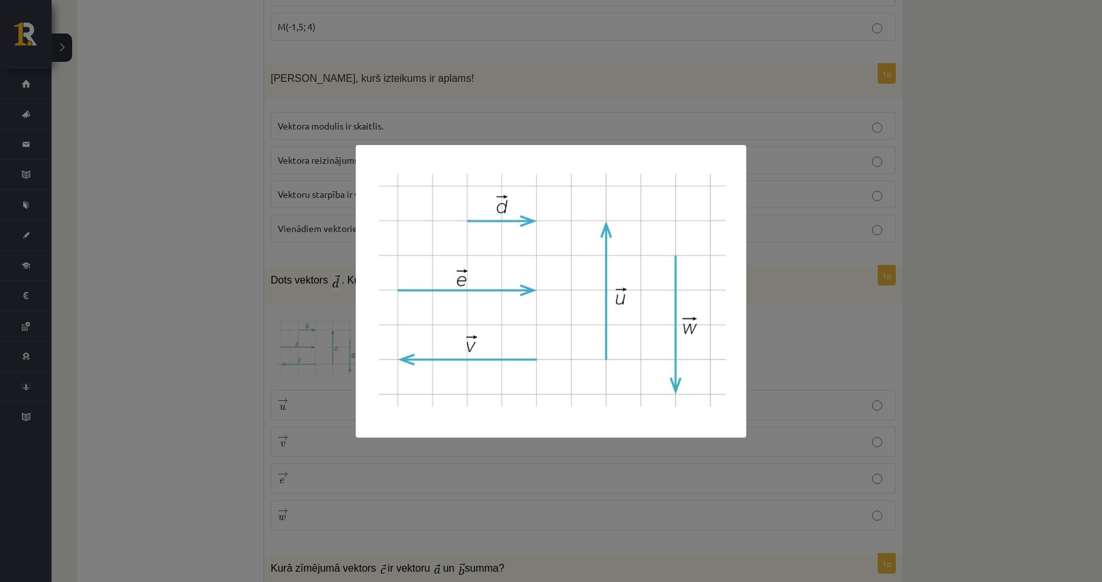
click at [781, 339] on div at bounding box center [551, 291] width 1102 height 582
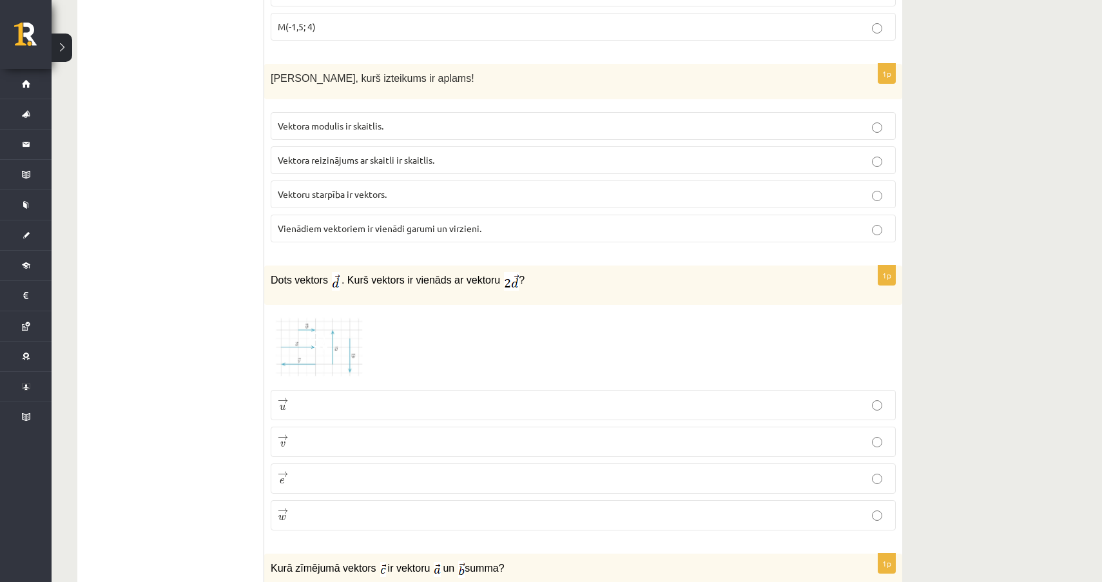
click at [453, 489] on label "→ e e →" at bounding box center [583, 479] width 625 height 30
click at [324, 340] on span at bounding box center [319, 342] width 21 height 21
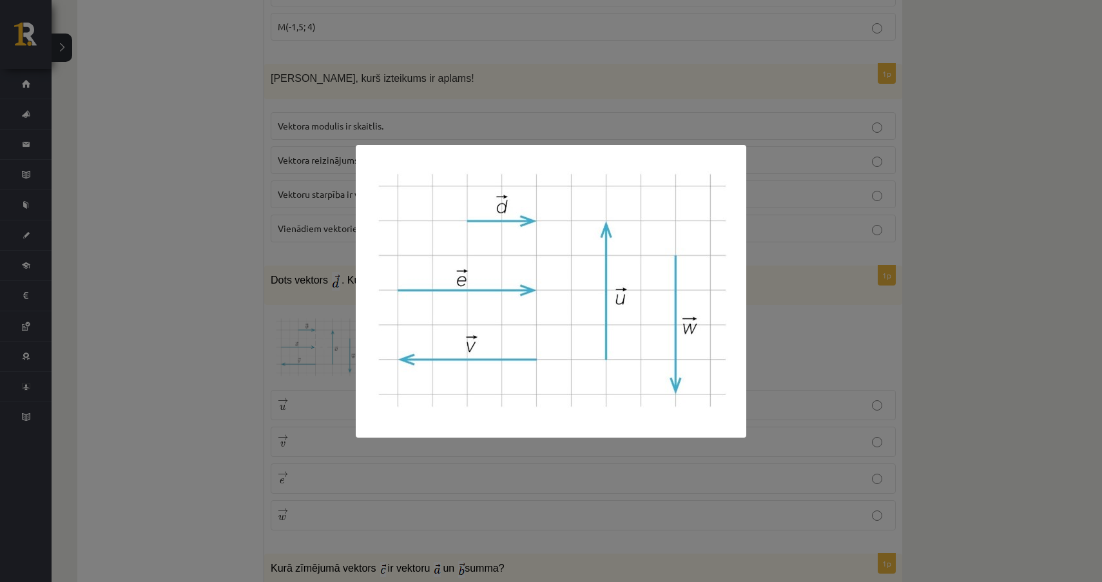
click at [761, 280] on div at bounding box center [551, 291] width 1102 height 582
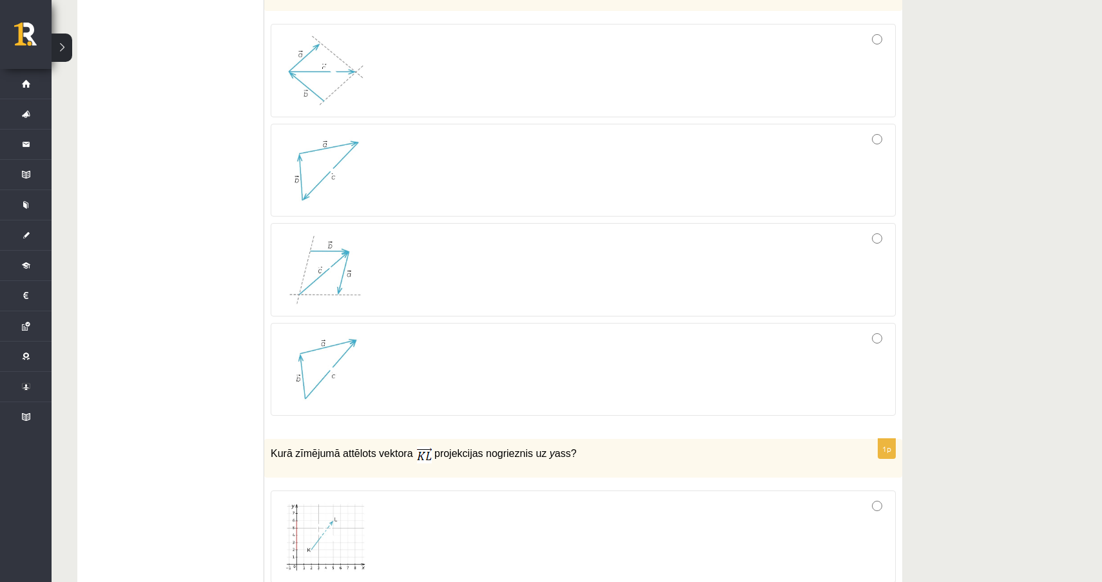
scroll to position [2022, 0]
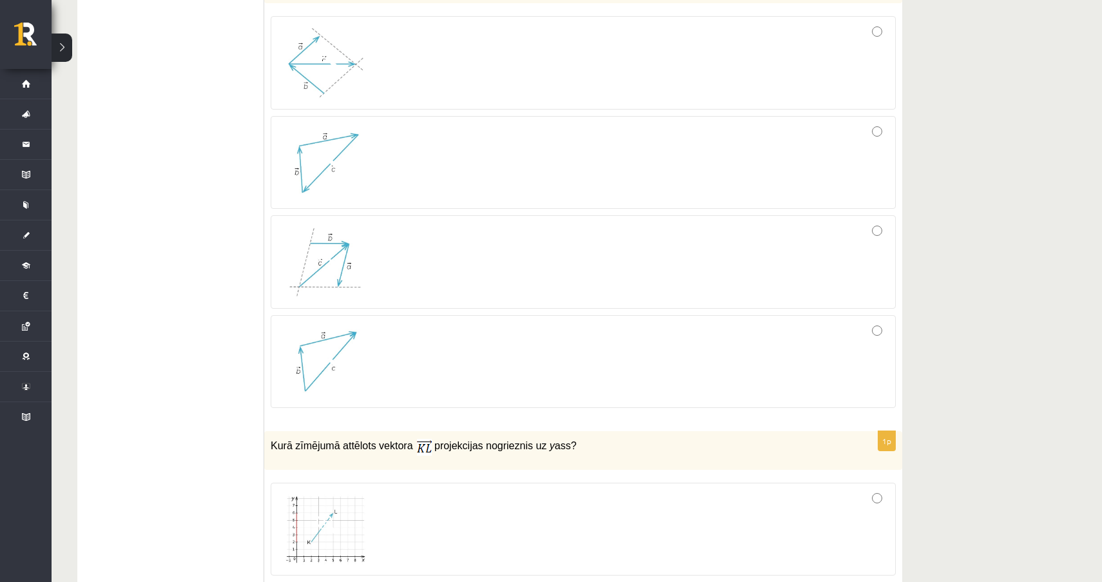
click at [654, 60] on div at bounding box center [583, 62] width 611 height 79
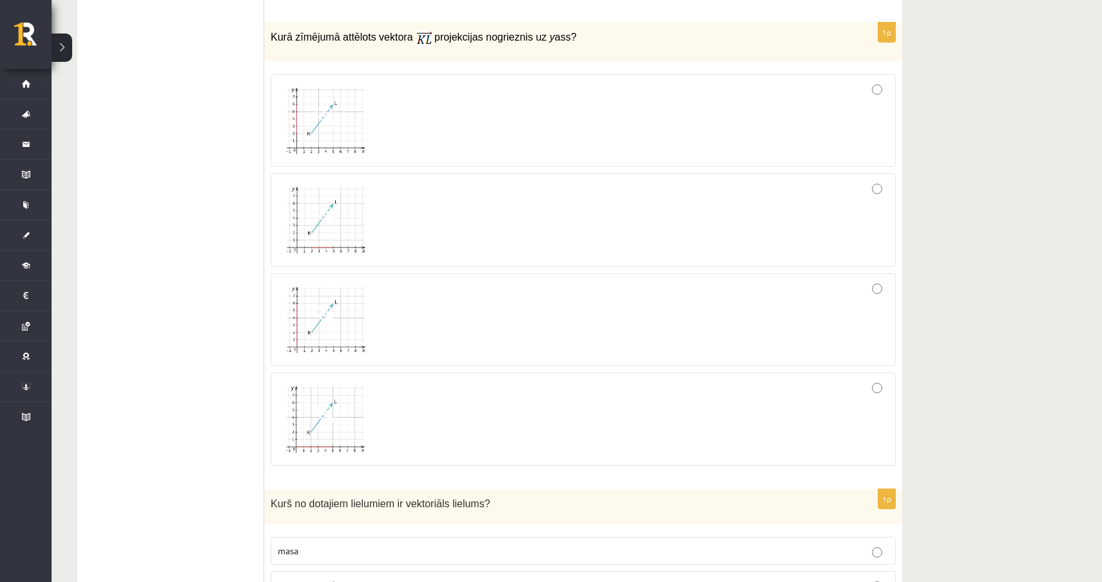
scroll to position [2432, 0]
click at [335, 216] on span at bounding box center [327, 212] width 21 height 21
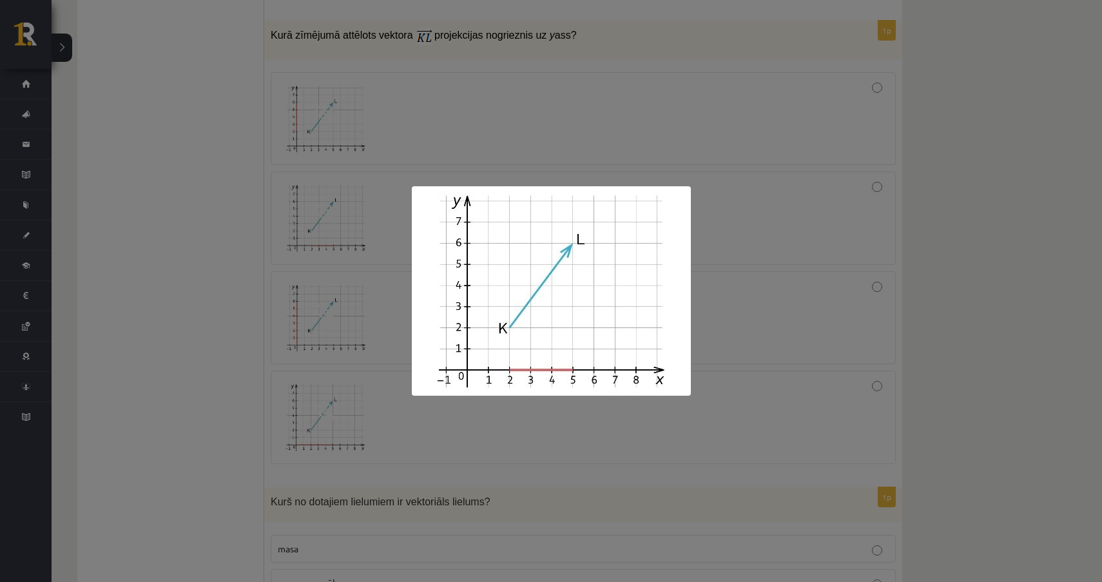
click at [738, 259] on div at bounding box center [551, 291] width 1102 height 582
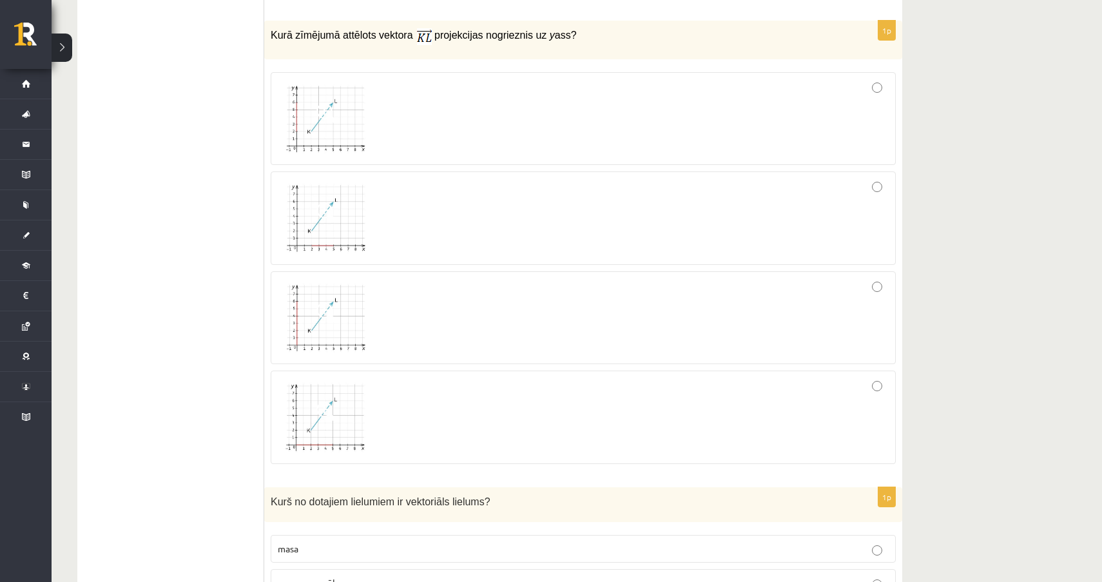
click at [873, 202] on div at bounding box center [583, 218] width 611 height 79
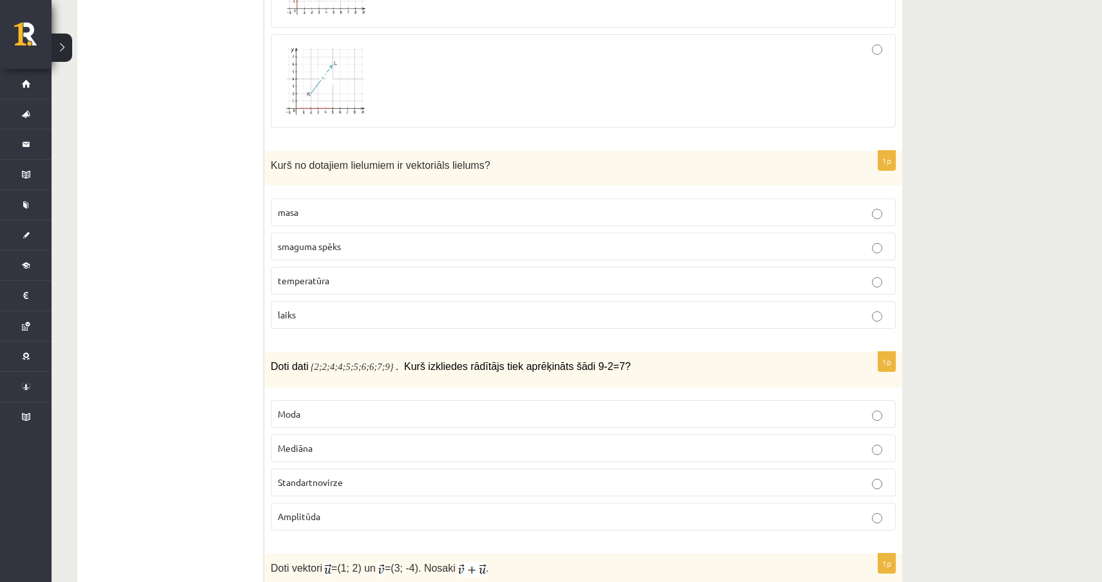
scroll to position [2771, 0]
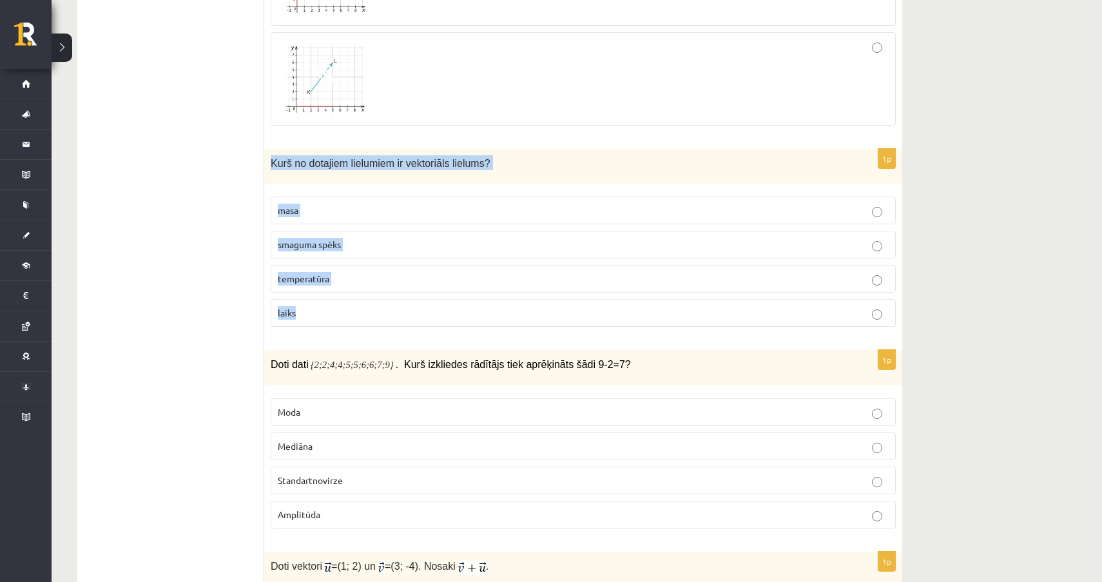
drag, startPoint x: 271, startPoint y: 159, endPoint x: 354, endPoint y: 322, distance: 183.7
click at [354, 322] on div "1p Kurš no dotajiem lielumiem ir vektoriāls lielums? masa smaguma spēks tempera…" at bounding box center [583, 243] width 638 height 189
copy div "Kurš no dotajiem lielumiem ir vektoriāls lielums? masa smaguma spēks temperatūr…"
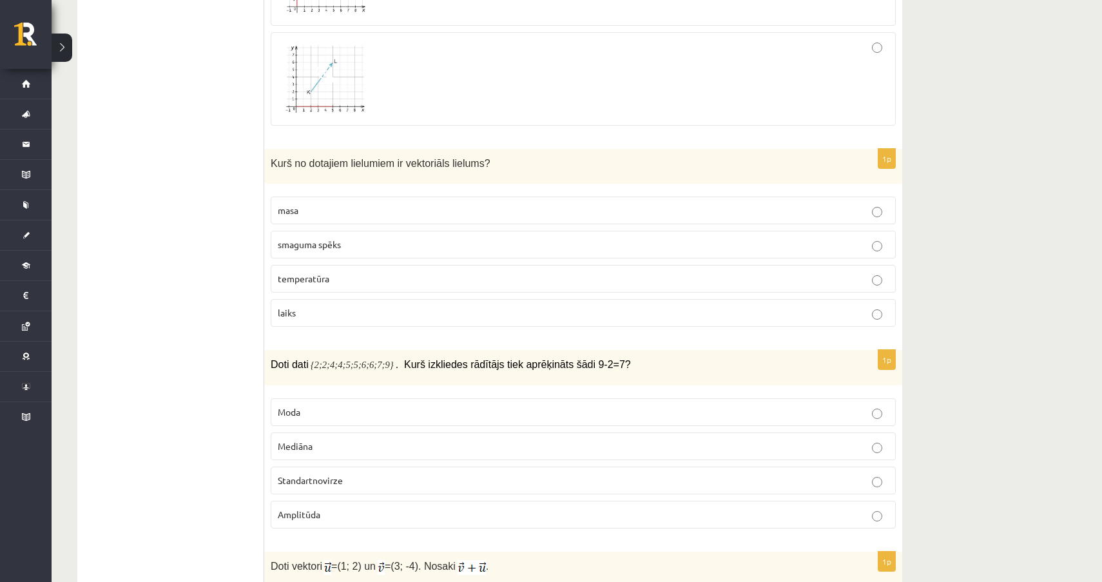
click at [377, 256] on label "smaguma spēks" at bounding box center [583, 245] width 625 height 28
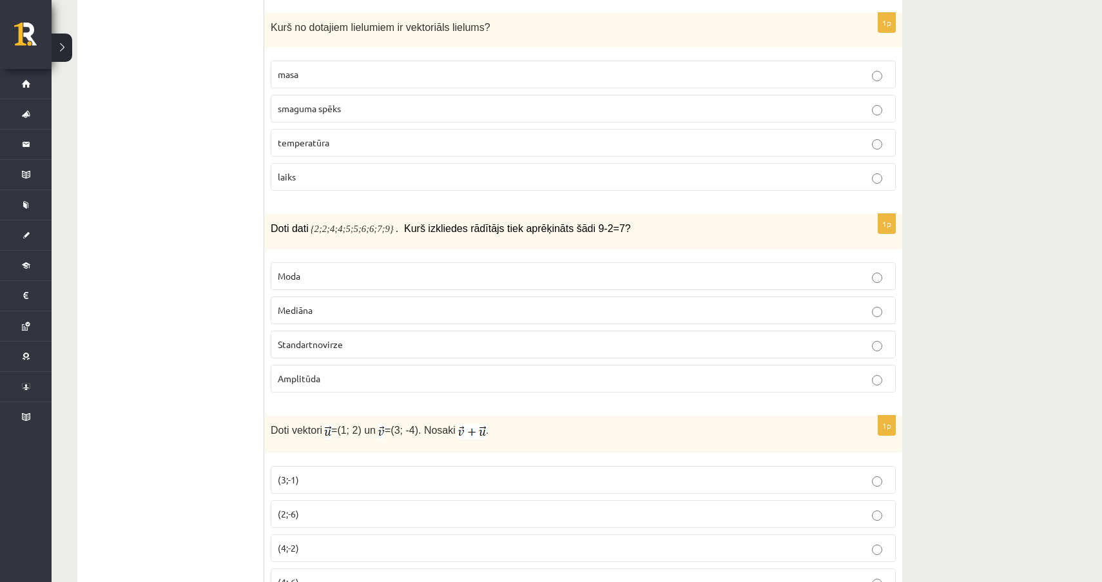
scroll to position [2950, 0]
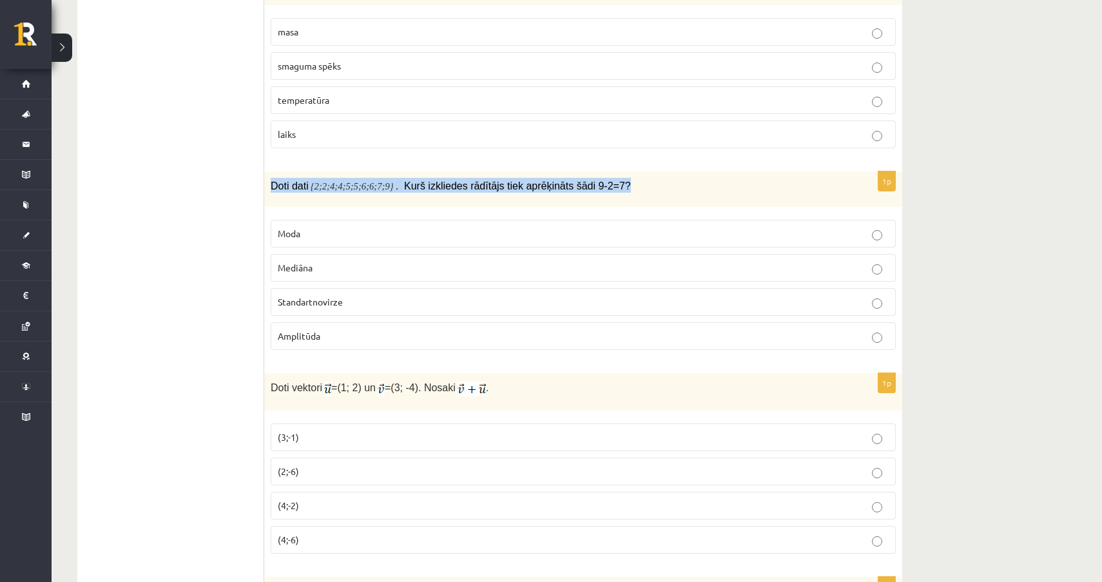
drag, startPoint x: 273, startPoint y: 184, endPoint x: 654, endPoint y: 185, distance: 380.4
click at [654, 185] on p "Doti dati {2;2;4;4;5;5;6;6;7;9} . Kurš izkliedes rādītājs tiek aprēķināts šādi …" at bounding box center [551, 185] width 561 height 15
copy p "Doti dati {2;2;4;4;5;5;6;6;7;9} . Kurš izkliedes rādītājs tiek aprēķināts šādi …"
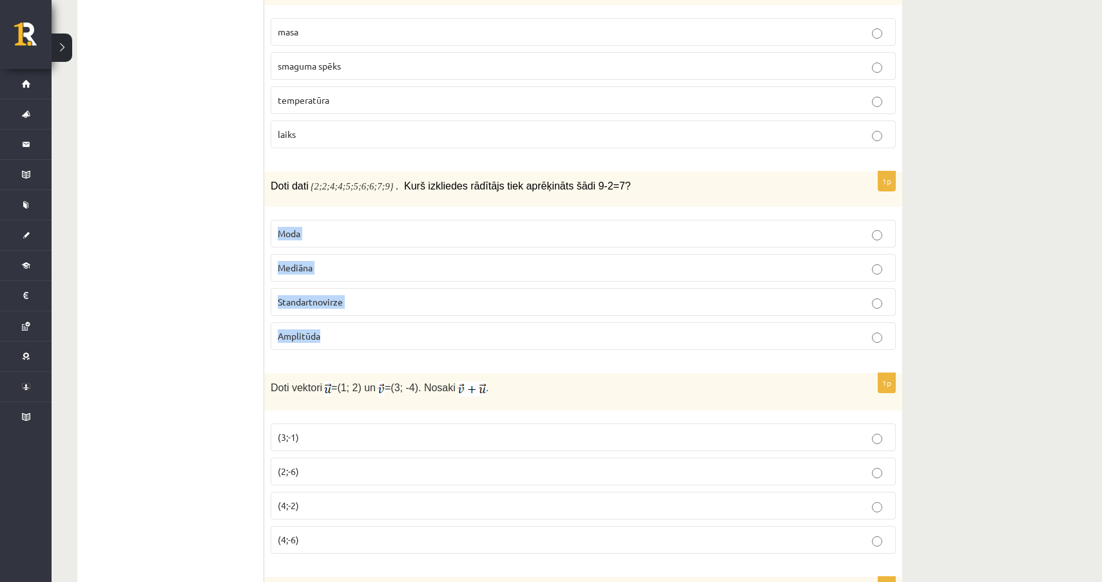
drag, startPoint x: 277, startPoint y: 226, endPoint x: 335, endPoint y: 329, distance: 118.6
click at [335, 330] on fieldset "Moda Mediāna Standartnovirze Amplitūda" at bounding box center [583, 283] width 625 height 141
copy fieldset "Moda Mediāna Standartnovirze Amplitūda"
click at [324, 332] on p "Amplitūda" at bounding box center [583, 336] width 611 height 14
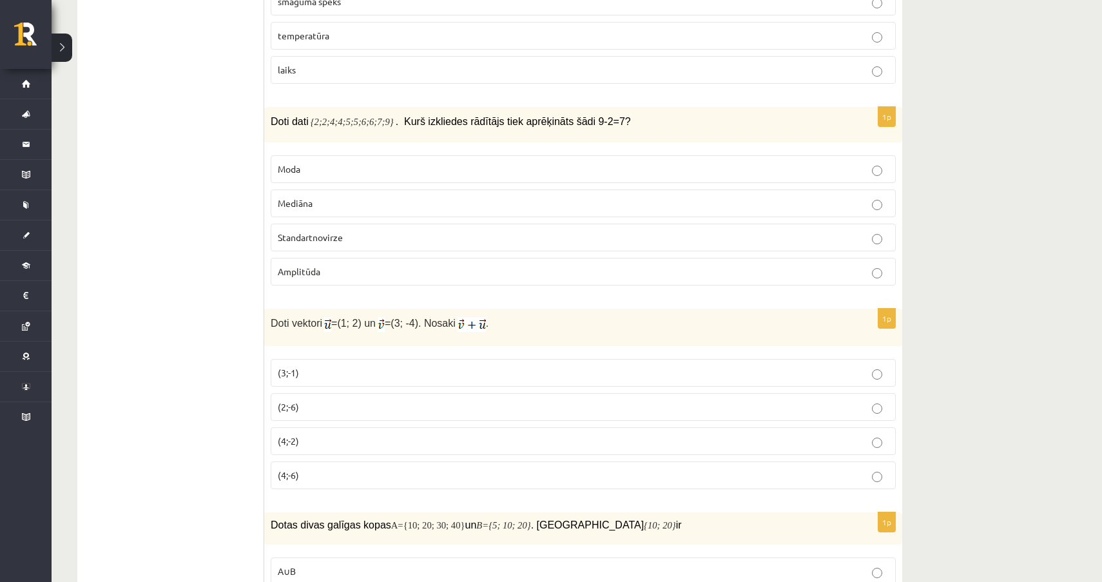
scroll to position [3015, 0]
click at [416, 436] on p "(4;-2)" at bounding box center [583, 440] width 611 height 14
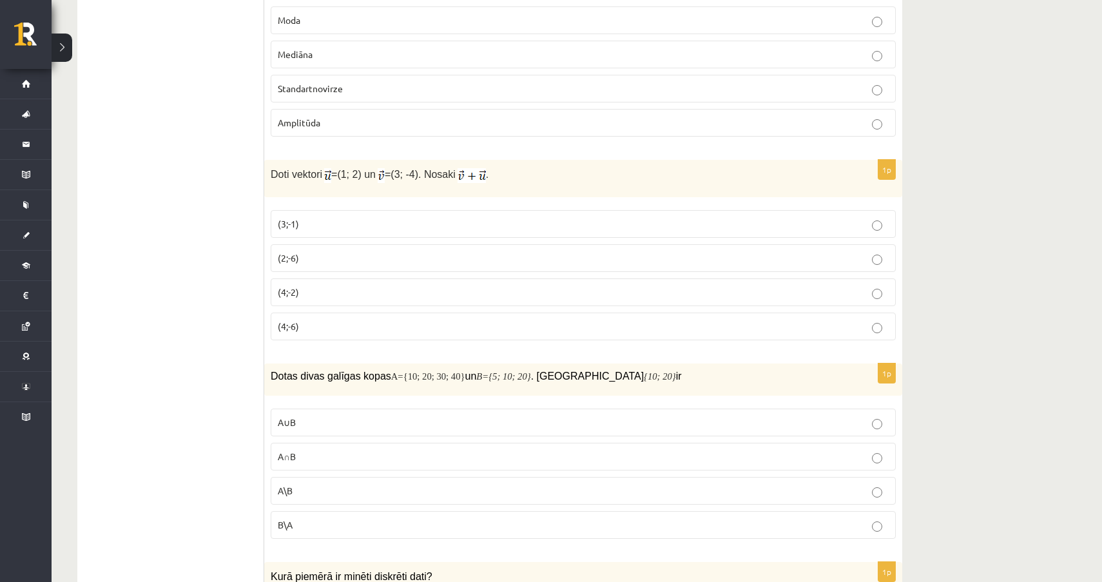
scroll to position [3162, 0]
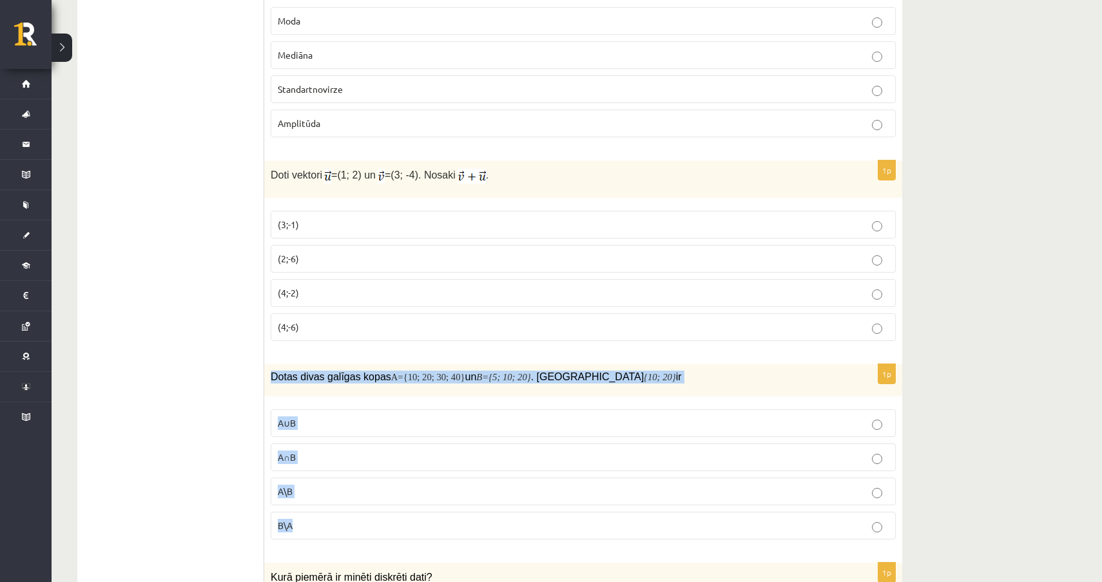
drag, startPoint x: 271, startPoint y: 369, endPoint x: 343, endPoint y: 529, distance: 175.2
click at [343, 529] on div "1p Dotas divas galīgas kopas A={10; 20; 30; 40} un B ={5; 10; 20} . Kopa {10; 2…" at bounding box center [583, 457] width 638 height 186
copy div "Dotas divas galīgas kopas A={10; 20; 30; 40} un B ={5; 10; 20} . Kopa {10; 20} …"
click at [239, 372] on ul "Tests Izvērtējums!" at bounding box center [177, 438] width 174 height 6739
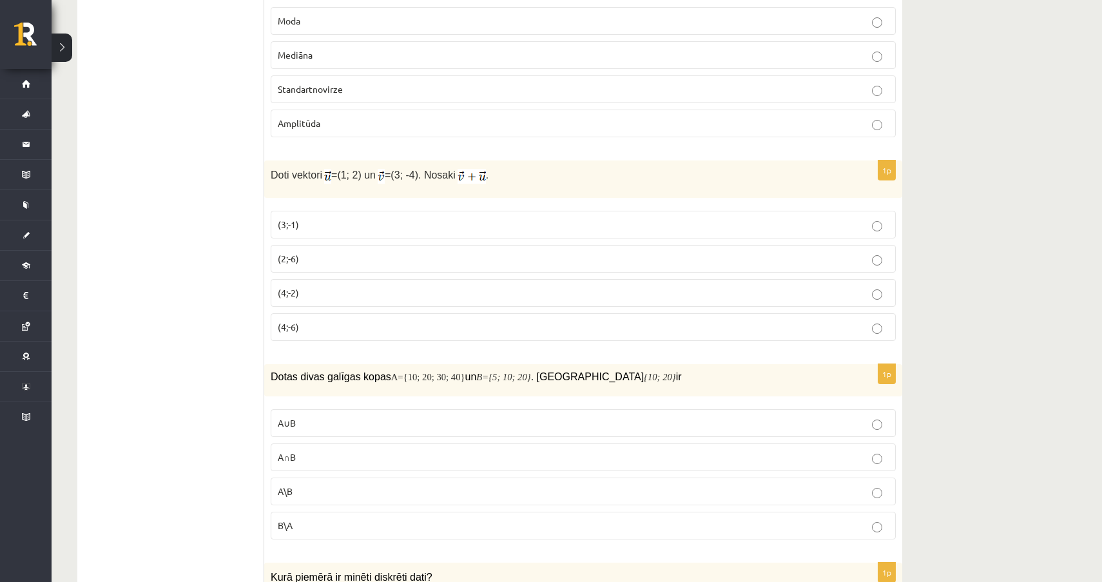
click at [302, 456] on p "A∩B" at bounding box center [583, 458] width 611 height 14
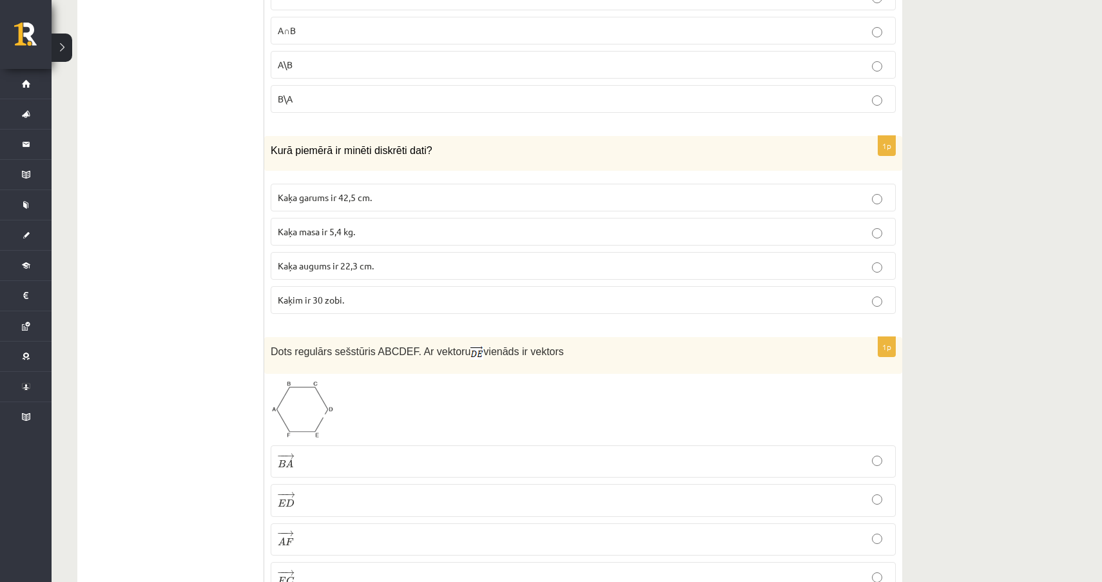
scroll to position [3590, 0]
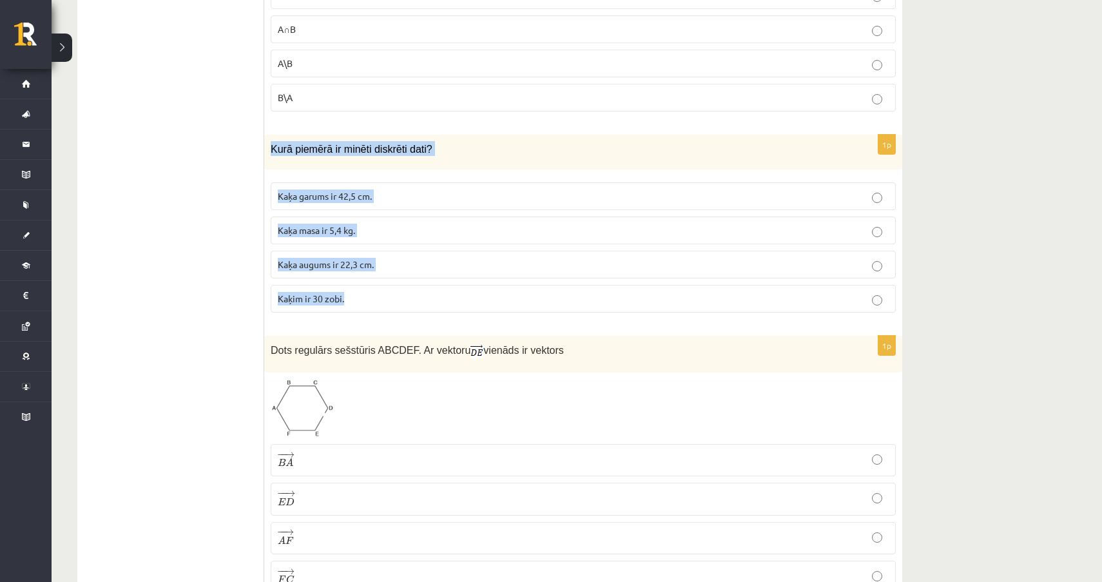
drag, startPoint x: 269, startPoint y: 141, endPoint x: 371, endPoint y: 296, distance: 184.9
click at [371, 297] on div "1p Kurā piemērā ir minēti diskrēti dati? Kaķa garums ir 42,5 cm. Kaķa masa ir 5…" at bounding box center [583, 229] width 638 height 189
copy div "Kurā piemērā ir minēti diskrēti dati? Kaķa garums ir 42,5 cm. Kaķa masa ir 5,4 …"
click at [213, 211] on ul "Tests Izvērtējums!" at bounding box center [177, 10] width 174 height 6739
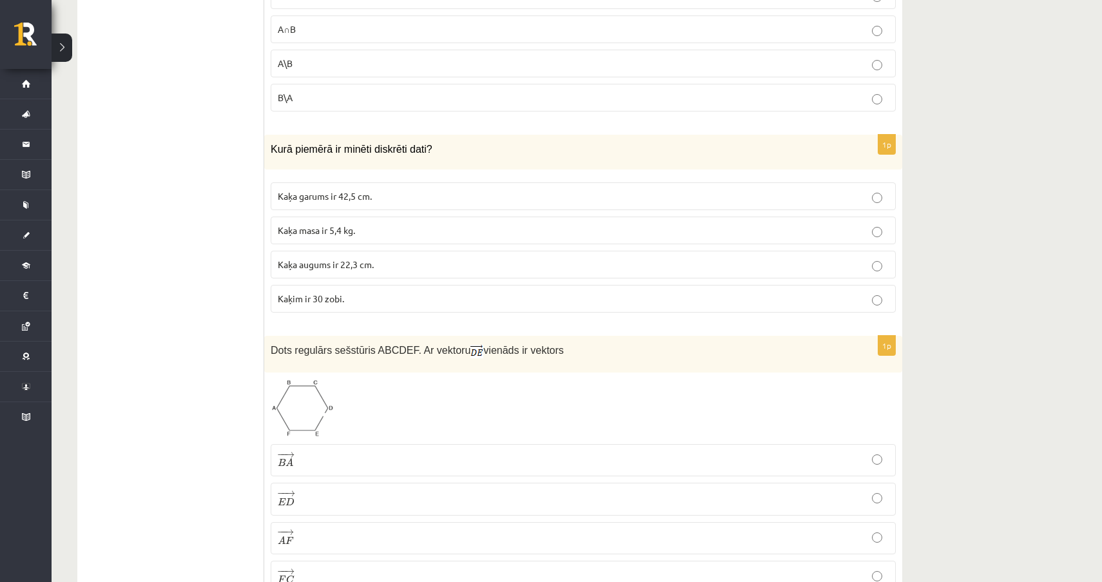
click at [290, 283] on fieldset "Kaķa garums ir 42,5 cm. Kaķa masa ir 5,4 kg. Kaķa augums ir 22,3 cm. Kaķim ir 3…" at bounding box center [583, 246] width 625 height 141
click at [295, 293] on span "Kaķim ir 30 zobi." at bounding box center [311, 299] width 66 height 12
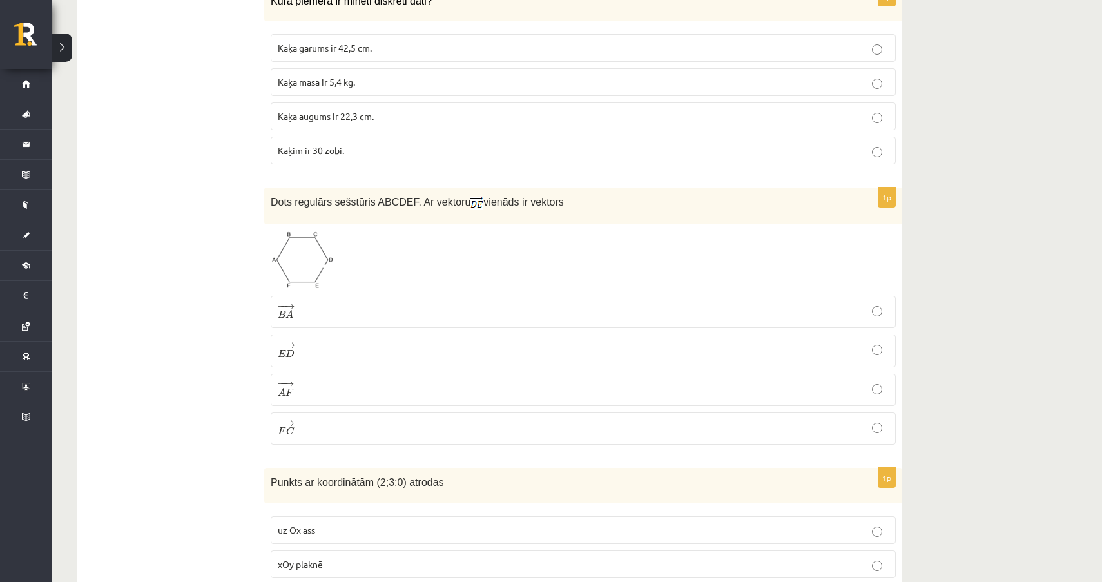
scroll to position [3743, 0]
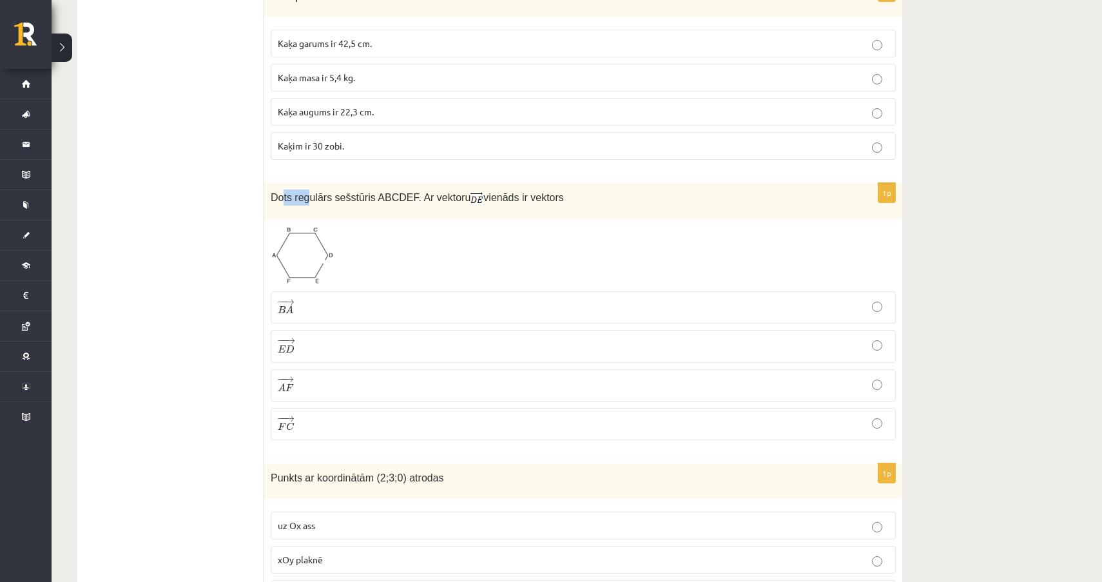
drag, startPoint x: 282, startPoint y: 197, endPoint x: 308, endPoint y: 195, distance: 25.9
click at [308, 195] on span "Dots regulārs sešstūris ABCDEF. Ar vektoru" at bounding box center [371, 197] width 200 height 11
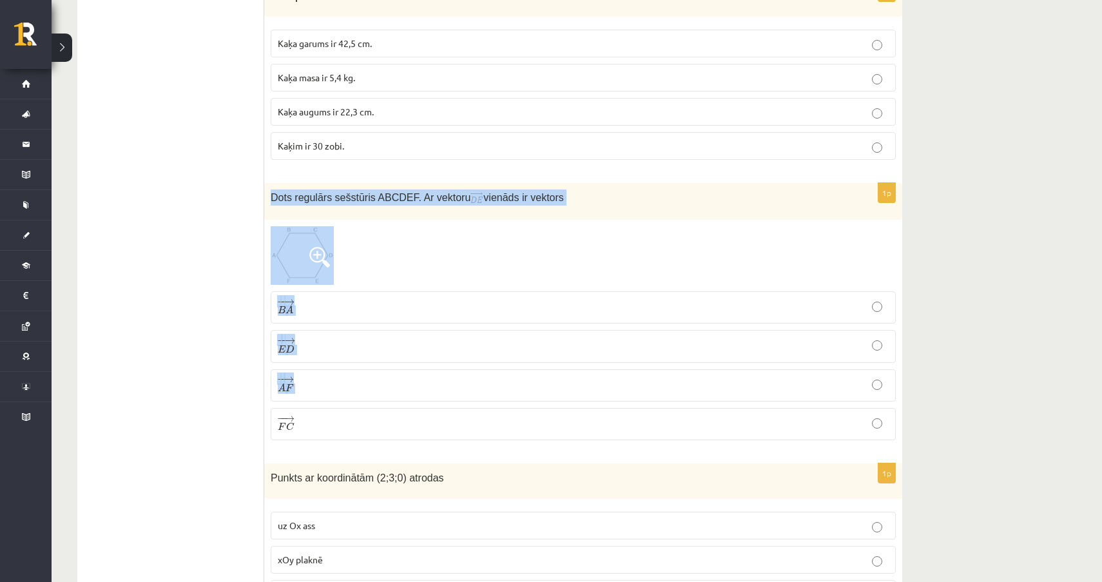
drag, startPoint x: 269, startPoint y: 193, endPoint x: 328, endPoint y: 406, distance: 220.9
click at [328, 406] on div "1p Dots regulārs sešstūris ABCDEF. Ar vektoru vienāds ir vektors − − → B A B A …" at bounding box center [583, 317] width 638 height 268
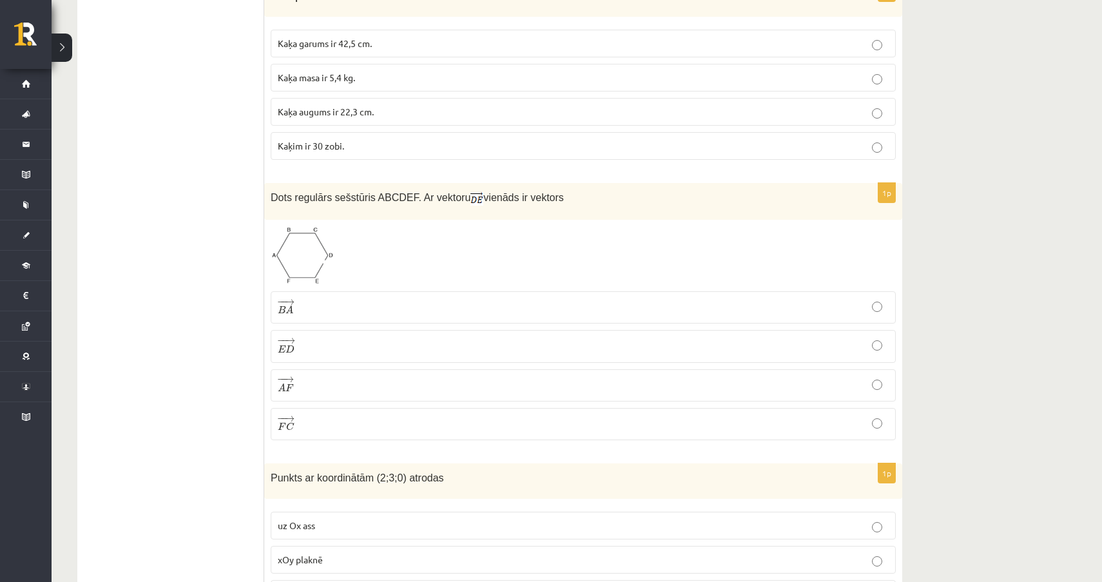
click at [271, 190] on p "Dots regulārs sešstūris ABCDEF. Ar vektoru vienāds ir vektors" at bounding box center [551, 198] width 561 height 16
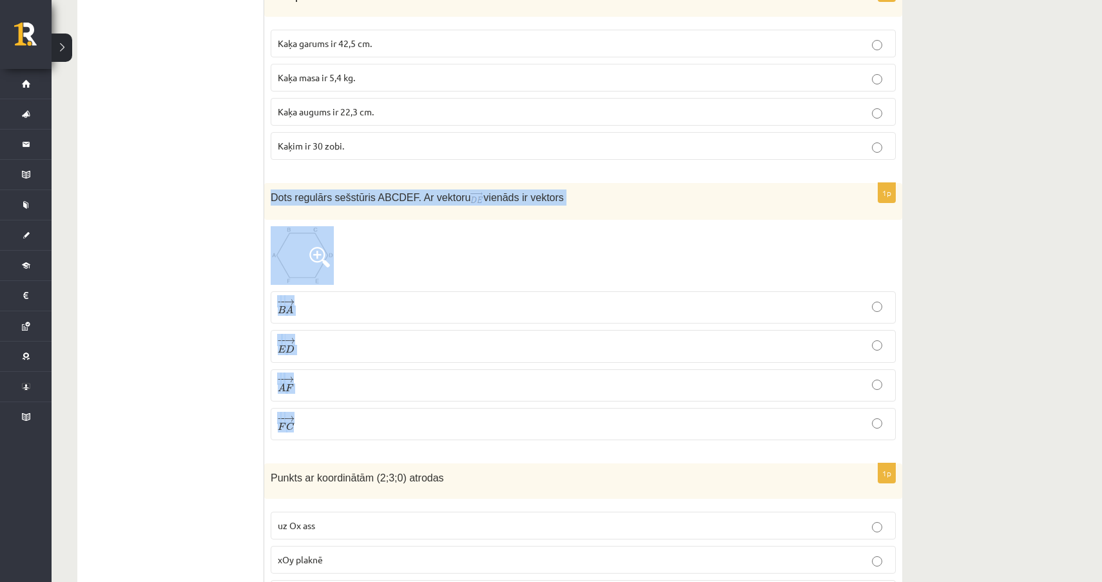
drag, startPoint x: 271, startPoint y: 188, endPoint x: 356, endPoint y: 441, distance: 266.7
click at [356, 441] on div "1p Dots regulārs sešstūris ABCDEF. Ar vektoru vienāds ir vektors − − → B A B A …" at bounding box center [583, 317] width 638 height 268
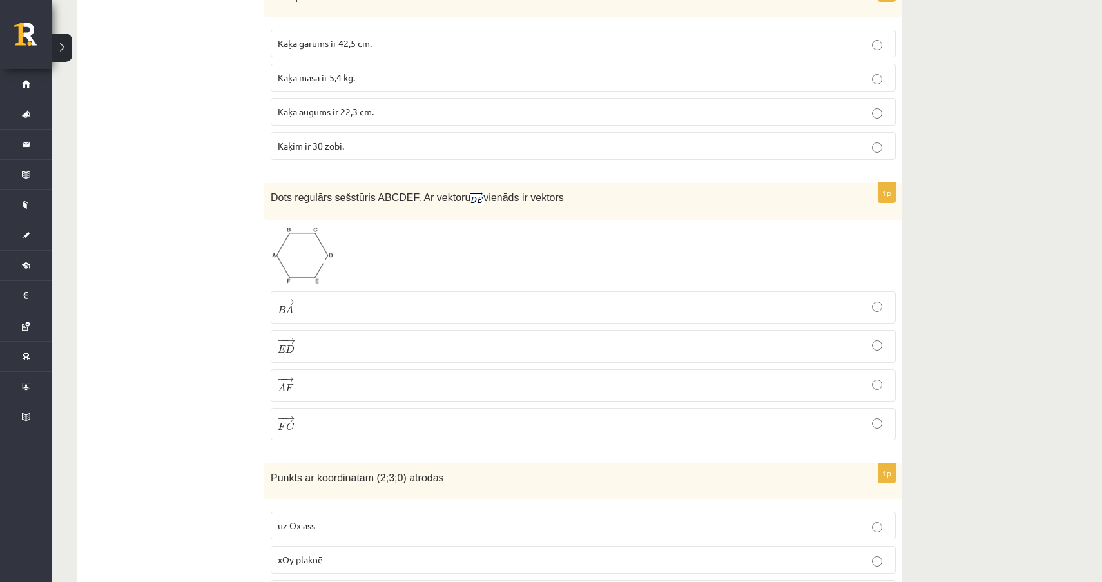
drag, startPoint x: 356, startPoint y: 441, endPoint x: 329, endPoint y: 435, distance: 27.2
click at [329, 435] on fieldset "− − → B A B A → − − → E D E D → − − → A F A F → − − → F C F C →" at bounding box center [583, 364] width 625 height 159
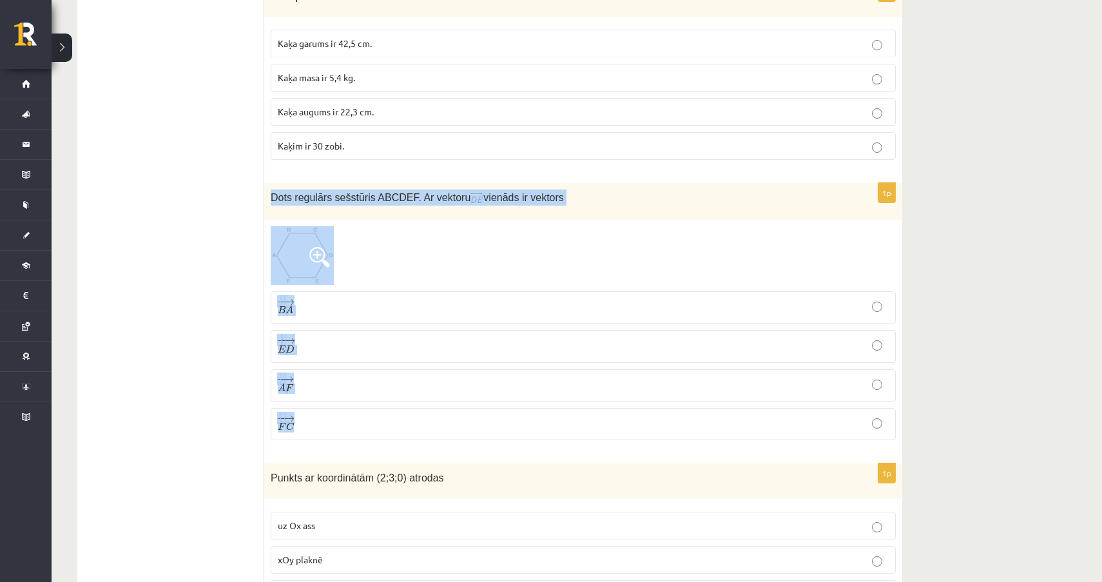
drag, startPoint x: 269, startPoint y: 191, endPoint x: 311, endPoint y: 449, distance: 262.0
click at [311, 449] on div "1p Dots regulārs sešstūris ABCDEF. Ar vektoru vienāds ir vektors − − → B A B A …" at bounding box center [583, 317] width 638 height 268
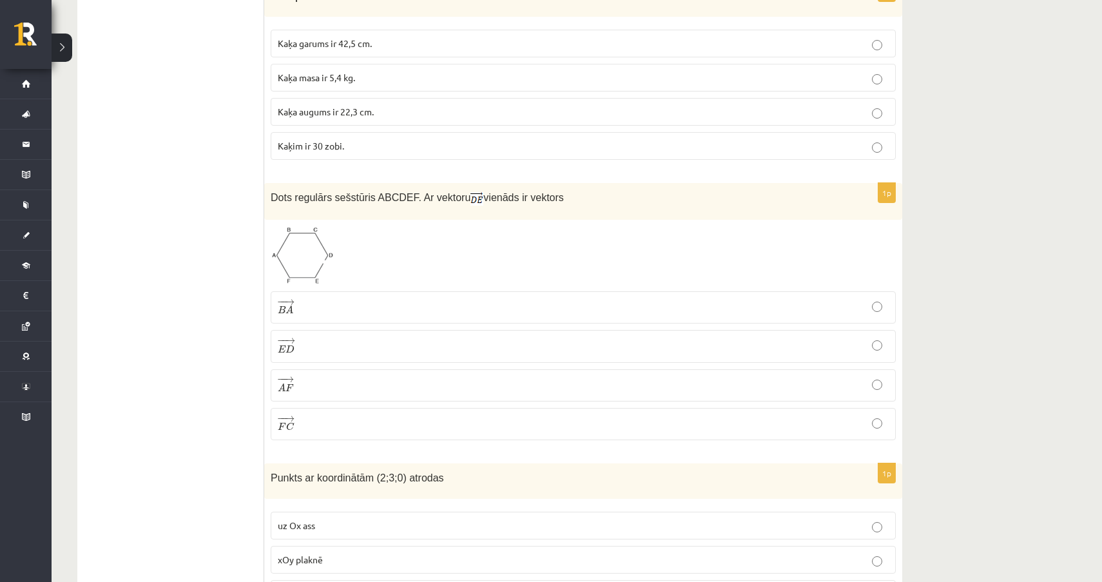
drag, startPoint x: 311, startPoint y: 449, endPoint x: 273, endPoint y: 192, distance: 260.1
click at [273, 192] on div "1p Dots regulārs sešstūris ABCDEF. Ar vektoru vienāds ir vektors − − → B A B A …" at bounding box center [583, 317] width 638 height 268
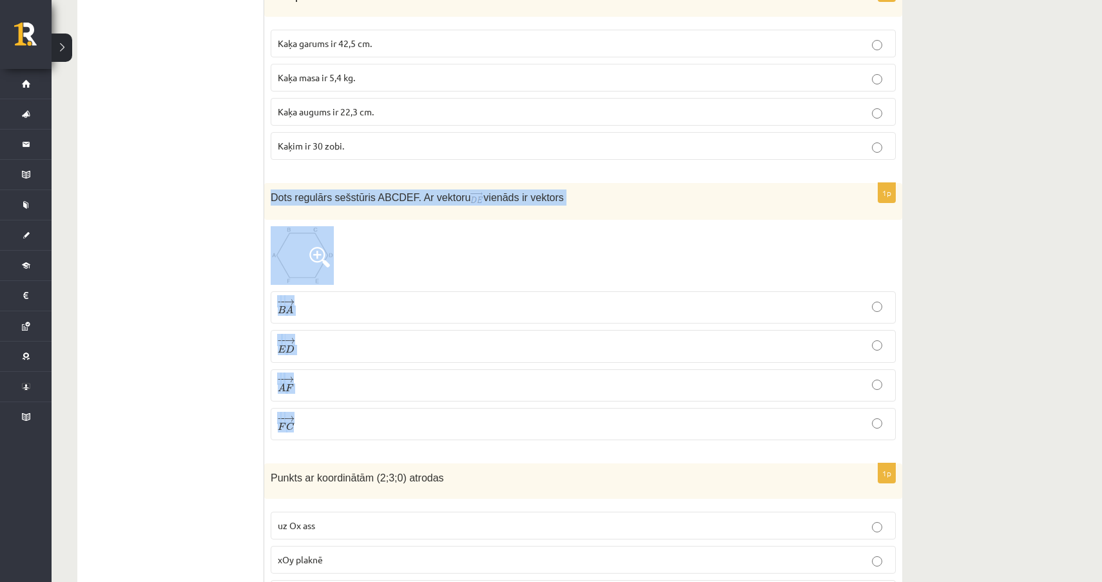
drag, startPoint x: 273, startPoint y: 192, endPoint x: 321, endPoint y: 418, distance: 231.4
click at [321, 418] on div "1p Dots regulārs sešstūris ABCDEF. Ar vektoru vienāds ir vektors − − → B A B A …" at bounding box center [583, 317] width 638 height 268
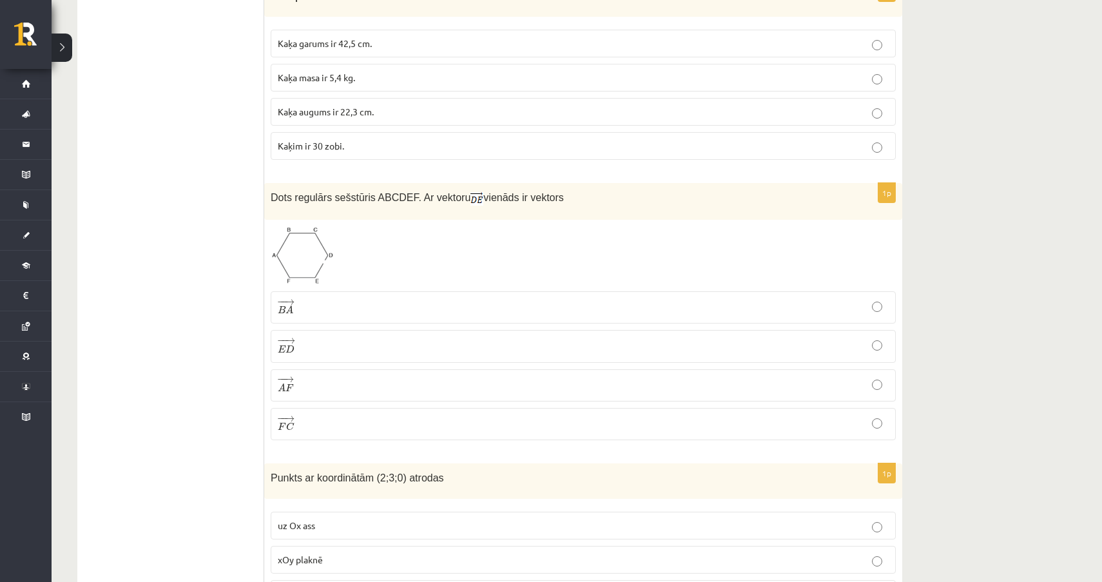
drag, startPoint x: 321, startPoint y: 418, endPoint x: 291, endPoint y: 241, distance: 179.9
click at [275, 201] on div "1p Dots regulārs sešstūris ABCDEF. Ar vektoru vienāds ir vektors − − → B A B A …" at bounding box center [583, 317] width 638 height 268
click at [458, 192] on span "Dots regulārs sešstūris ABCDEF. Ar vektoru" at bounding box center [371, 197] width 200 height 11
drag, startPoint x: 264, startPoint y: 191, endPoint x: 588, endPoint y: 197, distance: 323.7
click at [588, 197] on div "Dots regulārs sešstūris ABCDEF. Ar vektoru vienāds ir vektors" at bounding box center [583, 201] width 638 height 37
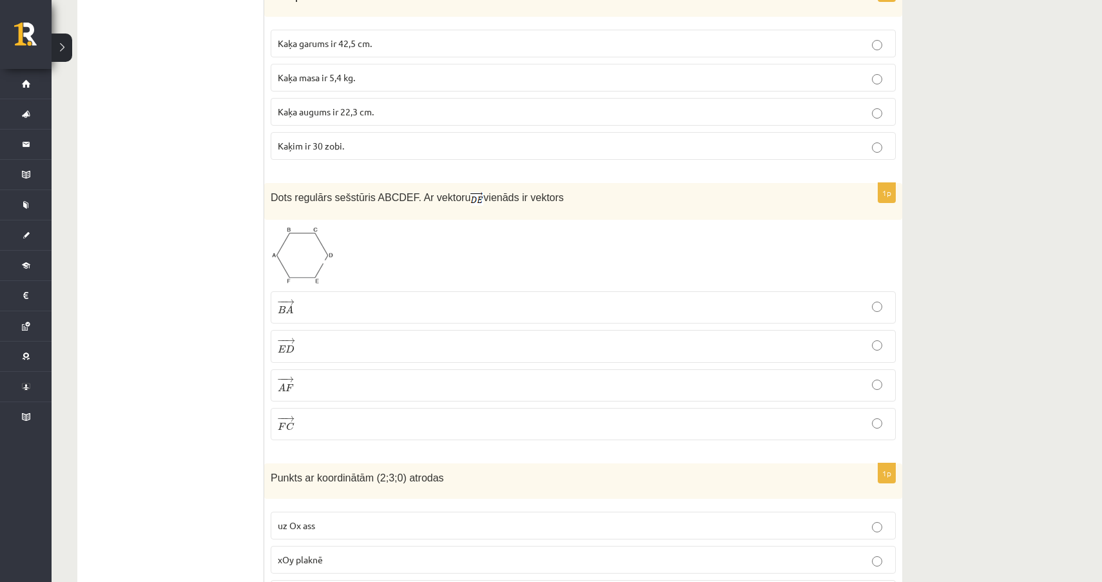
copy p "Dots regulārs sešstūris ABCDEF. Ar vektoru vienāds ir vektors"
click at [284, 388] on span "A" at bounding box center [282, 388] width 8 height 8
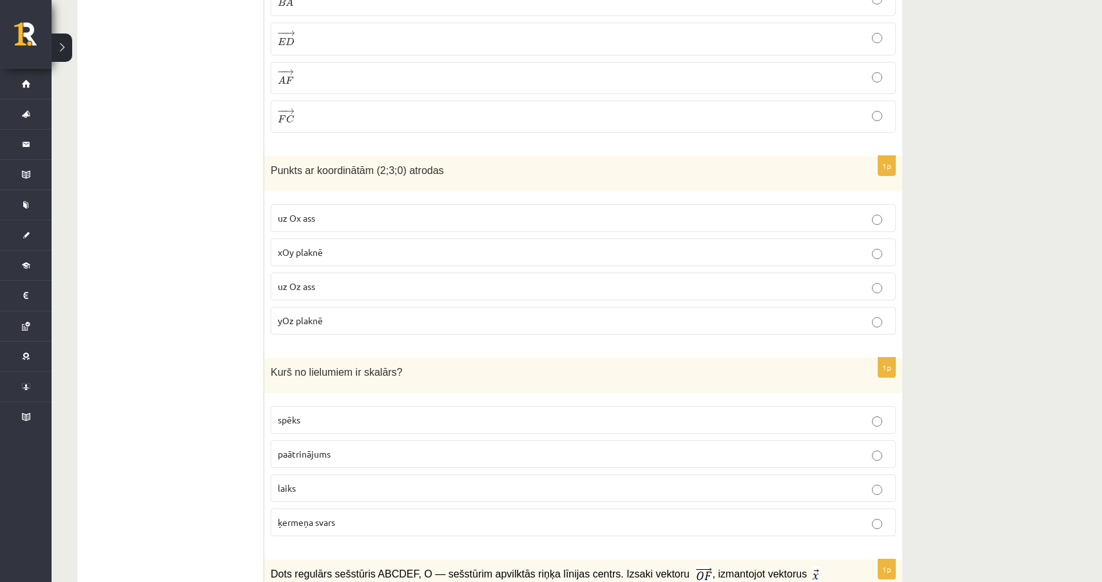
scroll to position [4055, 0]
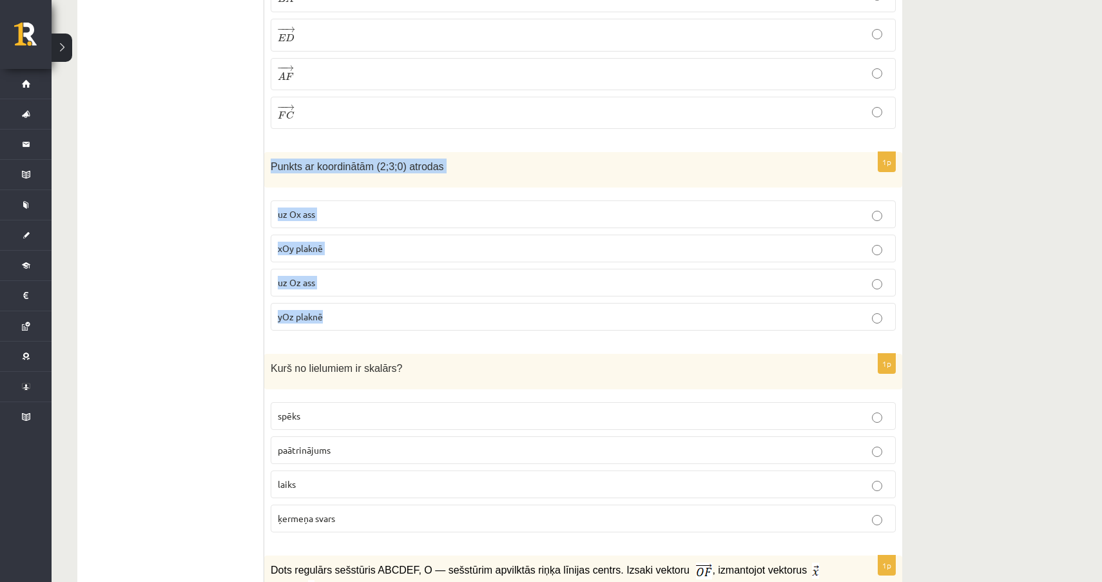
drag, startPoint x: 270, startPoint y: 162, endPoint x: 346, endPoint y: 326, distance: 179.7
click at [346, 326] on div "1p Punkts ar koordinātām (2;3;0) atrodas uz Ox ass xOy plaknē uz Oz ass yOz pla…" at bounding box center [583, 246] width 638 height 189
copy div "Punkts ar koordinātām (2;3;0) atrodas uz Ox ass xOy plaknē uz Oz ass yOz plaknē"
click at [324, 246] on p "xOy plaknē" at bounding box center [583, 249] width 611 height 14
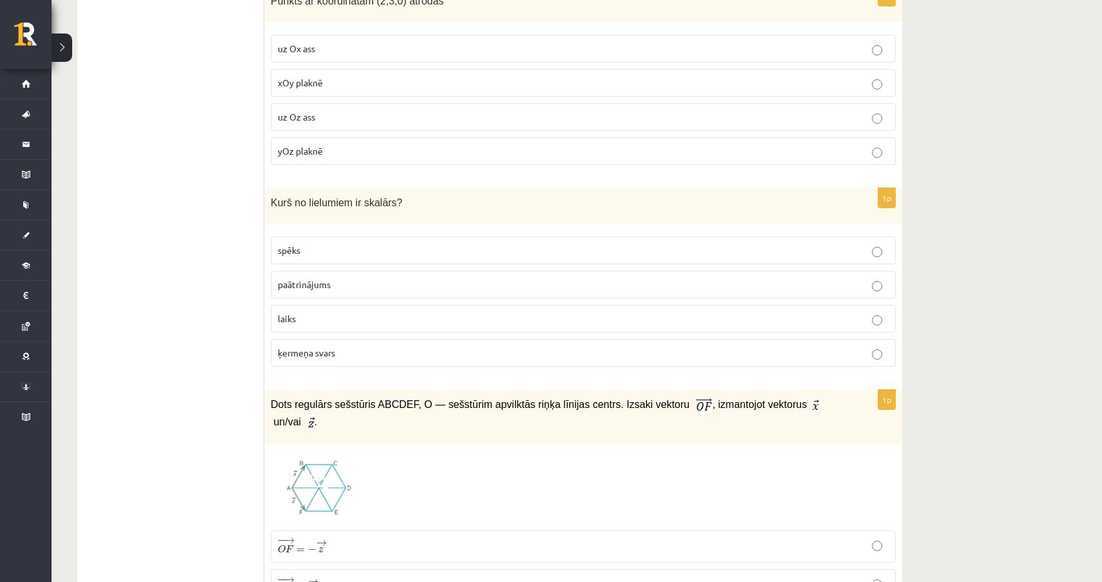
scroll to position [4231, 0]
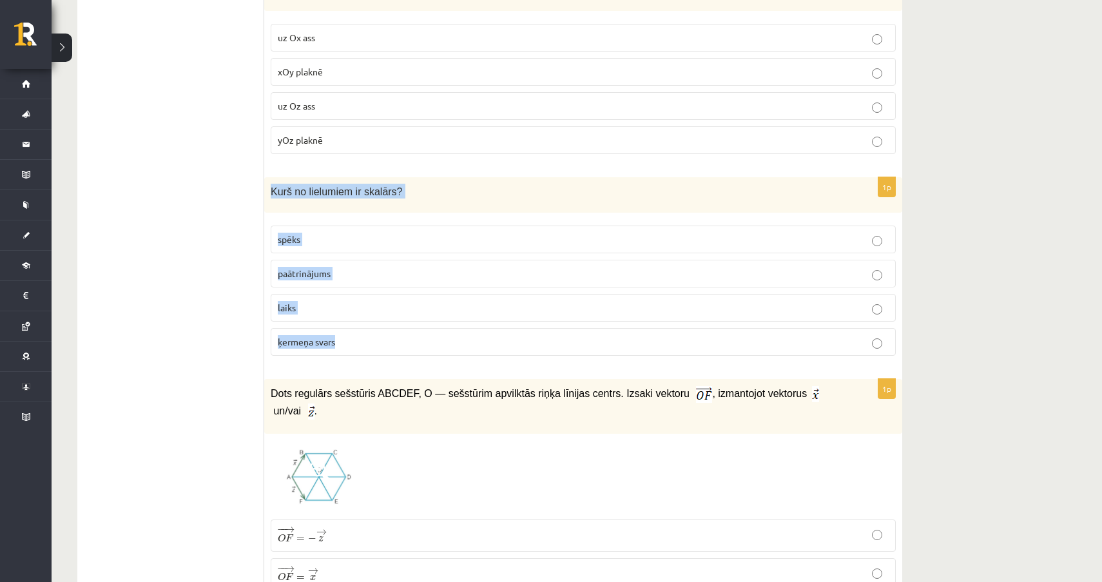
drag, startPoint x: 273, startPoint y: 190, endPoint x: 357, endPoint y: 364, distance: 193.2
click at [357, 364] on div "1p Kurš no lielumiem ir skalārs? spēks paātrinājums laiks ķermeņa svars" at bounding box center [583, 271] width 638 height 189
copy div "Kurš no lielumiem ir skalārs? spēks paātrinājums laiks ķermeņa svars"
click at [319, 311] on p "laiks" at bounding box center [583, 308] width 611 height 14
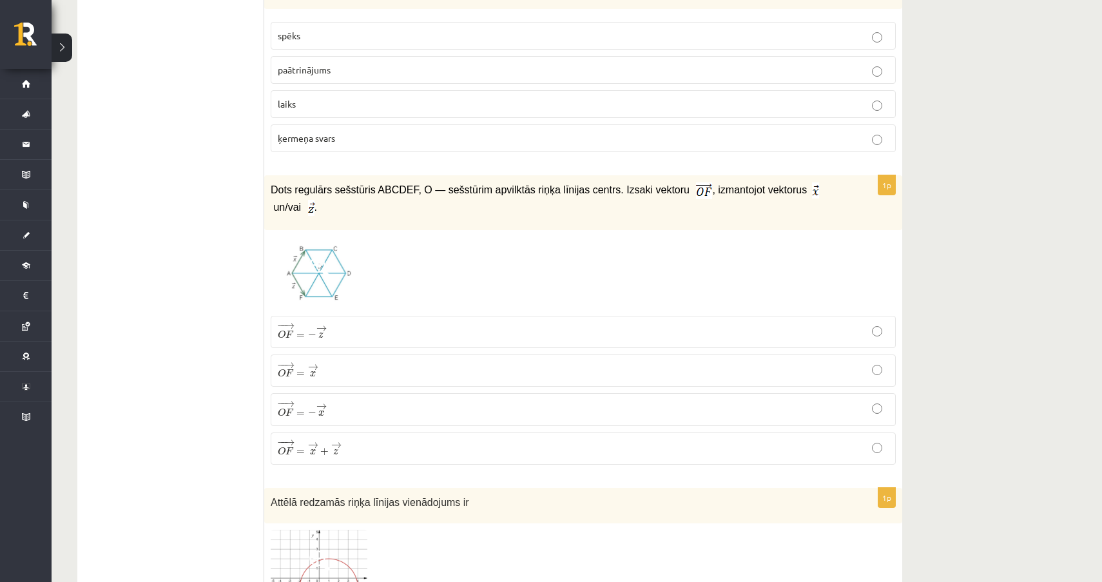
scroll to position [4446, 0]
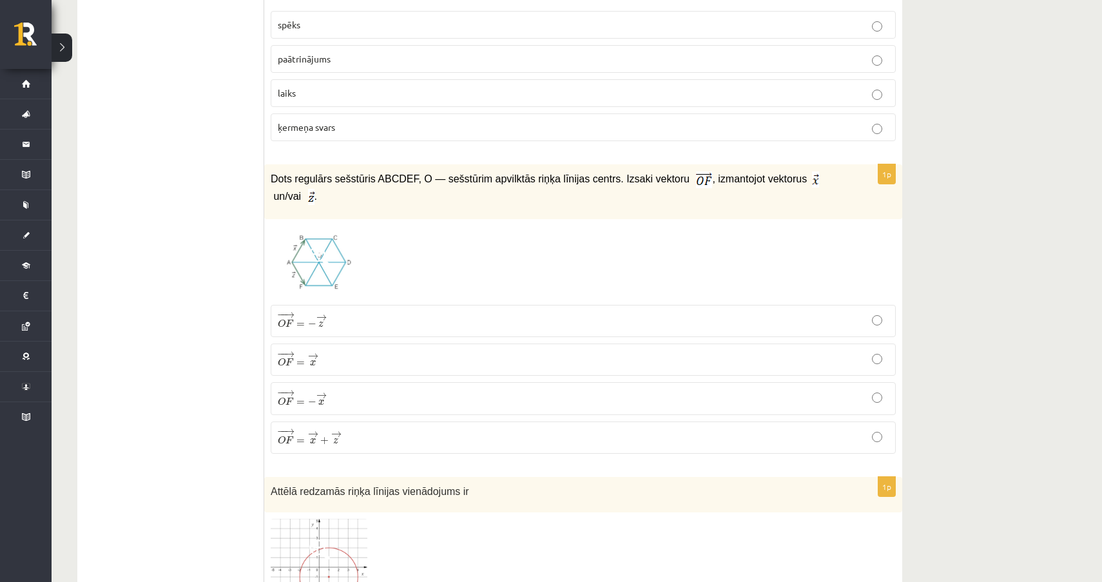
drag, startPoint x: 271, startPoint y: 176, endPoint x: 284, endPoint y: 178, distance: 12.4
click at [274, 176] on span "Dots regulārs sešstūris ABCDEF, O — sešstūrim apvilktās riņķa līnijas centrs. I…" at bounding box center [482, 178] width 422 height 11
drag, startPoint x: 270, startPoint y: 171, endPoint x: 320, endPoint y: 202, distance: 58.2
click at [320, 202] on div "Dots regulārs sešstūris ABCDEF, O — sešstūrim apvilktās riņķa līnijas centrs. I…" at bounding box center [583, 191] width 638 height 55
click at [324, 254] on span at bounding box center [319, 256] width 21 height 21
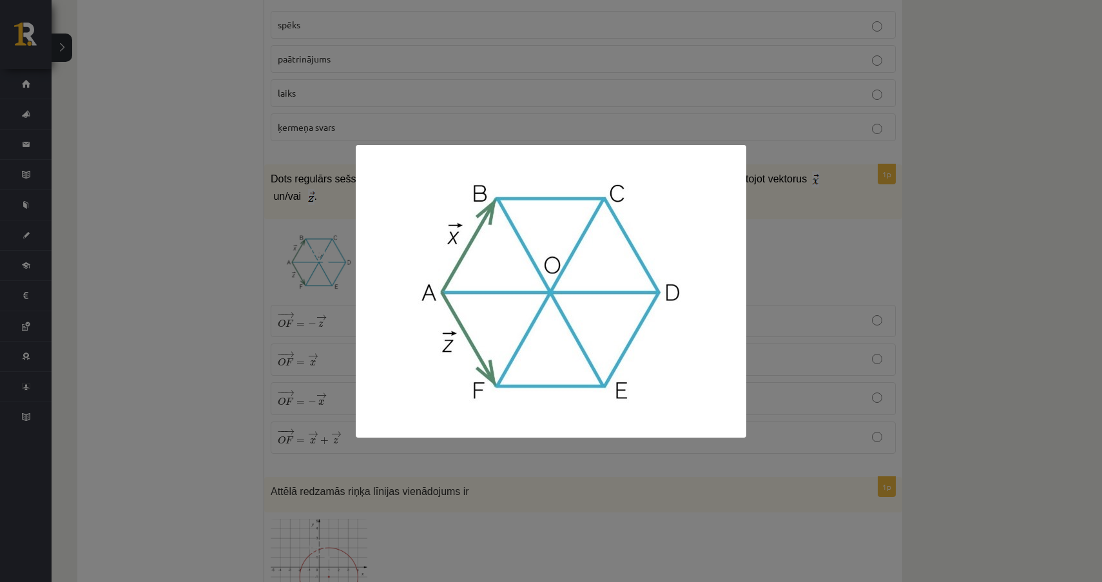
click at [830, 237] on div at bounding box center [551, 291] width 1102 height 582
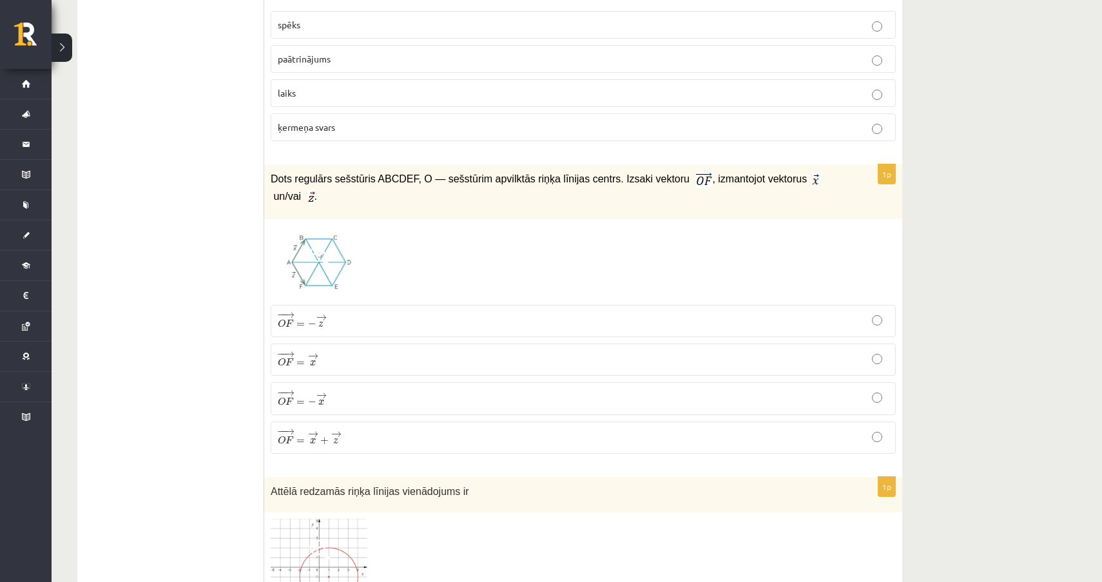
click at [342, 260] on img at bounding box center [319, 262] width 97 height 72
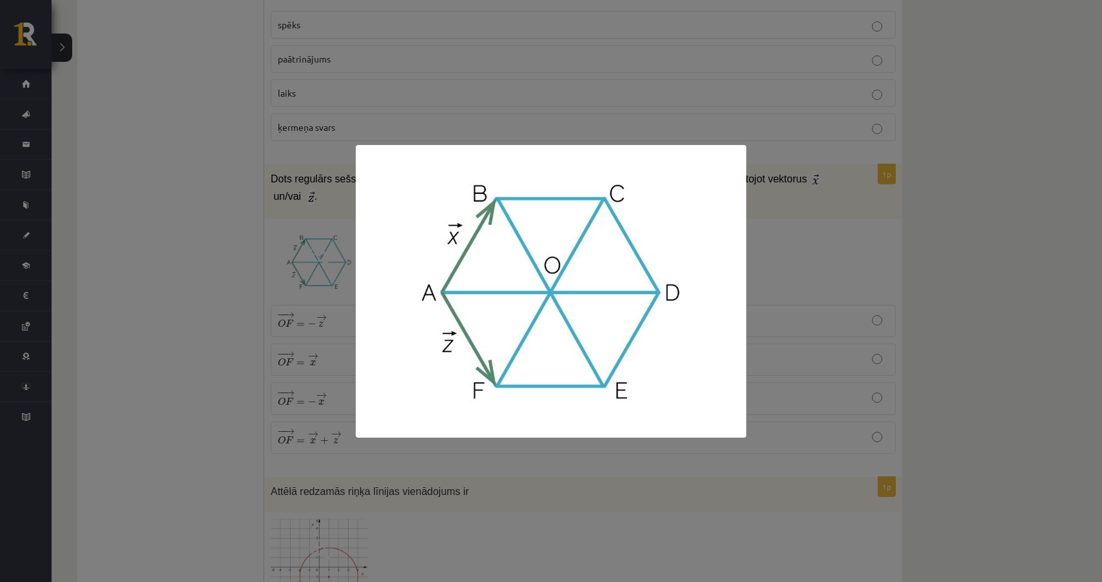
click at [808, 251] on div at bounding box center [551, 291] width 1102 height 582
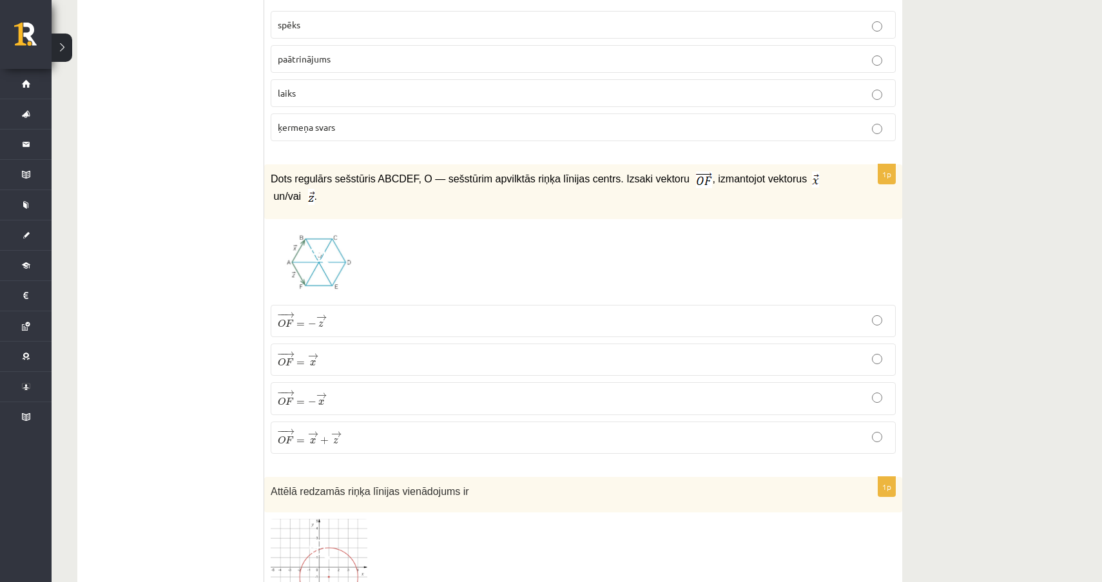
click at [469, 320] on p "− − → O F = − → z O F → = − z →" at bounding box center [583, 321] width 611 height 18
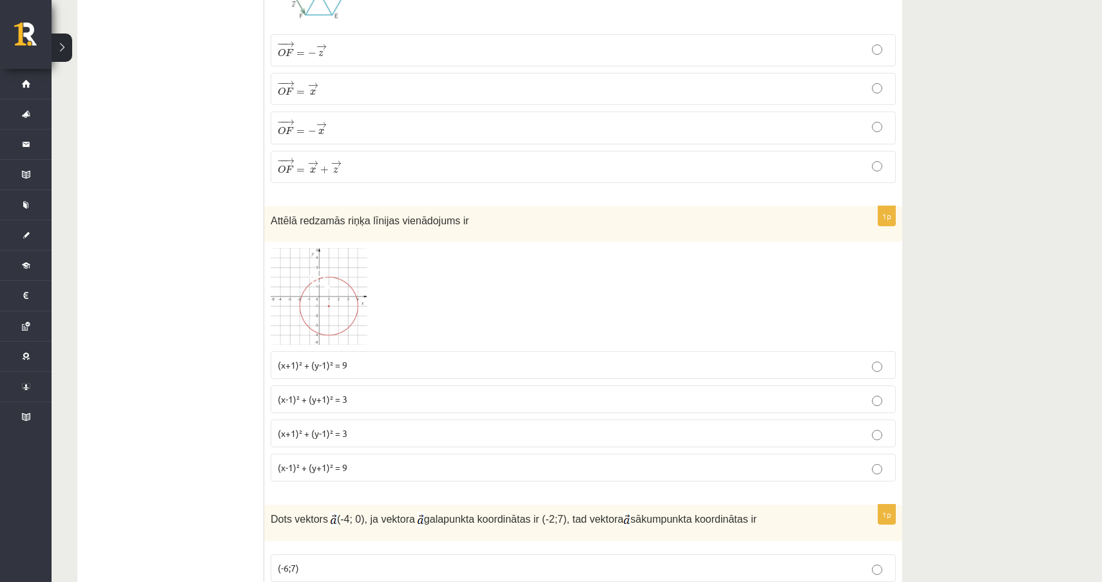
scroll to position [4717, 0]
click at [347, 299] on img at bounding box center [319, 296] width 97 height 97
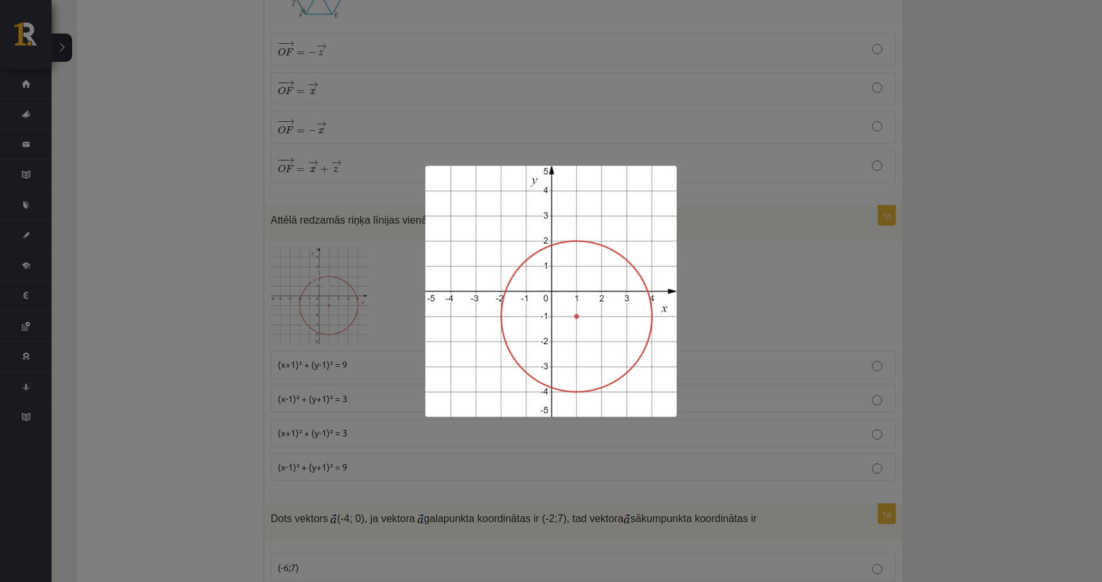
click at [906, 133] on div at bounding box center [551, 291] width 1102 height 582
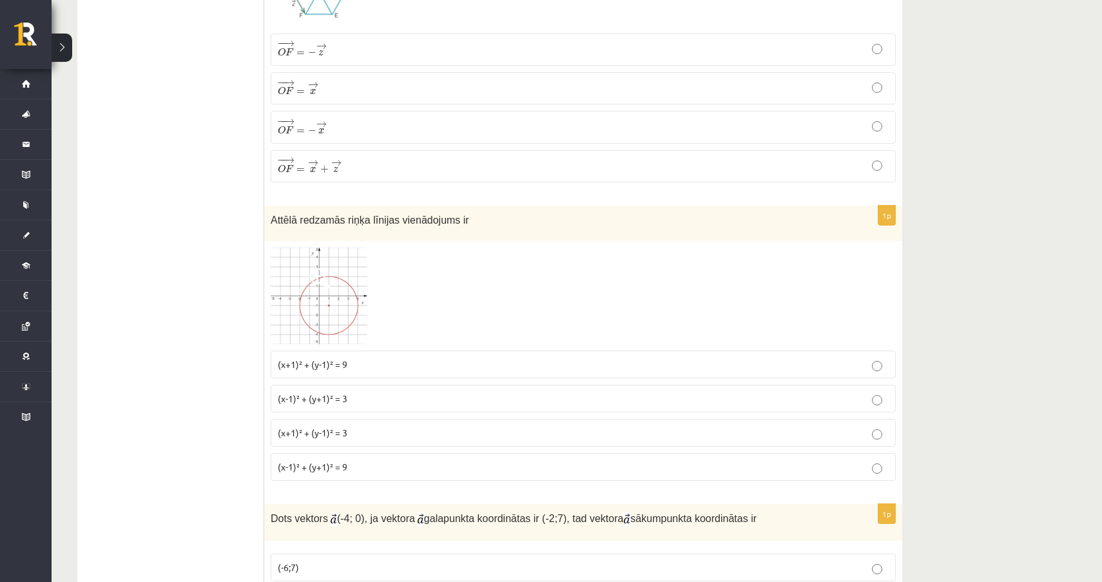
click at [332, 273] on img at bounding box center [319, 296] width 97 height 97
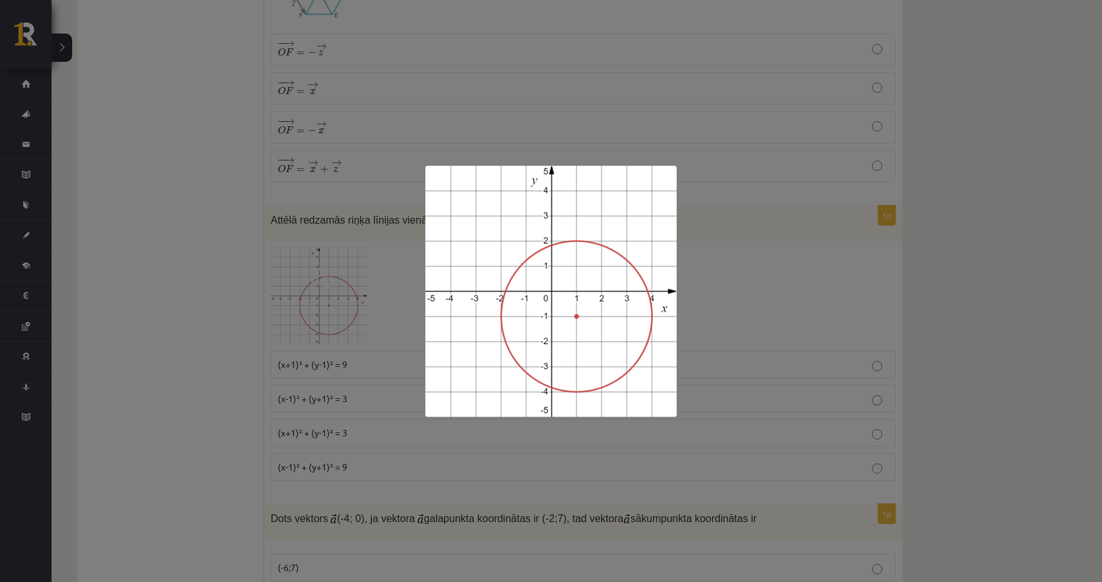
click at [817, 242] on div at bounding box center [551, 291] width 1102 height 582
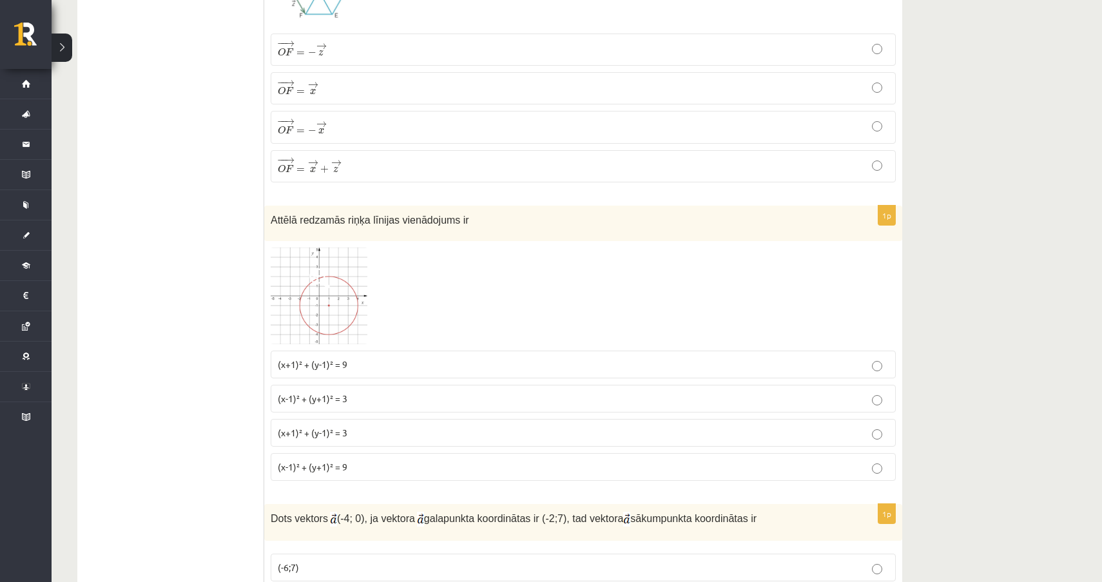
click at [887, 468] on p "(x-1)² + (y+1)² = 9" at bounding box center [583, 467] width 611 height 14
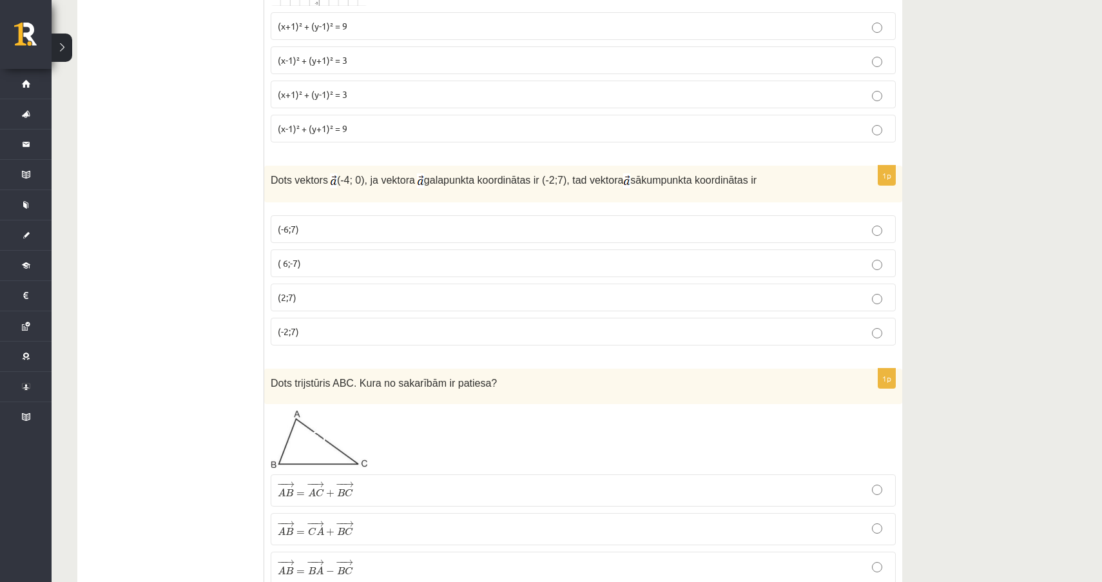
scroll to position [5068, 0]
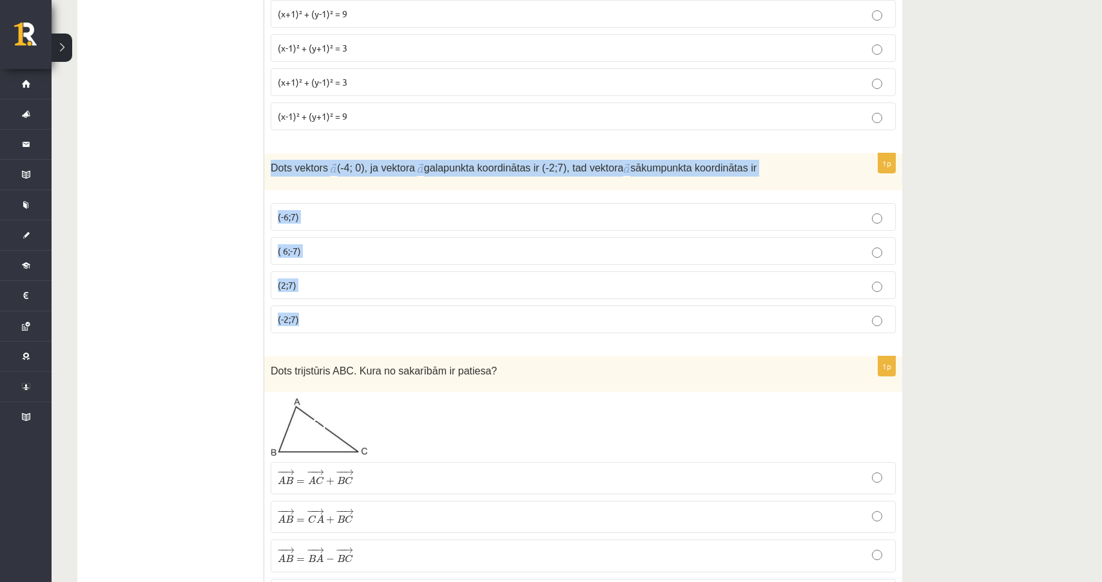
drag, startPoint x: 267, startPoint y: 161, endPoint x: 323, endPoint y: 320, distance: 168.8
click at [323, 320] on div "1p Dots vektors (-4; 0), ja vektora galapunkta koordinātas ir (-2;7), tad vekto…" at bounding box center [583, 248] width 638 height 191
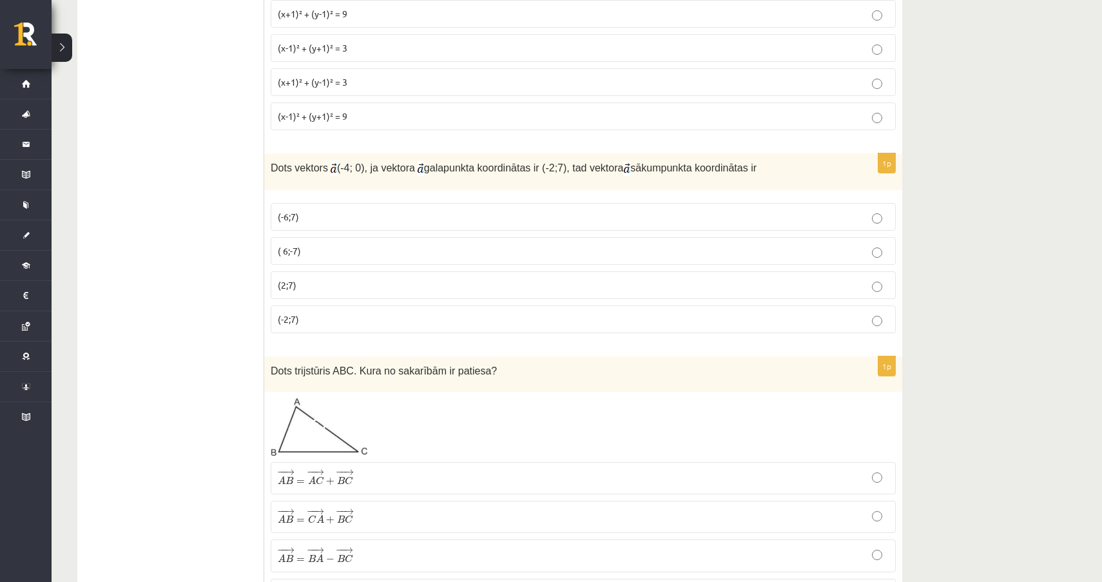
click at [291, 291] on label "(2;7)" at bounding box center [583, 285] width 625 height 28
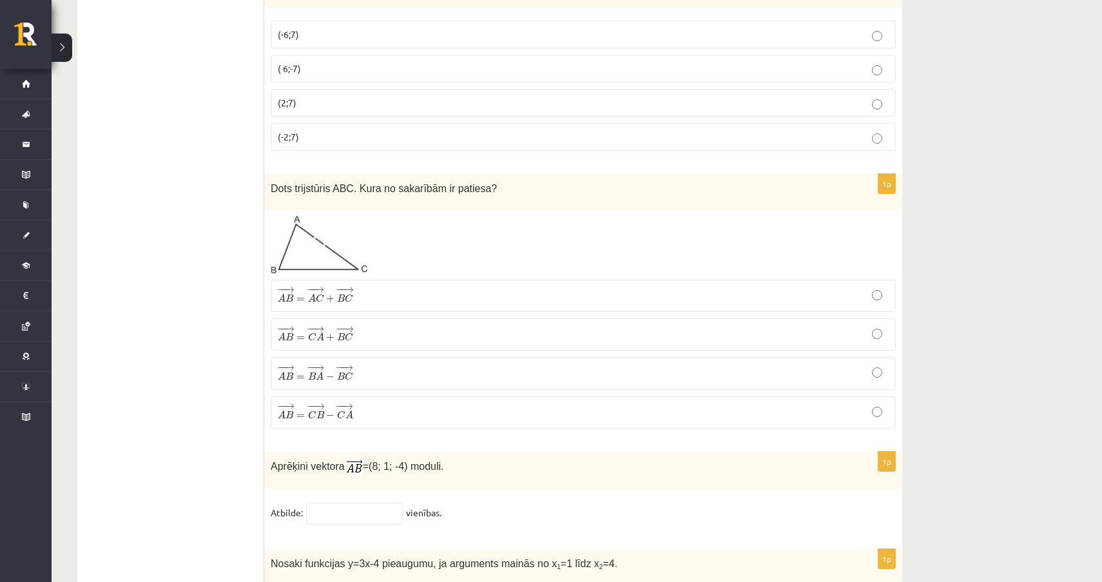
scroll to position [5252, 0]
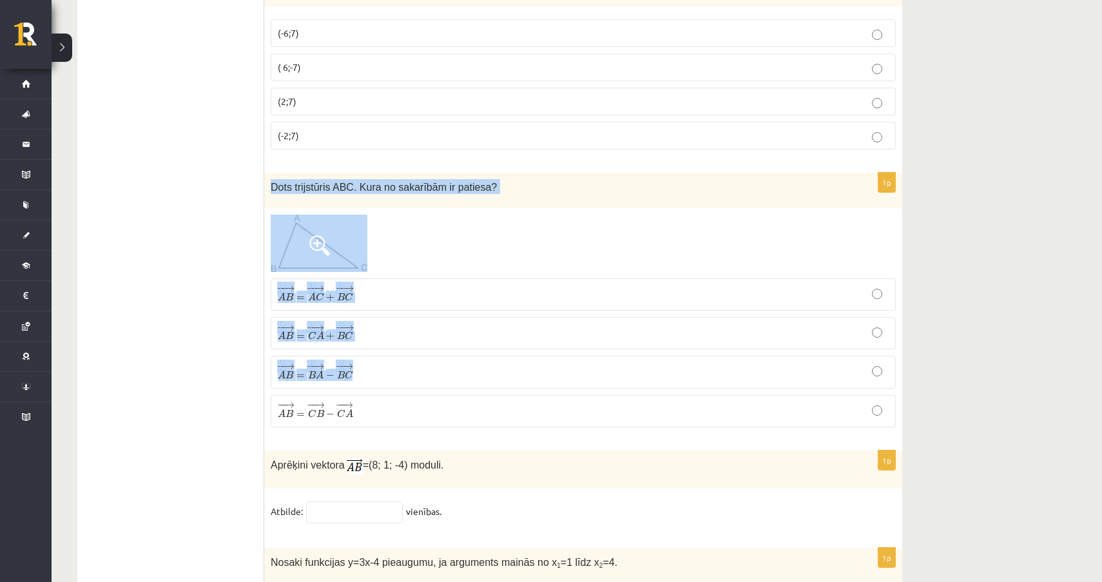
drag, startPoint x: 269, startPoint y: 181, endPoint x: 359, endPoint y: 376, distance: 214.6
click at [359, 376] on div "1p Dots trijstūris ABC. Kura no sakarībām ir patiesa? − − → A B = − − → A C + −…" at bounding box center [583, 305] width 638 height 265
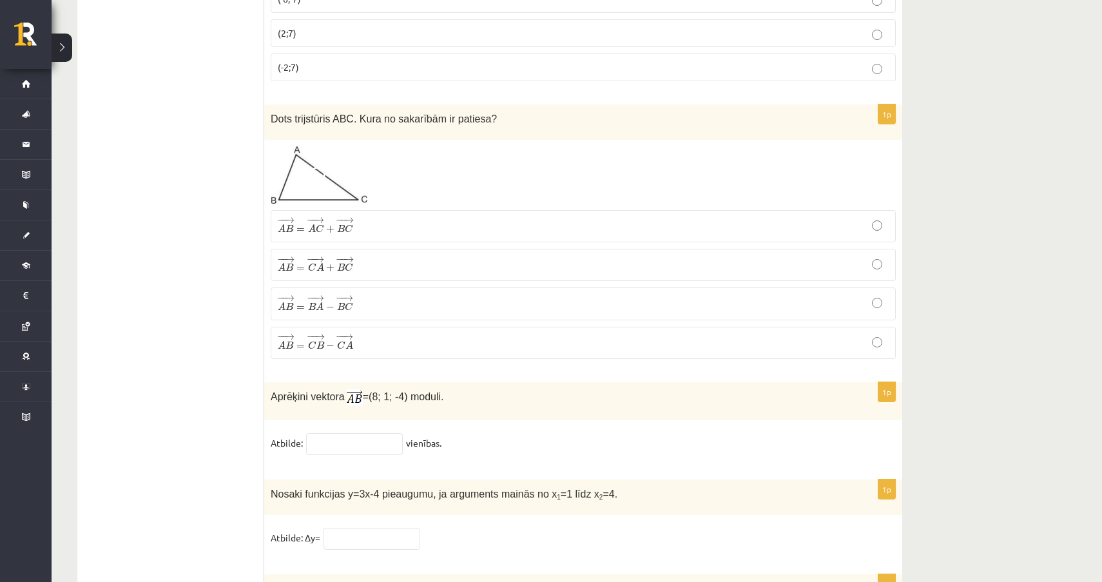
scroll to position [5330, 0]
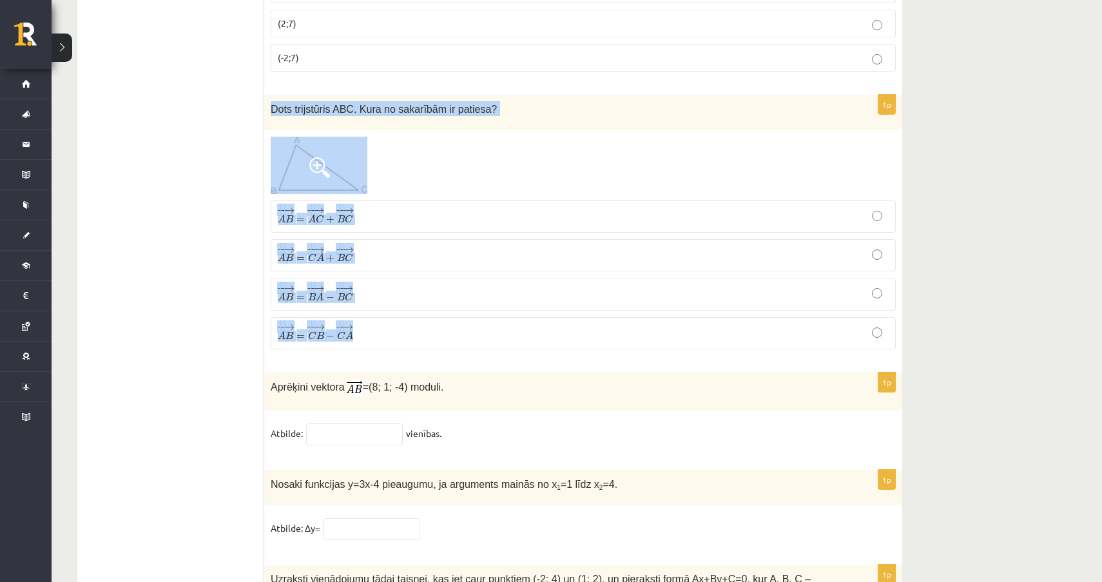
drag, startPoint x: 273, startPoint y: 112, endPoint x: 389, endPoint y: 342, distance: 257.5
click at [389, 342] on div "1p Dots trijstūris ABC. Kura no sakarībām ir patiesa? − − → A B = − − → A C + −…" at bounding box center [583, 227] width 638 height 265
drag, startPoint x: 270, startPoint y: 104, endPoint x: 360, endPoint y: 336, distance: 248.2
click at [360, 336] on div "1p Dots trijstūris ABC. Kura no sakarībām ir patiesa? − − → A B = − − → A C + −…" at bounding box center [583, 227] width 638 height 265
drag, startPoint x: 271, startPoint y: 100, endPoint x: 389, endPoint y: 335, distance: 262.7
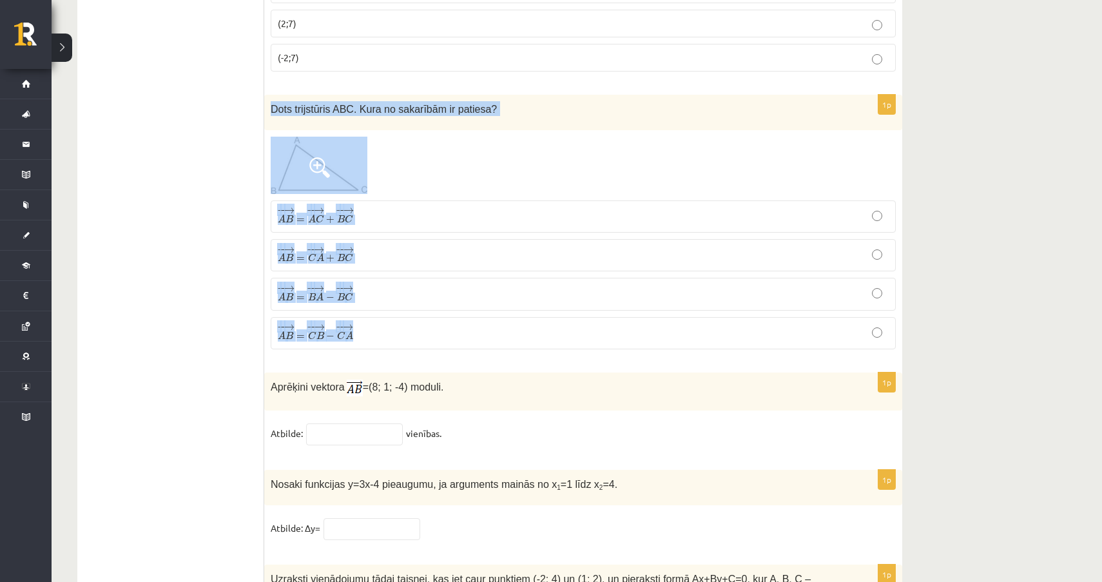
click at [389, 335] on div "1p Dots trijstūris ABC. Kura no sakarībām ir patiesa? − − → A B = − − → A C + −…" at bounding box center [583, 227] width 638 height 265
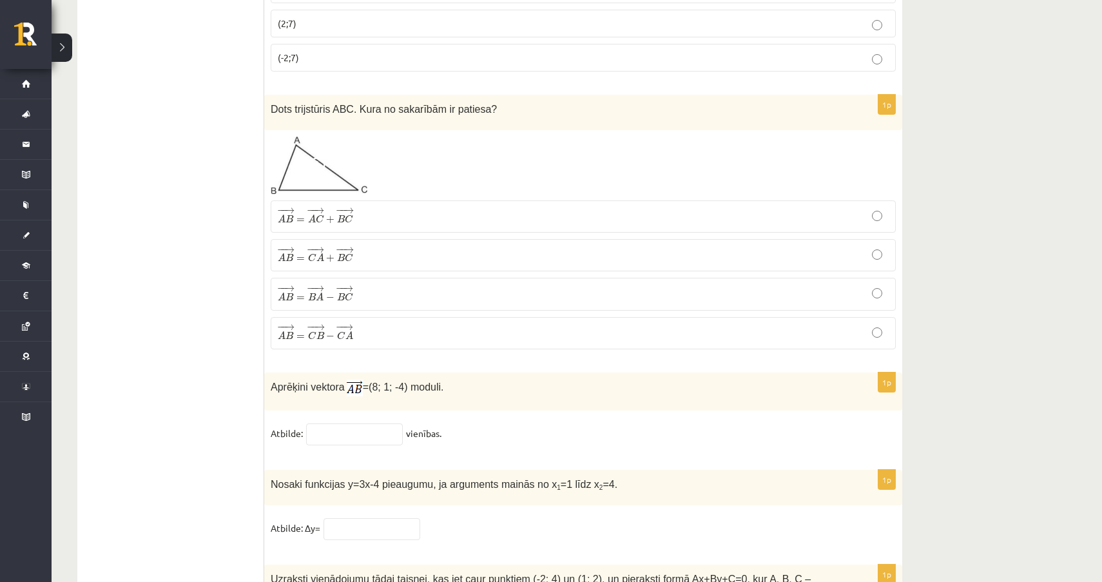
click at [350, 347] on label "− − → A B = − − → C B − − − → C A A B → = C B → − C A →" at bounding box center [583, 333] width 625 height 32
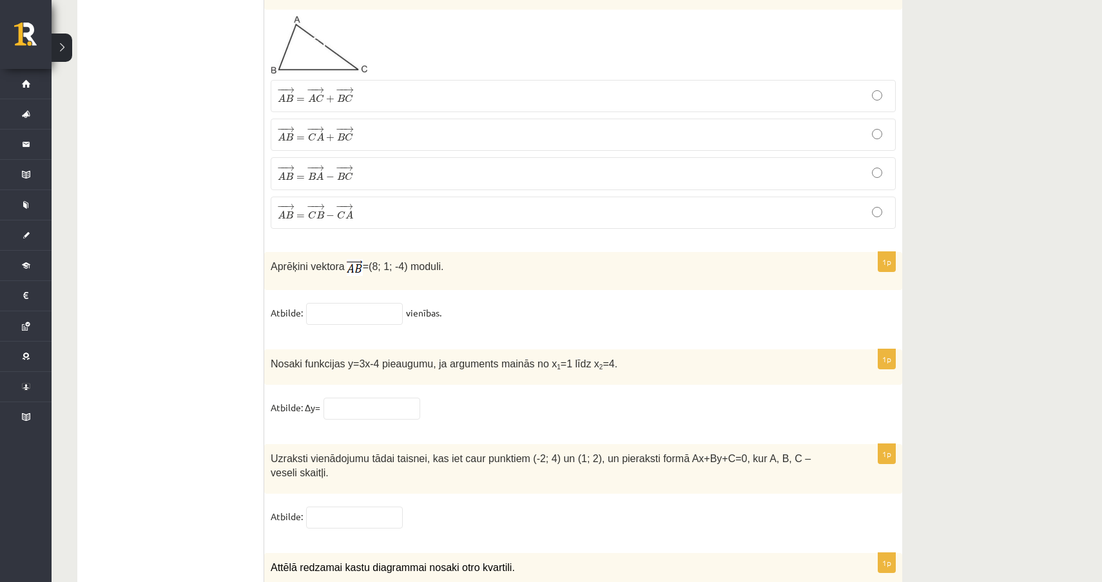
scroll to position [5451, 0]
drag, startPoint x: 274, startPoint y: 265, endPoint x: 458, endPoint y: 268, distance: 184.4
click at [458, 268] on p "Aprēķini vektora =(8; 1; -4) moduli." at bounding box center [551, 266] width 561 height 17
drag, startPoint x: 271, startPoint y: 264, endPoint x: 451, endPoint y: 260, distance: 179.9
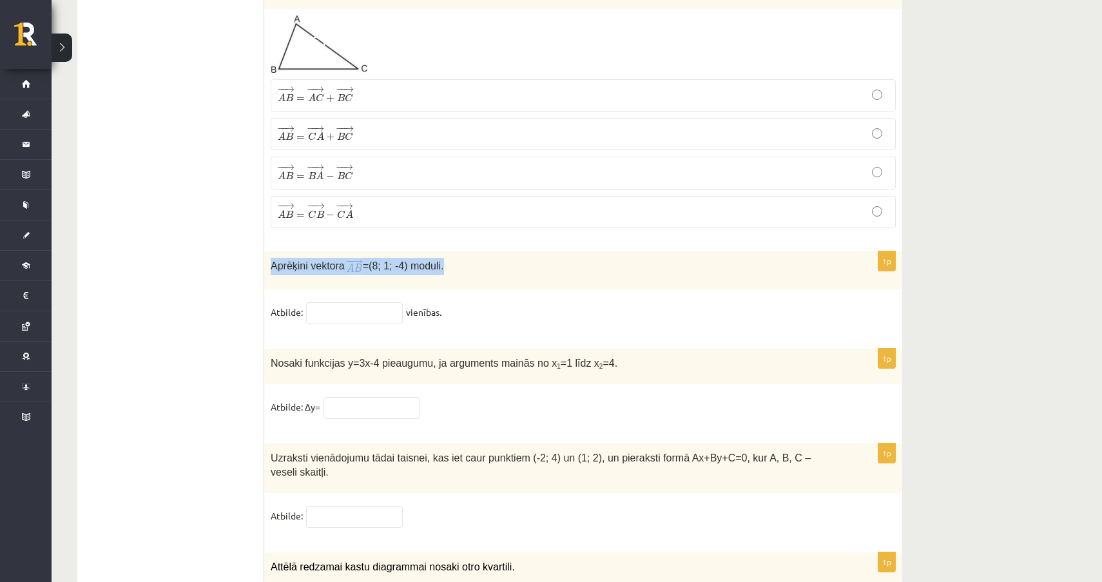
click at [451, 260] on p "Aprēķini vektora =(8; 1; -4) moduli." at bounding box center [551, 266] width 561 height 17
click at [449, 135] on p "− − → A B = − − → C A + − − → B C A B → = C A → + B C →" at bounding box center [583, 134] width 611 height 18
drag, startPoint x: 270, startPoint y: 265, endPoint x: 449, endPoint y: 268, distance: 178.6
click at [449, 268] on div "Aprēķini vektora =(8; 1; -4) moduli." at bounding box center [583, 269] width 638 height 38
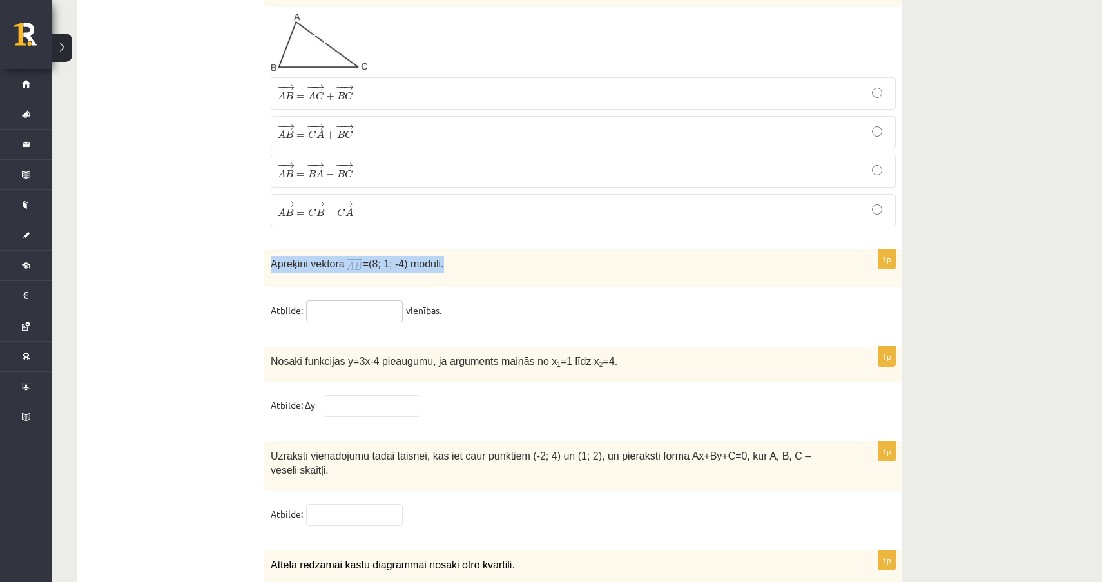
click at [371, 311] on input "text" at bounding box center [354, 311] width 97 height 22
type input "*"
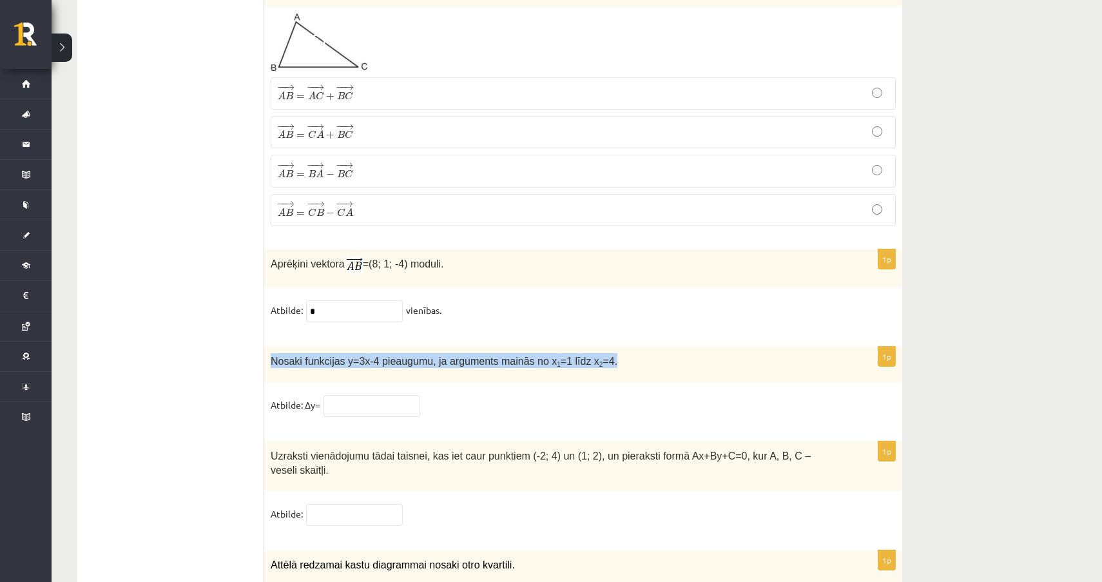
drag, startPoint x: 271, startPoint y: 358, endPoint x: 620, endPoint y: 364, distance: 348.2
click at [620, 364] on p "Nosaki funkcijas y=3x-4 pieaugumu, ja arguments mainās no x 1 =1 līdz x 2 =4." at bounding box center [551, 360] width 561 height 15
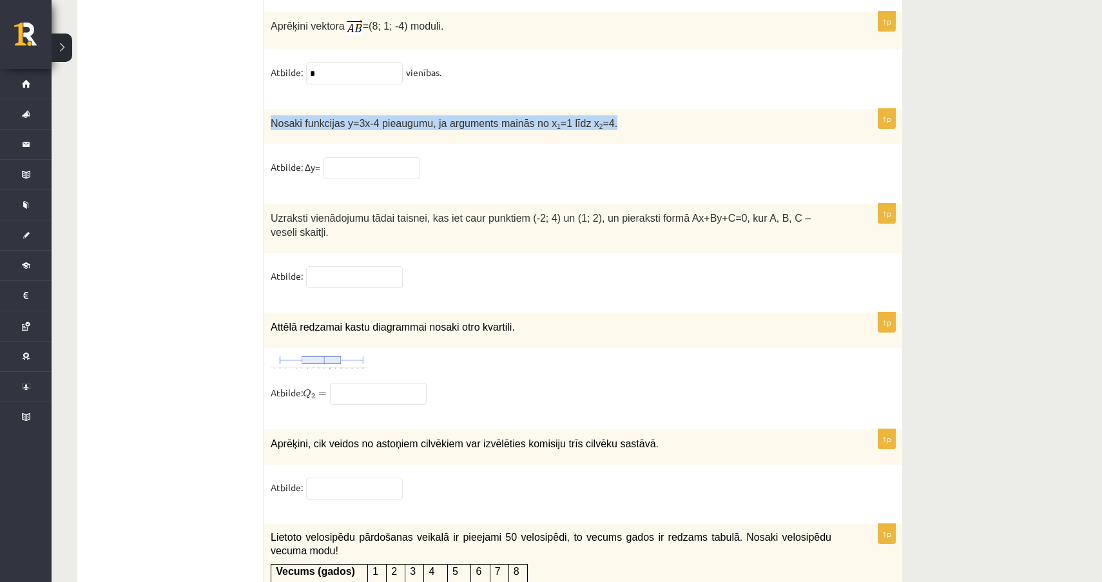
scroll to position [5686, 0]
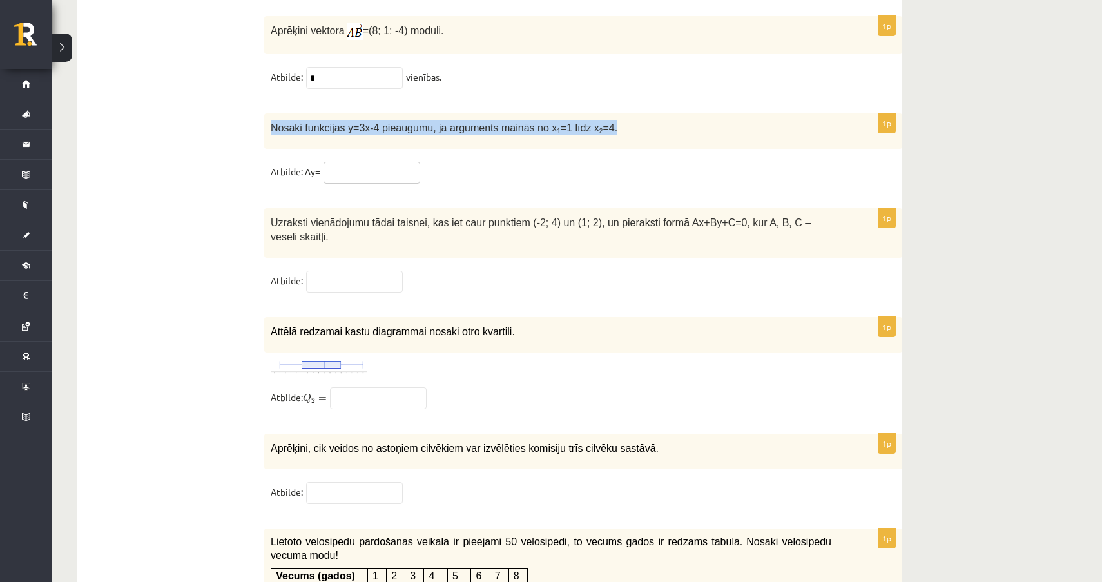
click at [342, 172] on input "text" at bounding box center [372, 173] width 97 height 22
type input "*"
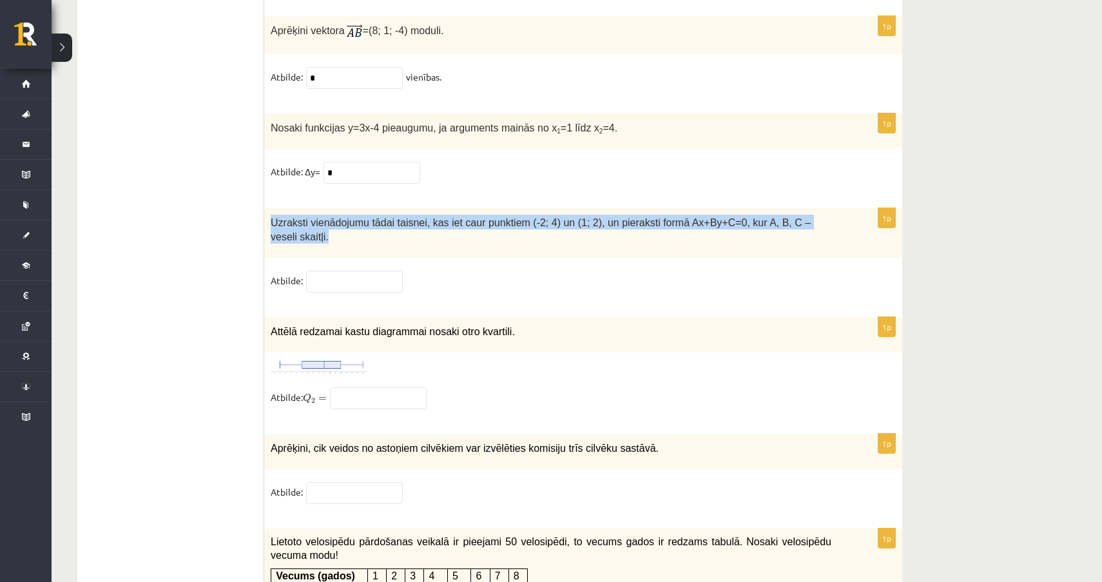
drag, startPoint x: 269, startPoint y: 220, endPoint x: 335, endPoint y: 239, distance: 68.2
click at [335, 239] on div "Uzraksti vienādojumu tādai taisnei, kas iet caur punktiem (-2; 4) un (1; 2), un…" at bounding box center [583, 233] width 638 height 50
click at [341, 286] on input "text" at bounding box center [354, 282] width 97 height 22
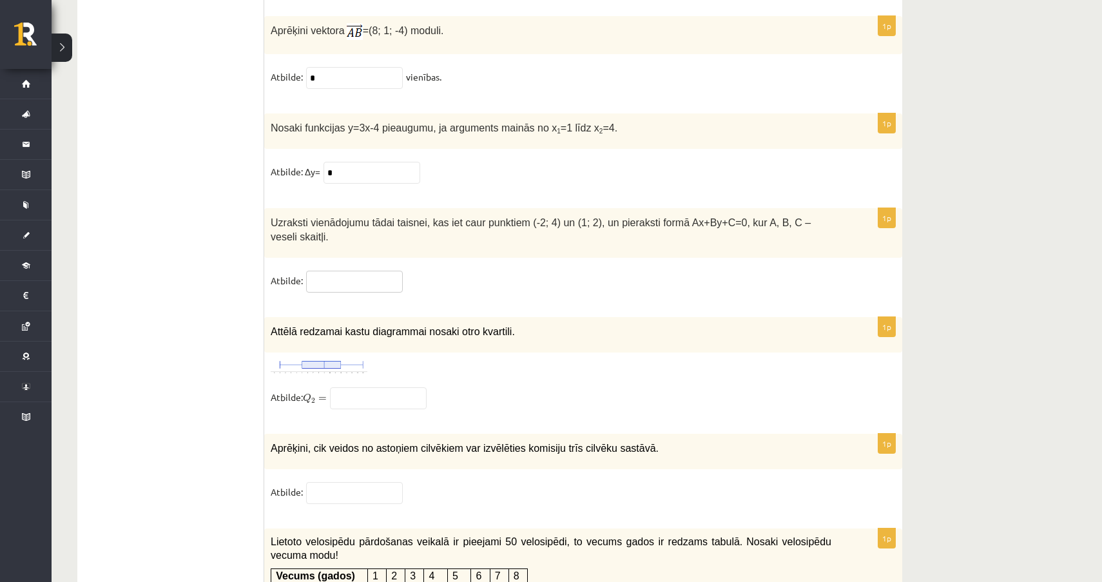
paste input "**********"
type input "**********"
click at [328, 373] on img at bounding box center [319, 367] width 97 height 16
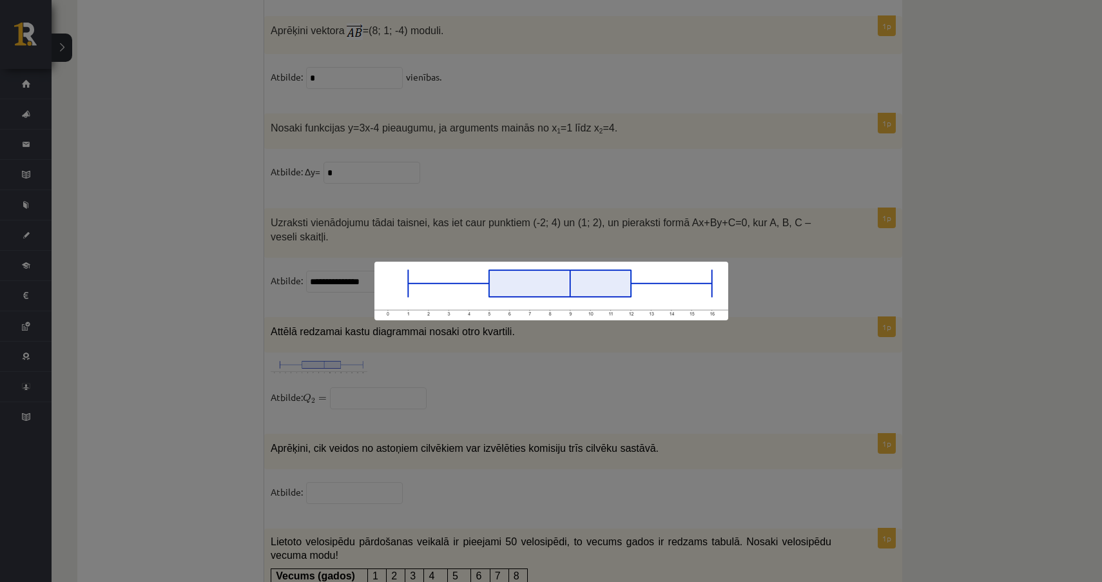
click at [519, 293] on img at bounding box center [552, 291] width 354 height 59
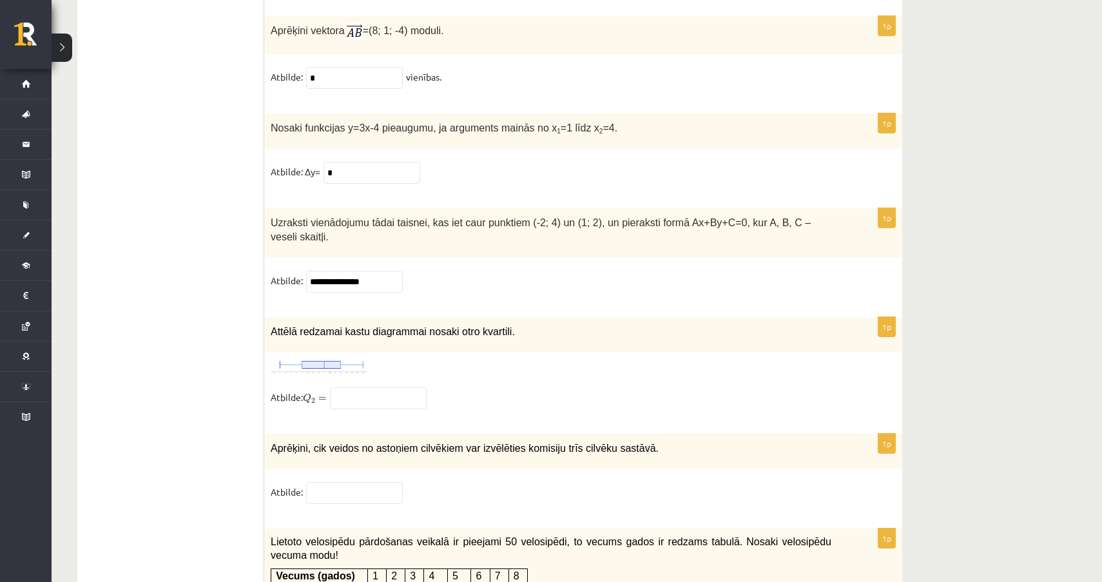
click at [346, 366] on img at bounding box center [319, 367] width 97 height 16
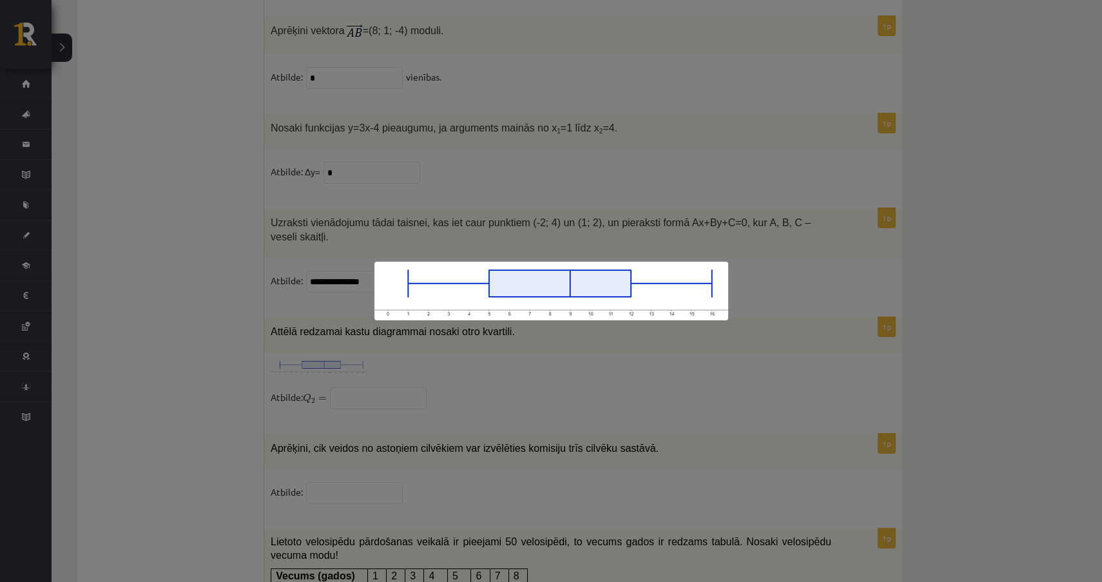
click at [576, 357] on div at bounding box center [551, 291] width 1102 height 582
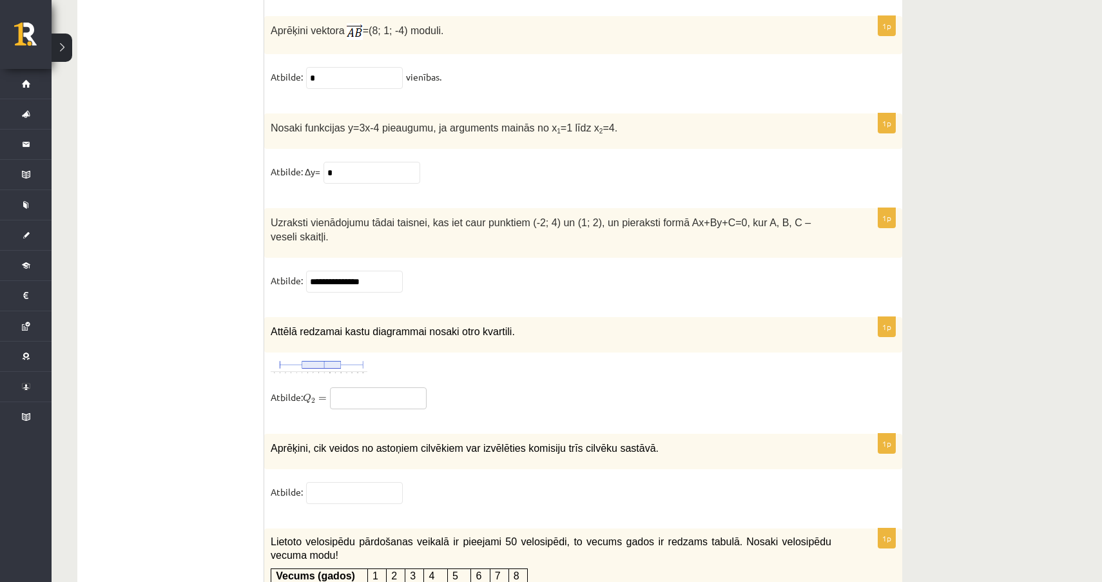
click at [377, 400] on input "text" at bounding box center [378, 398] width 97 height 22
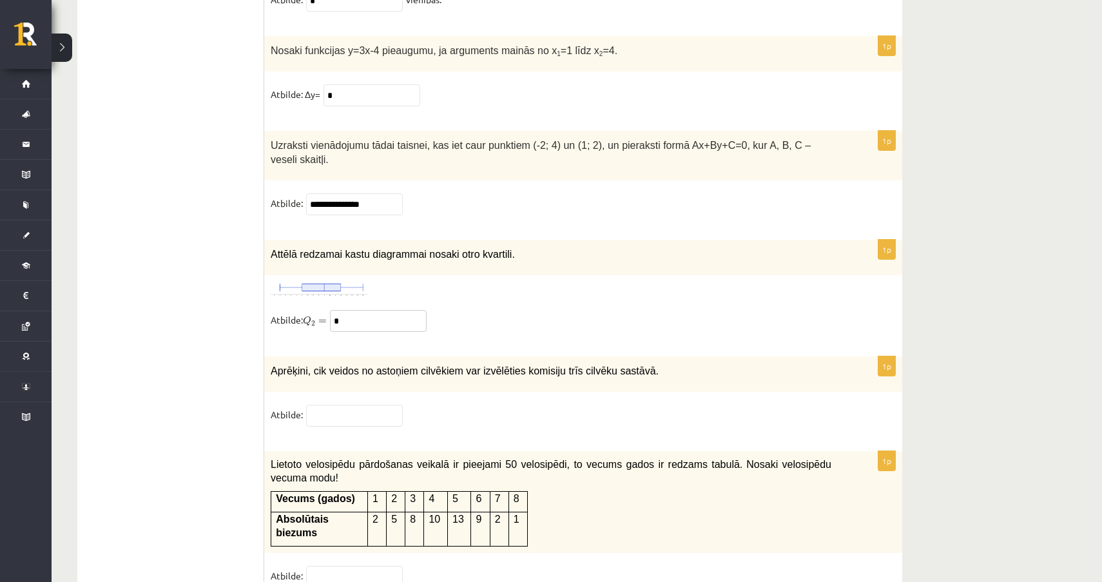
scroll to position [5775, 0]
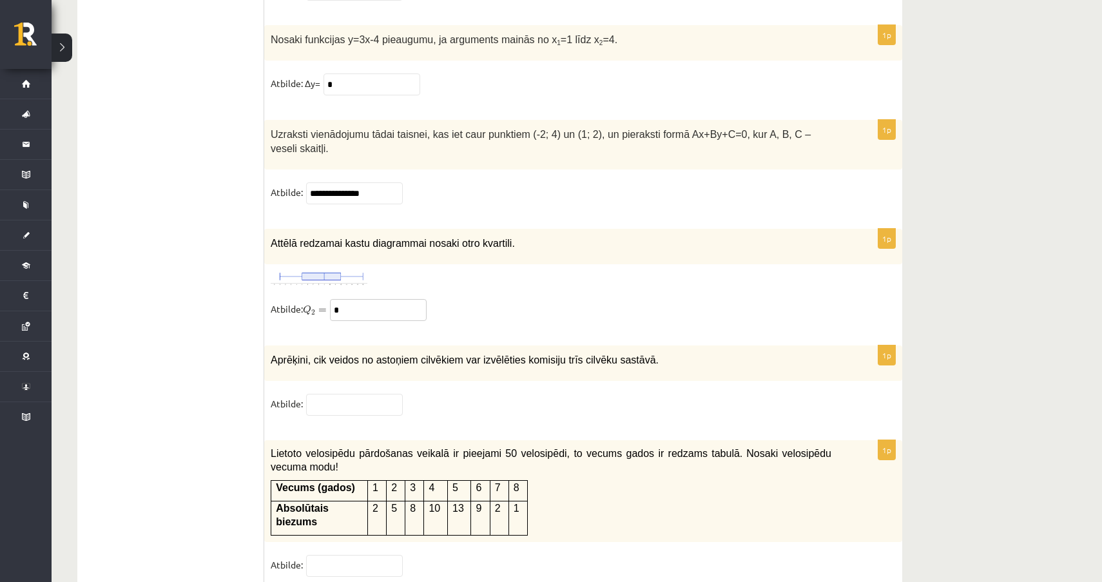
type input "*"
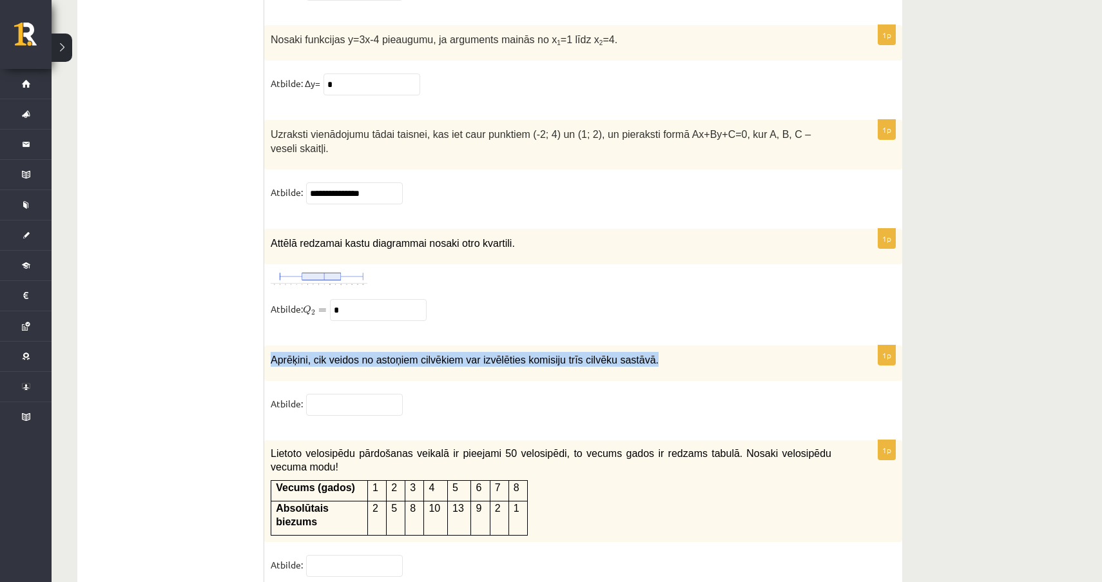
drag, startPoint x: 267, startPoint y: 362, endPoint x: 666, endPoint y: 364, distance: 399.1
click at [666, 364] on div "Aprēķini, cik veidos no astoņiem cilvēkiem var izvēlēties komisiju trīs cilvēku…" at bounding box center [583, 363] width 638 height 35
click at [343, 416] on input "text" at bounding box center [354, 405] width 97 height 22
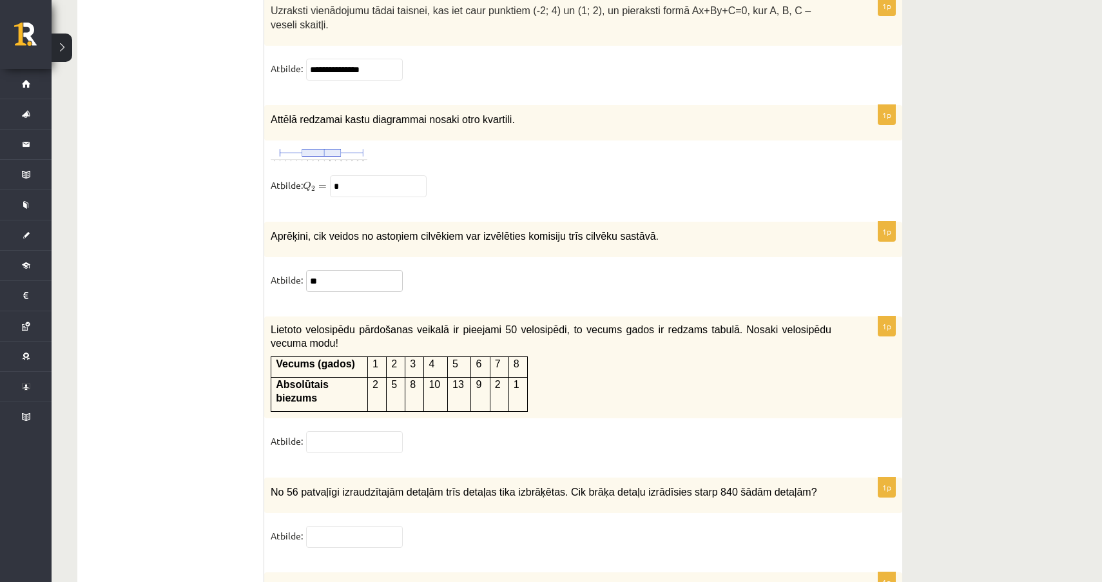
scroll to position [5907, 0]
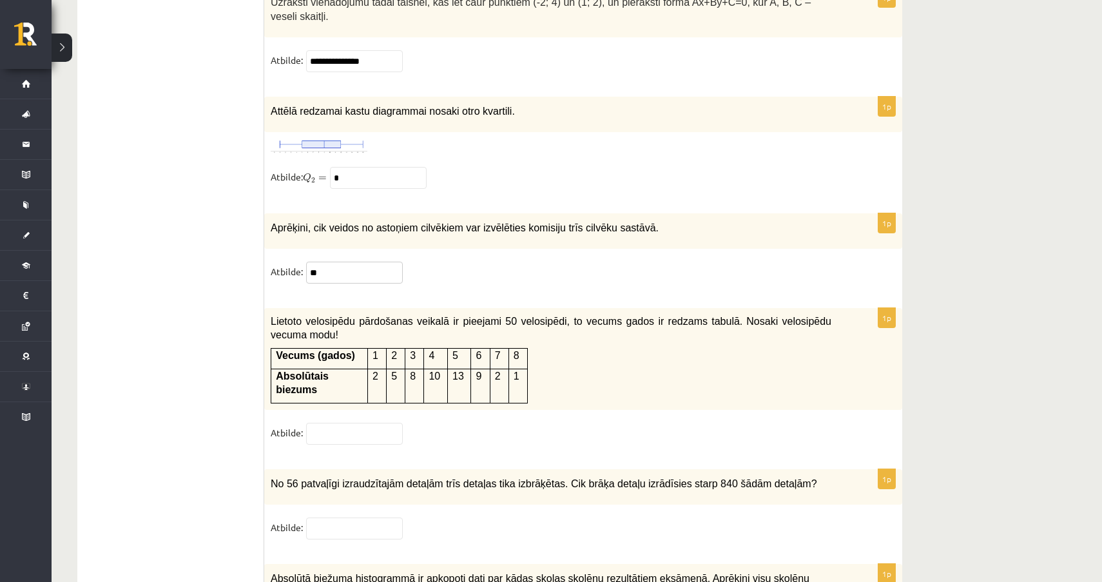
type input "**"
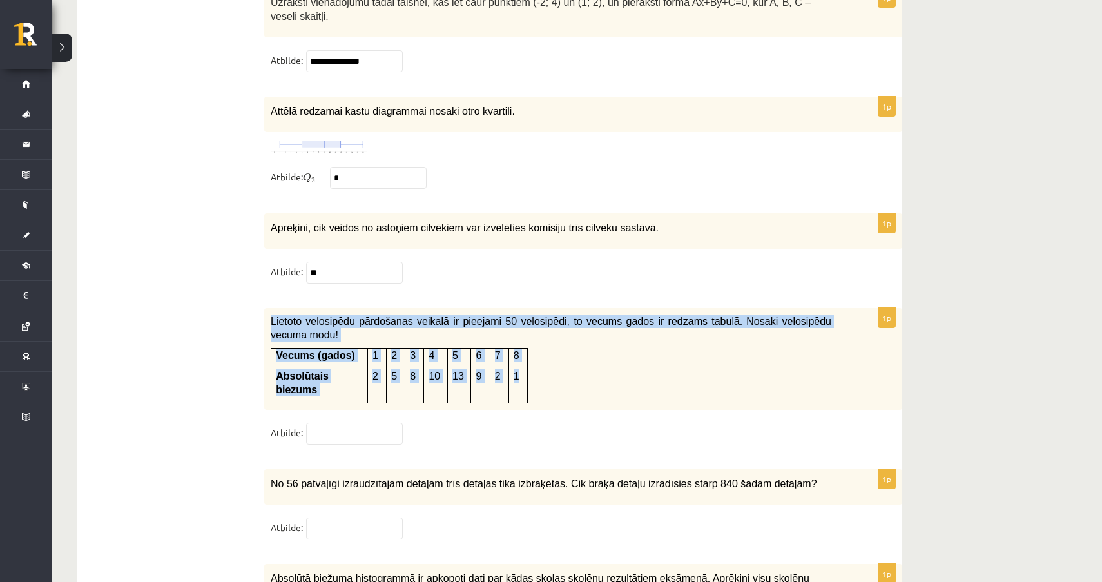
drag, startPoint x: 273, startPoint y: 326, endPoint x: 521, endPoint y: 391, distance: 256.5
click at [521, 391] on div "Lietoto velosipēdu pārdošanas veikalā ir pieejami 50 velosipēdi, to vecums gado…" at bounding box center [583, 359] width 638 height 102
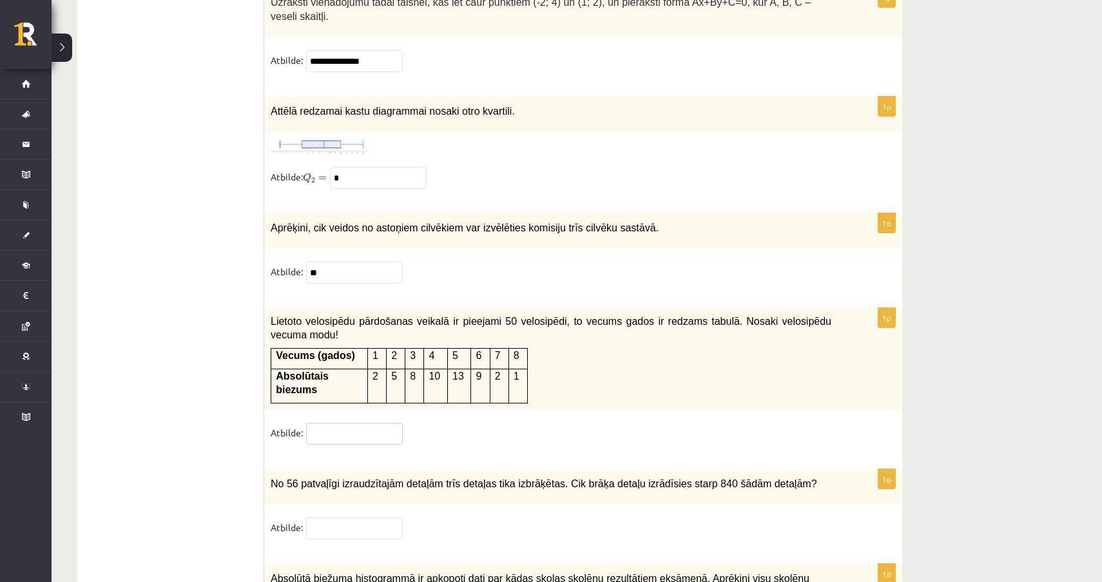
click at [371, 432] on input "text" at bounding box center [354, 434] width 97 height 22
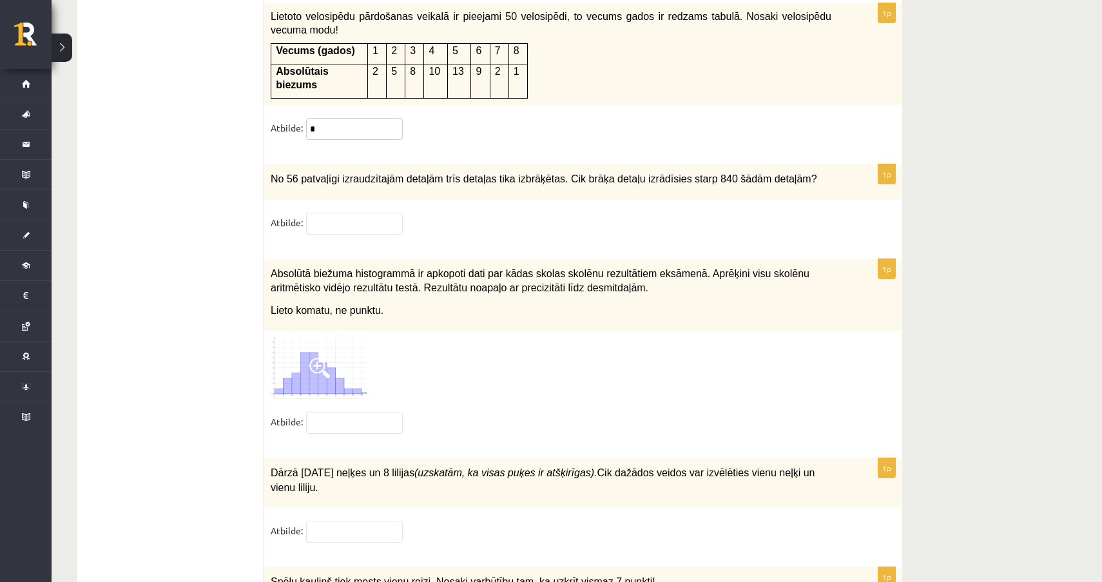
scroll to position [6213, 0]
type input "*"
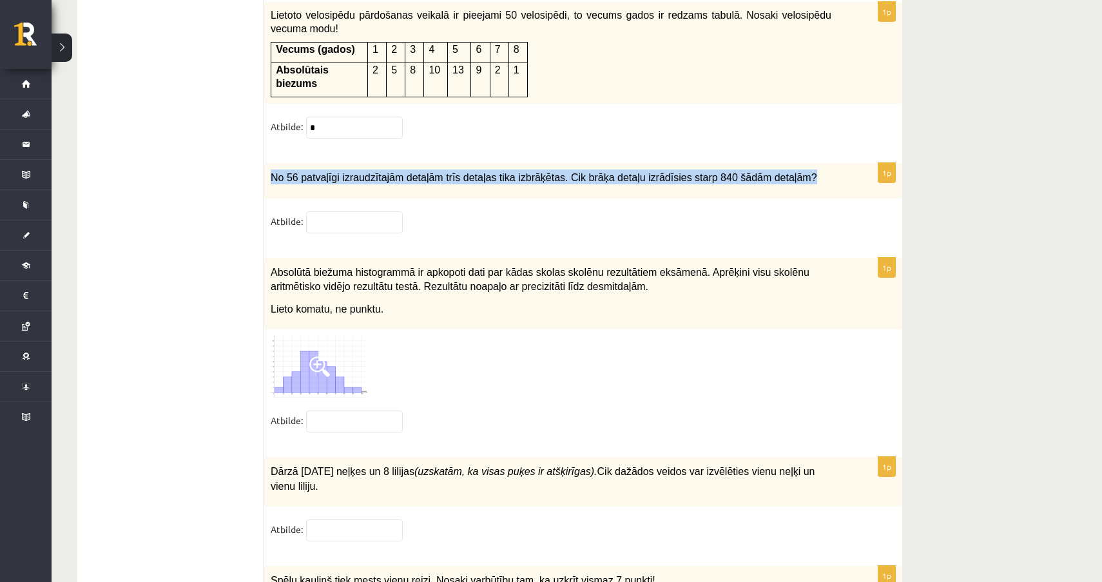
drag, startPoint x: 271, startPoint y: 179, endPoint x: 826, endPoint y: 185, distance: 554.5
click at [826, 184] on p "No 56 patvaļīgi izraudzītajām detaļām trīs detaļas tika izbrāķētas. Cik brāķa d…" at bounding box center [551, 177] width 561 height 15
click at [355, 227] on input "text" at bounding box center [354, 222] width 97 height 22
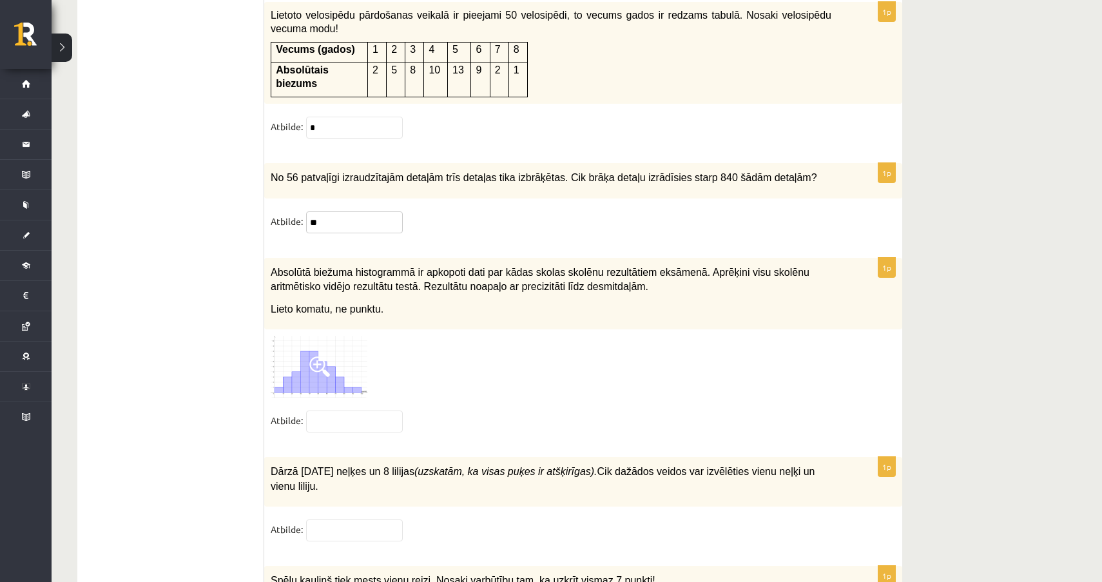
type input "**"
click at [431, 372] on div at bounding box center [583, 367] width 625 height 62
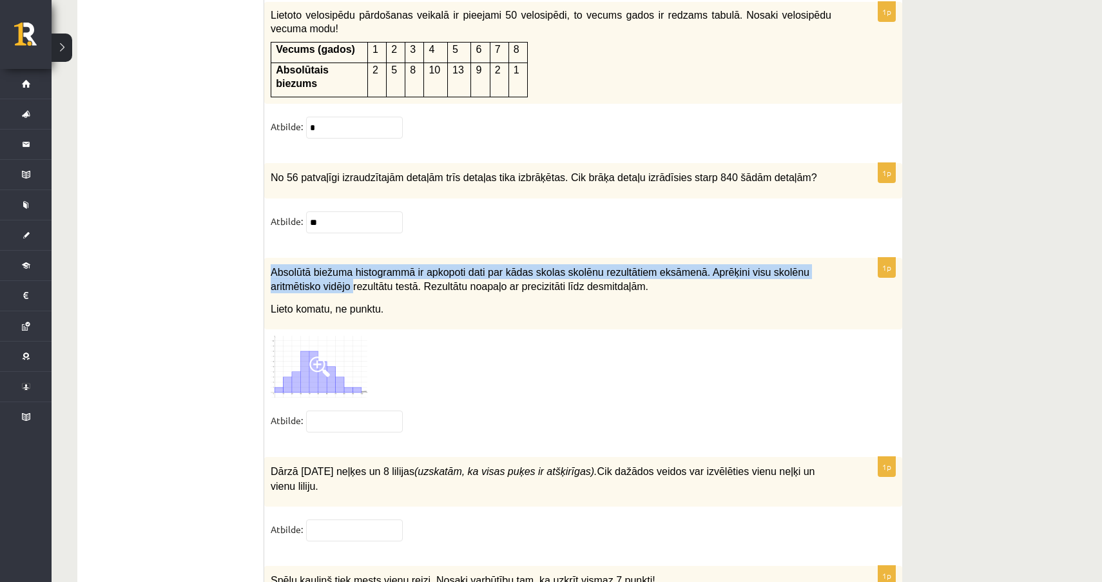
drag, startPoint x: 268, startPoint y: 279, endPoint x: 354, endPoint y: 299, distance: 87.9
click at [355, 299] on div "Absolūtā biežuma histogrammā ir apkopoti dati par kādas skolas skolēnu rezultāt…" at bounding box center [583, 294] width 638 height 72
click at [351, 386] on img at bounding box center [319, 367] width 97 height 62
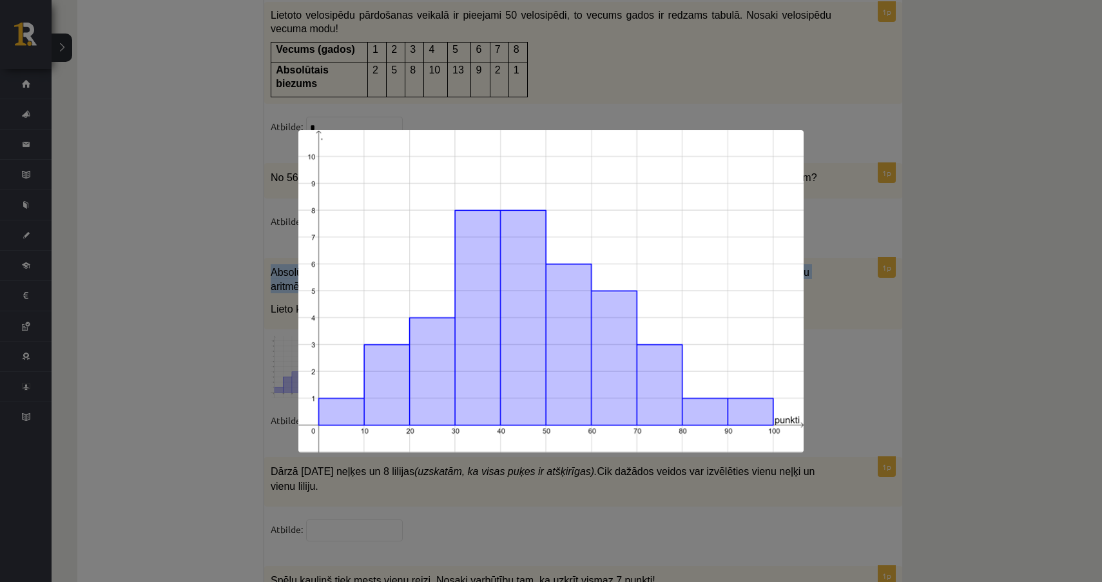
click at [351, 386] on img at bounding box center [552, 291] width 506 height 322
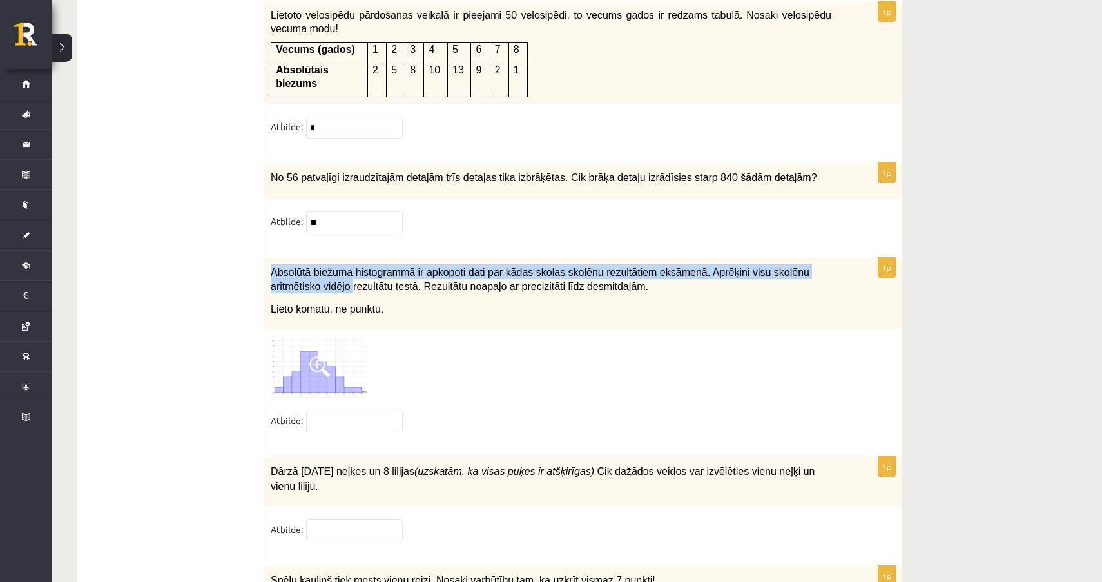
click at [416, 366] on div at bounding box center [583, 367] width 625 height 62
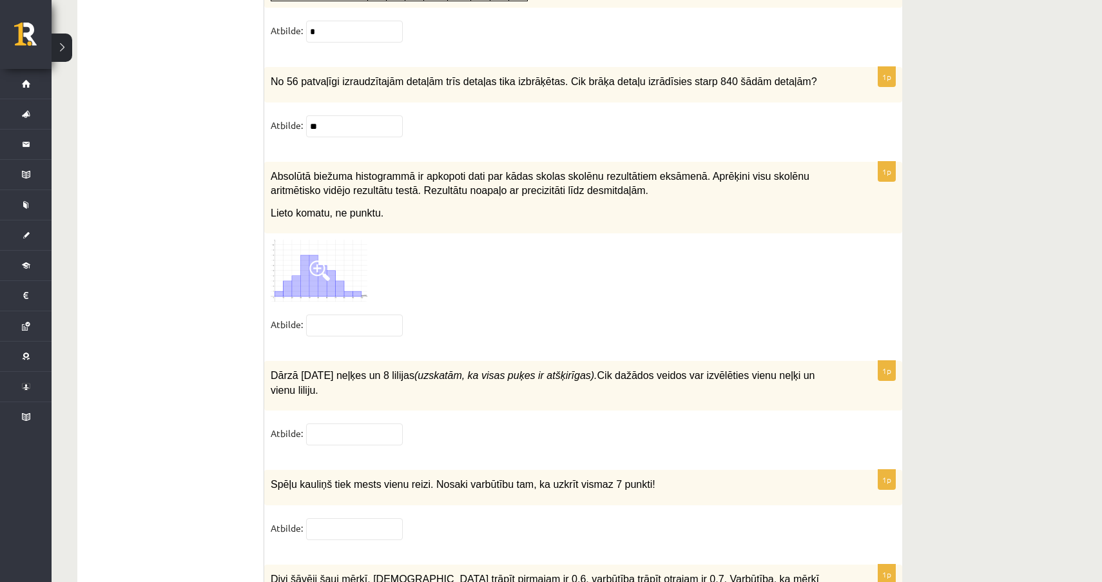
scroll to position [6330, 0]
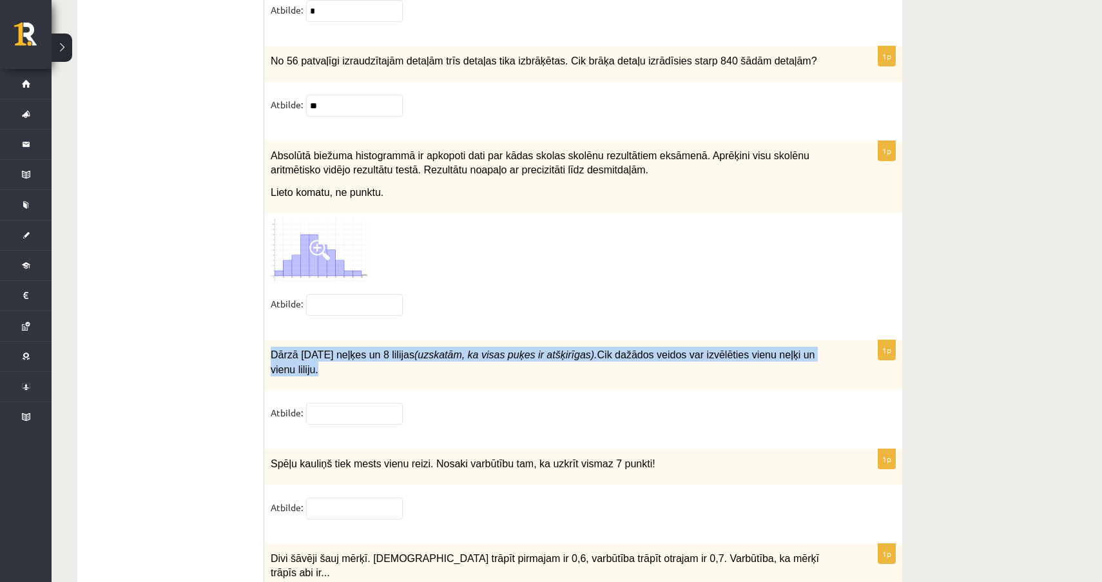
drag, startPoint x: 271, startPoint y: 358, endPoint x: 347, endPoint y: 384, distance: 80.3
click at [347, 384] on div "Dārzā aug 10 neļķes un 8 lilijas (uzskatām, ka visas puķes ir atšķirīgas). Cik …" at bounding box center [583, 365] width 638 height 50
click at [316, 420] on input "text" at bounding box center [354, 414] width 97 height 22
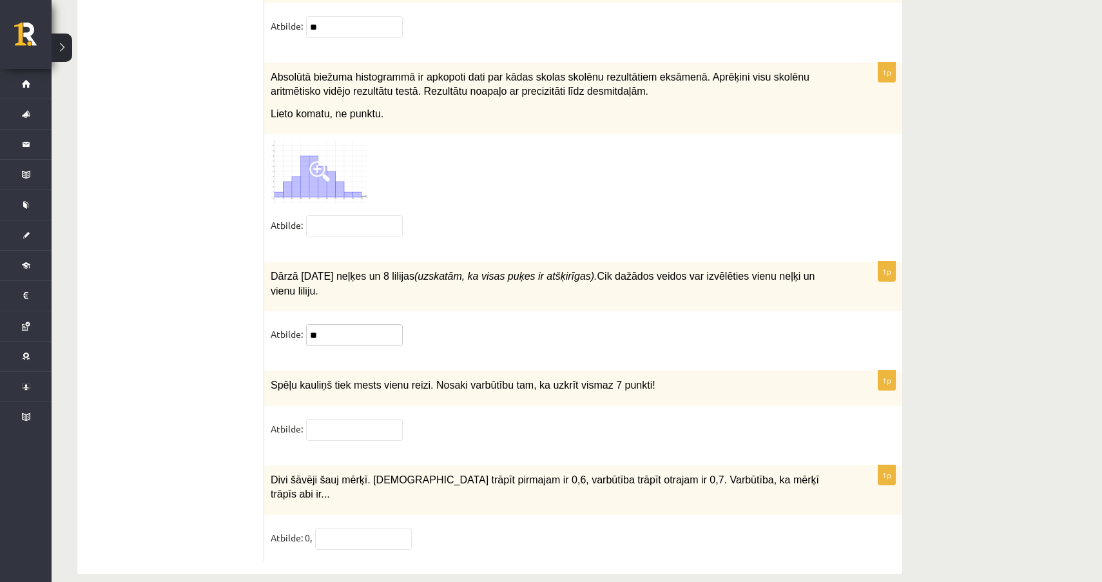
scroll to position [6423, 0]
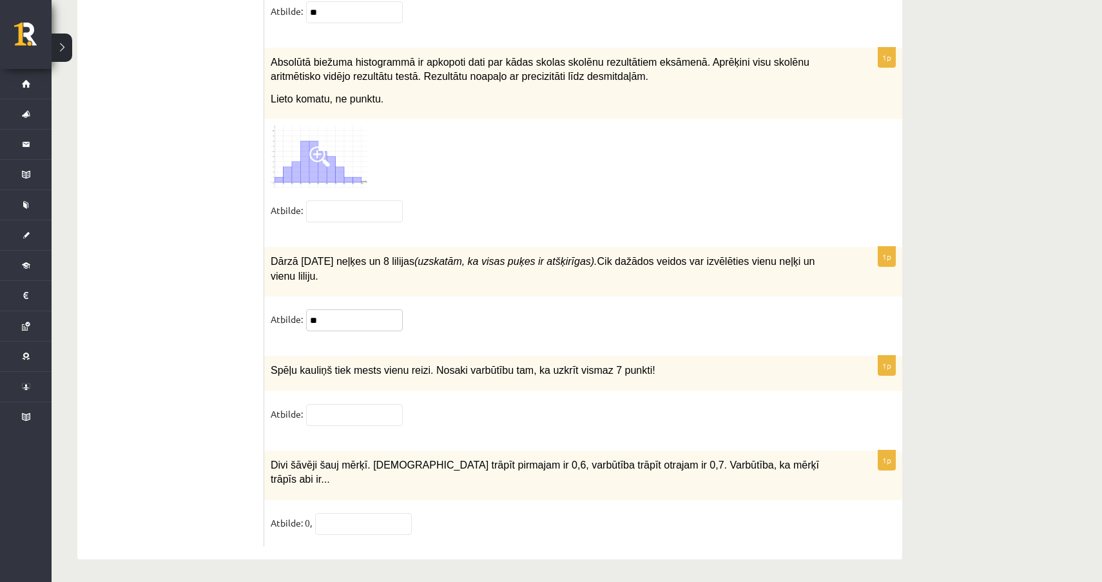
type input "**"
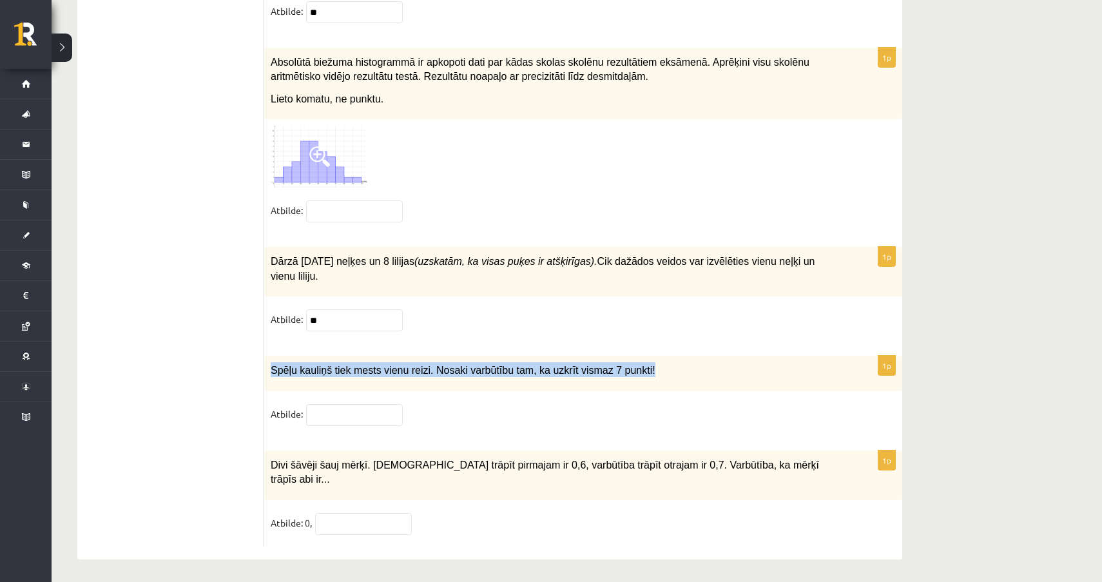
drag, startPoint x: 270, startPoint y: 378, endPoint x: 658, endPoint y: 384, distance: 387.5
click at [656, 376] on span "Spēļu kauliņš tiek mests vienu reizi. Nosaki varbūtību tam, ka uzkrīt vismaz 7 …" at bounding box center [463, 370] width 385 height 11
click at [347, 425] on input "text" at bounding box center [354, 415] width 97 height 22
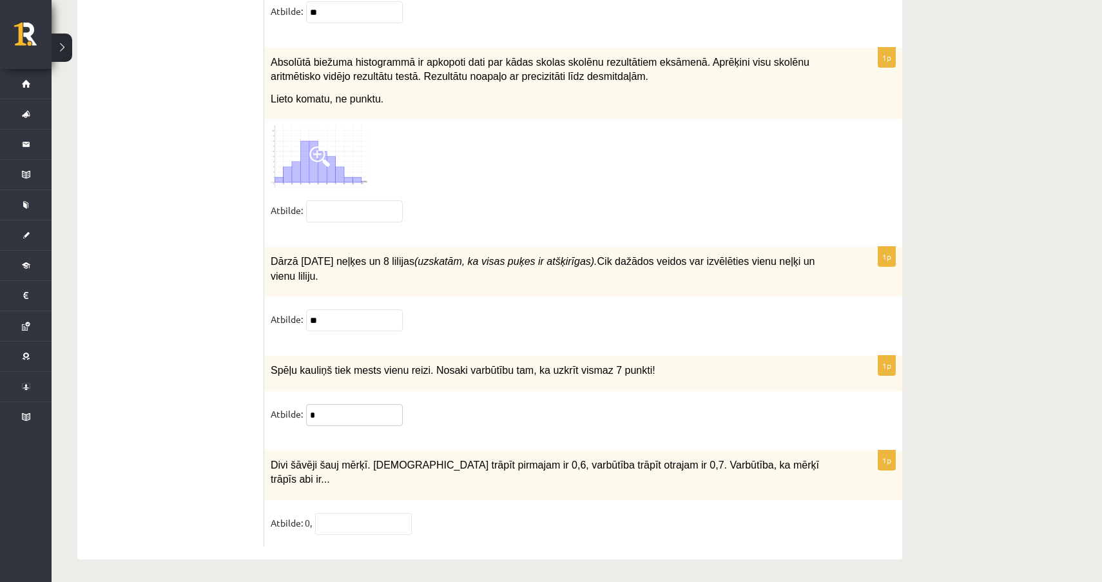
type input "*"
drag, startPoint x: 266, startPoint y: 474, endPoint x: 611, endPoint y: 480, distance: 345.6
click at [611, 480] on div "Divi šāvēji šauj mērķī. Varbūtība trāpīt pirmajam ir 0,6, varbūtība trāpīt otra…" at bounding box center [583, 476] width 638 height 50
click at [491, 513] on fieldset "Atbilde: 0," at bounding box center [583, 526] width 625 height 27
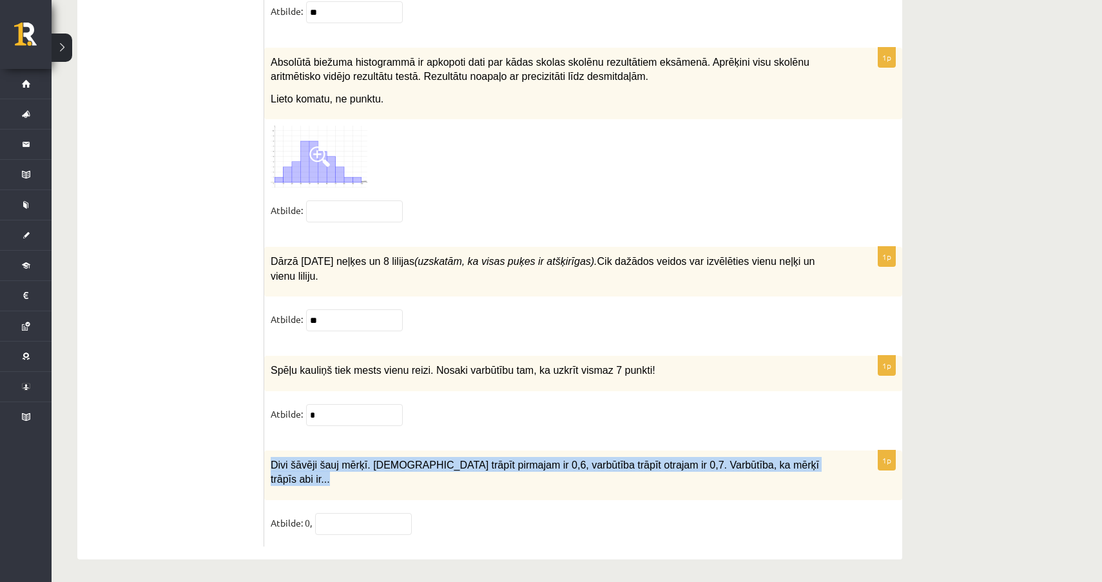
drag, startPoint x: 273, startPoint y: 470, endPoint x: 582, endPoint y: 500, distance: 310.2
click at [582, 500] on div "1p Divi šāvēji šauj mērķī. Varbūtība trāpīt pirmajam ir 0,6, varbūtība trāpīt o…" at bounding box center [583, 499] width 638 height 96
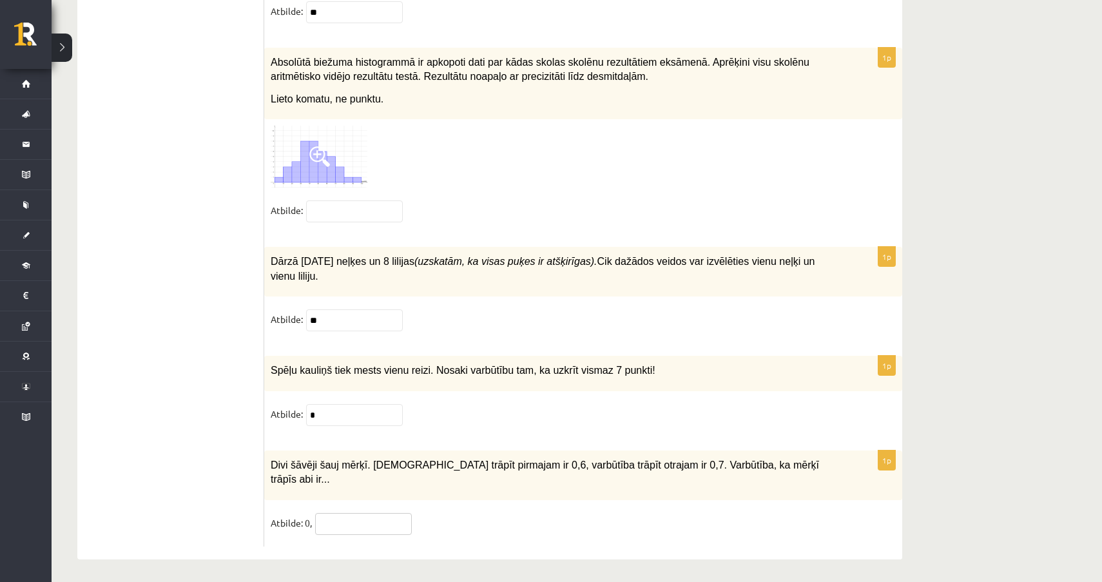
click at [333, 519] on input "text" at bounding box center [363, 524] width 97 height 22
type input "**"
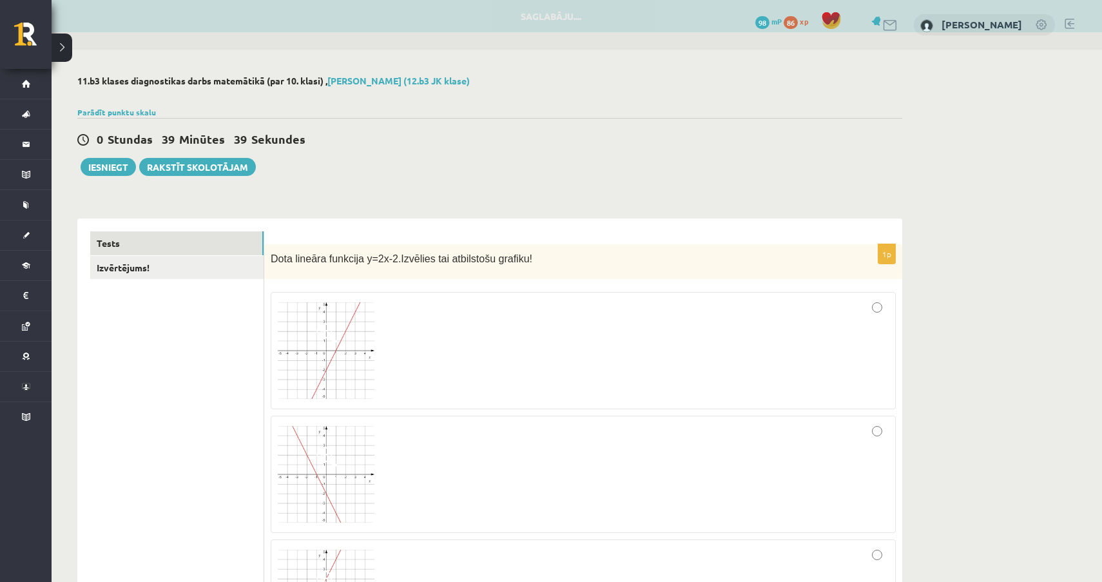
scroll to position [0, 0]
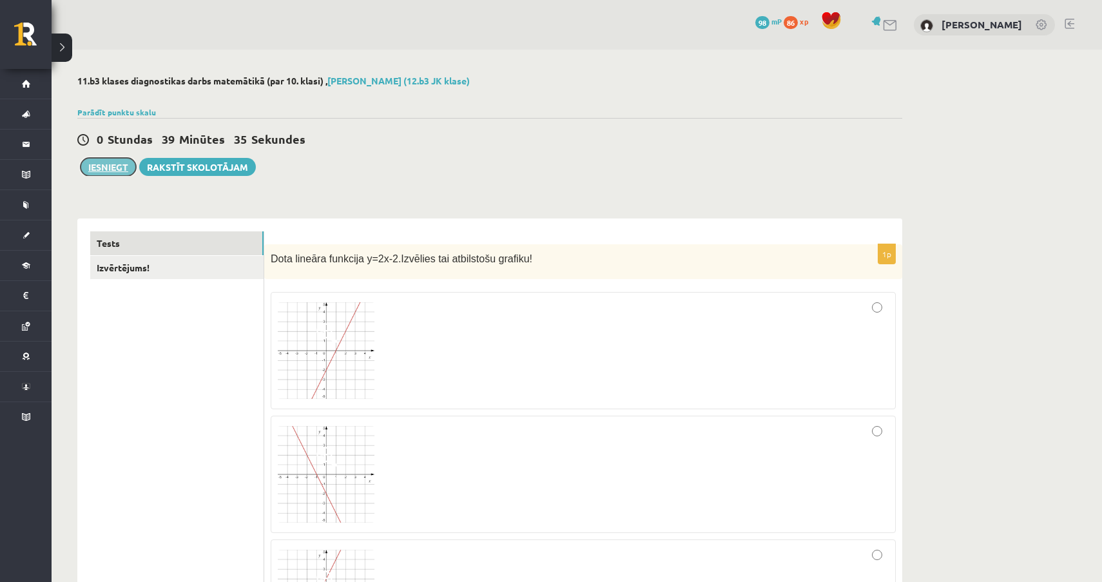
click at [110, 165] on button "Iesniegt" at bounding box center [108, 167] width 55 height 18
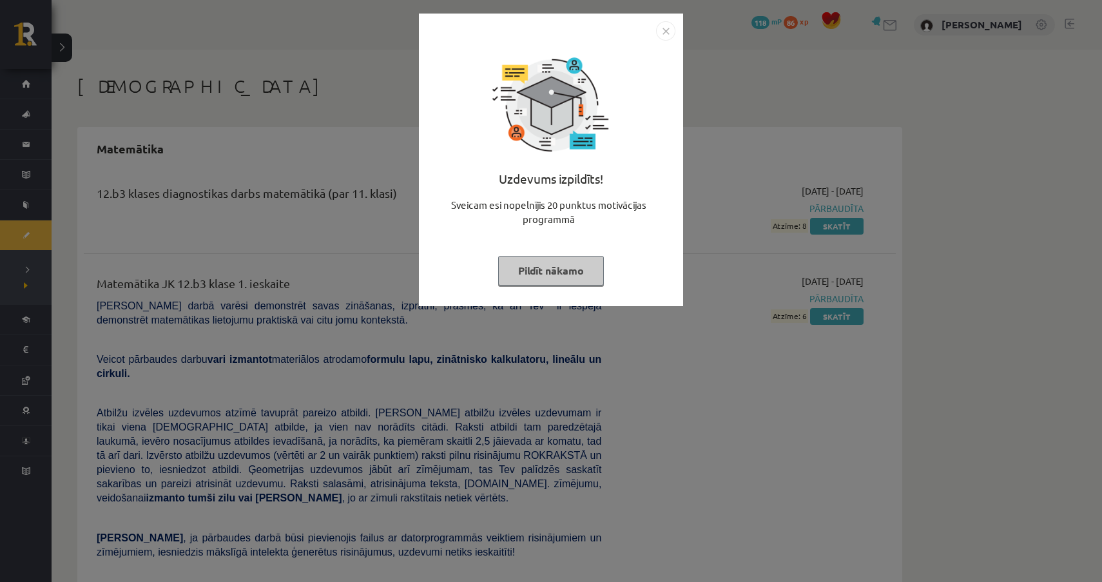
click at [588, 275] on button "Pildīt nākamo" at bounding box center [551, 271] width 106 height 30
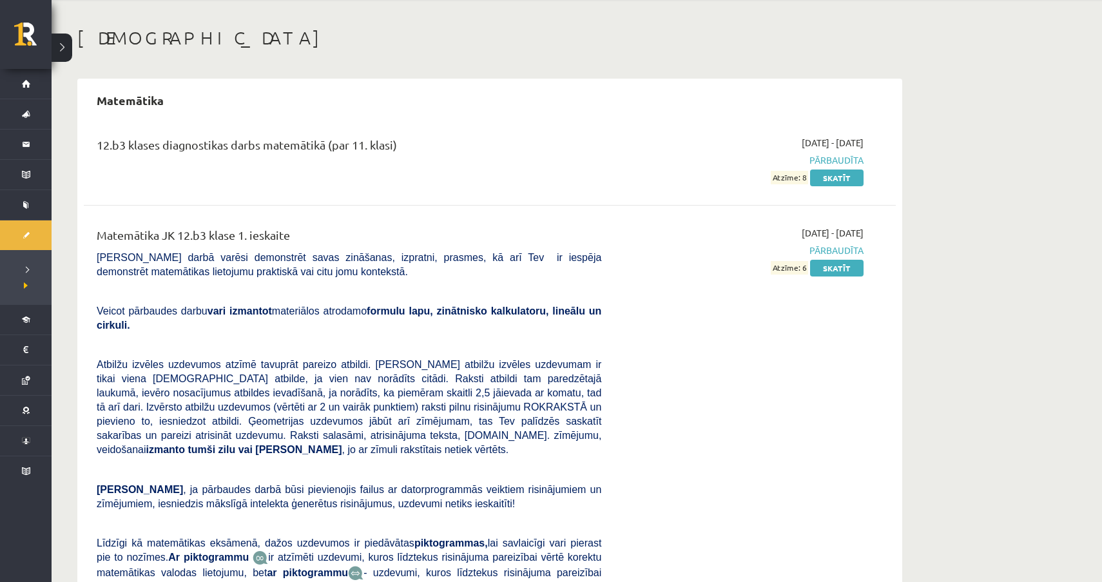
scroll to position [50, 0]
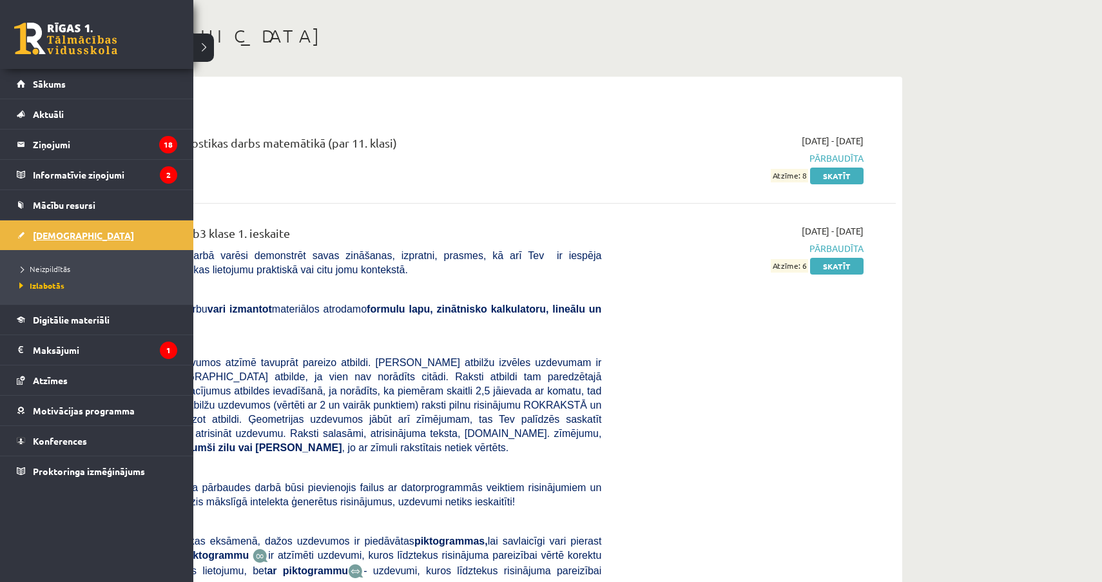
click at [63, 236] on span "[DEMOGRAPHIC_DATA]" at bounding box center [83, 236] width 101 height 12
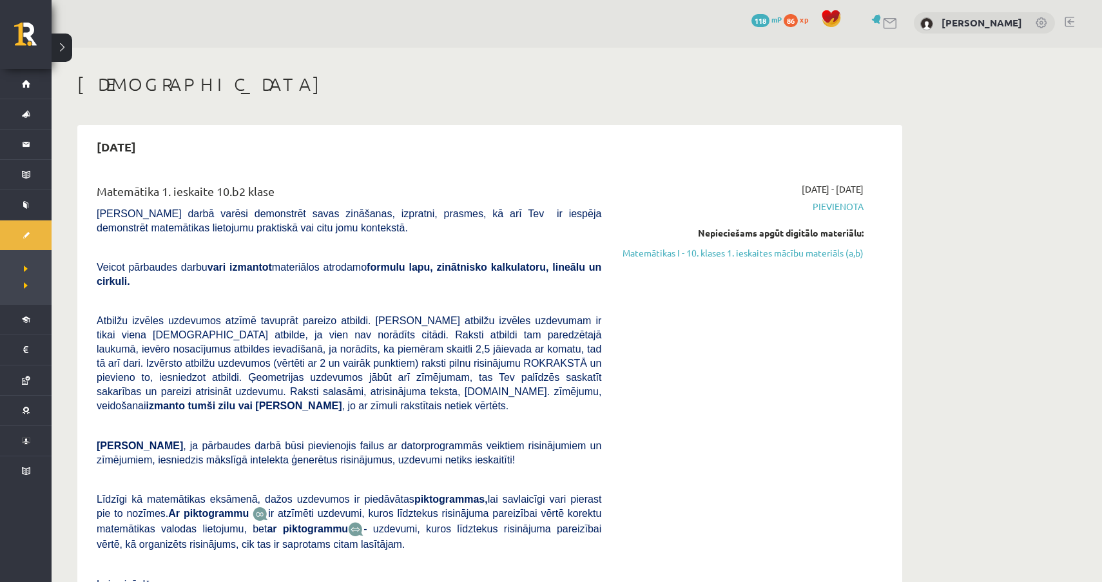
scroll to position [1, 0]
